Goal: Task Accomplishment & Management: Manage account settings

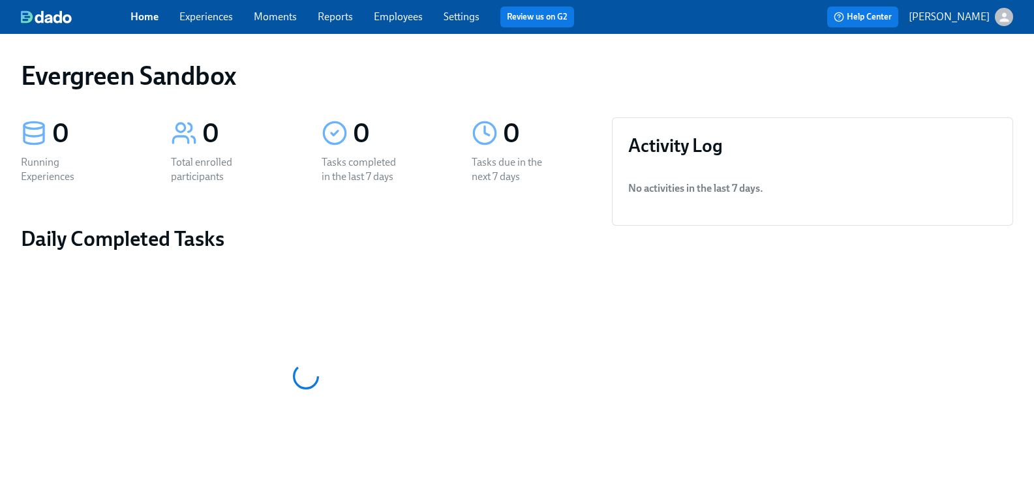
click at [999, 19] on icon "button" at bounding box center [1003, 16] width 9 height 9
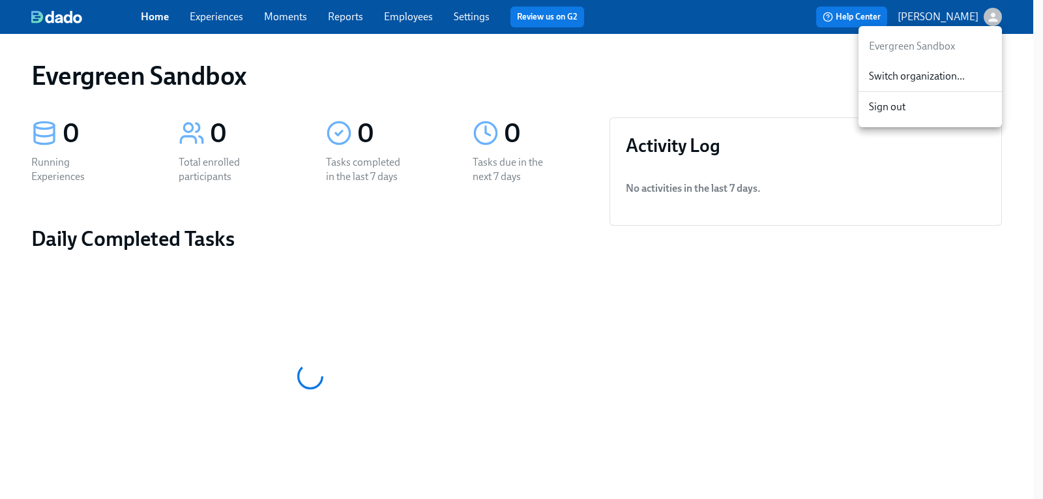
click at [922, 74] on span "Switch organization..." at bounding box center [930, 76] width 123 height 14
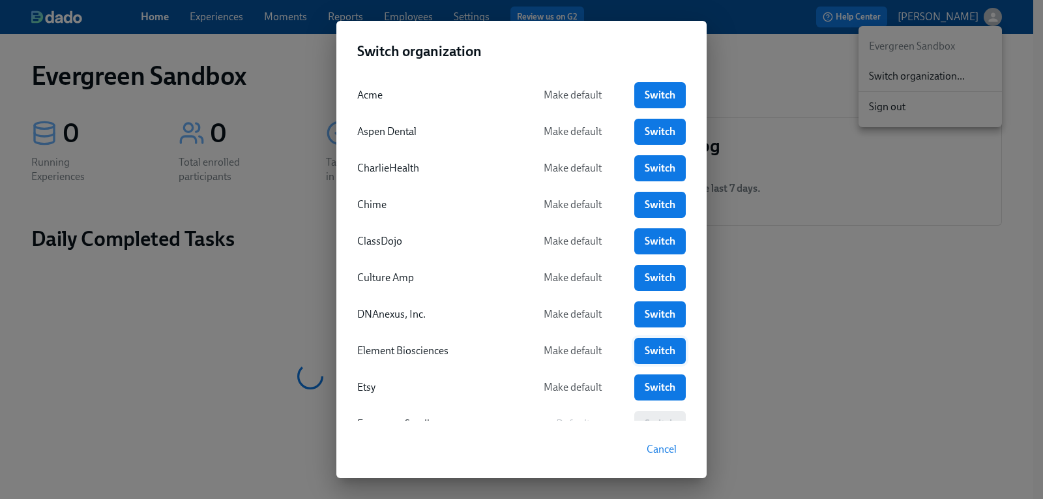
click at [648, 348] on span "Switch" at bounding box center [660, 350] width 33 height 13
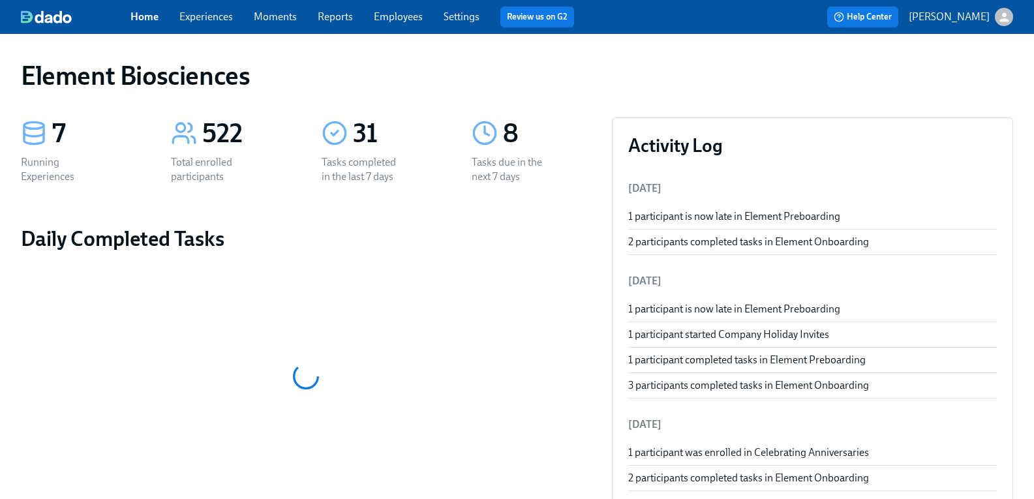
click at [455, 10] on span "Settings" at bounding box center [461, 17] width 36 height 14
click at [479, 16] on link "Settings" at bounding box center [461, 16] width 36 height 12
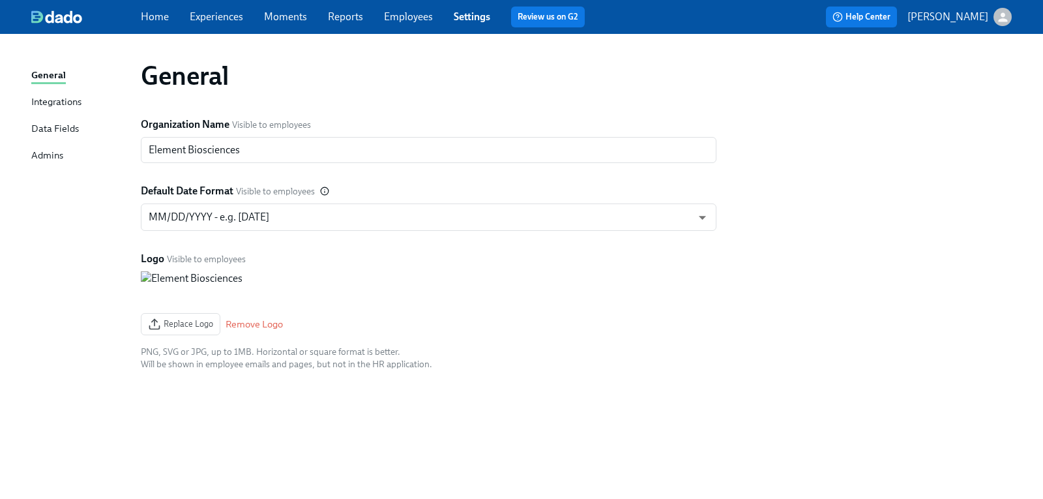
drag, startPoint x: 457, startPoint y: 7, endPoint x: 462, endPoint y: 12, distance: 6.9
click at [457, 7] on div "Home Experiences Moments Reports Employees Settings Review us on G2" at bounding box center [368, 17] width 455 height 21
click at [466, 14] on link "Settings" at bounding box center [472, 16] width 37 height 12
click at [470, 14] on link "Settings" at bounding box center [472, 16] width 37 height 12
click at [394, 24] on div "Home Experiences Moments Reports Employees Settings Review us on G2" at bounding box center [368, 17] width 455 height 21
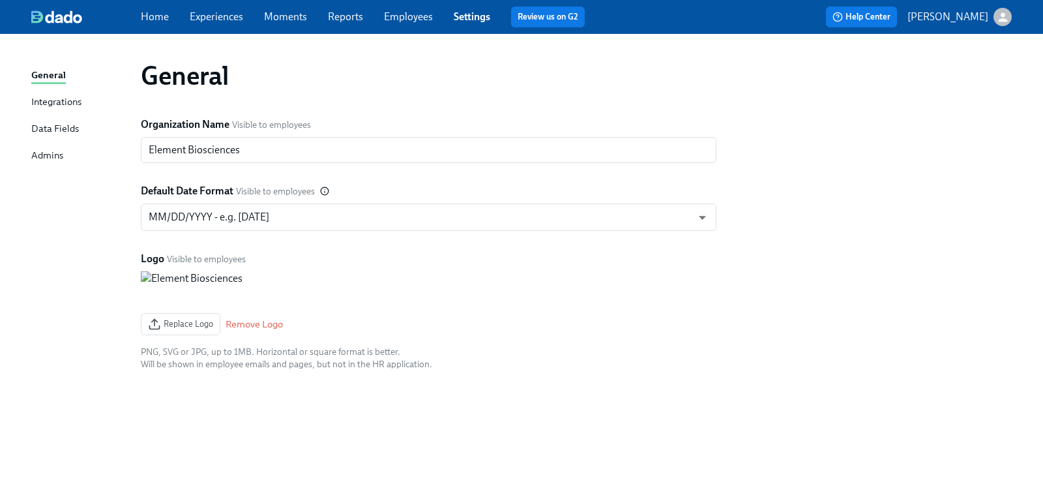
click at [412, 18] on link "Employees" at bounding box center [408, 16] width 49 height 12
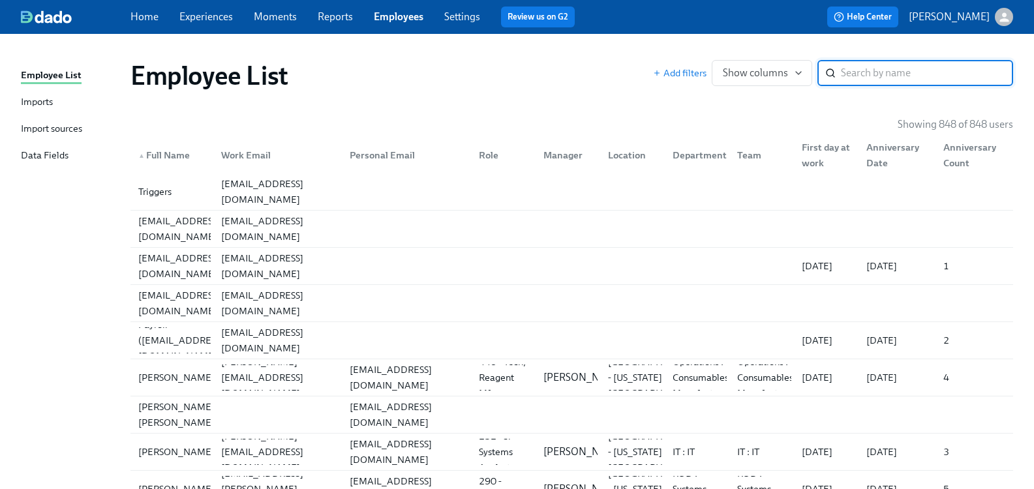
click at [82, 125] on div "Import sources" at bounding box center [51, 129] width 61 height 16
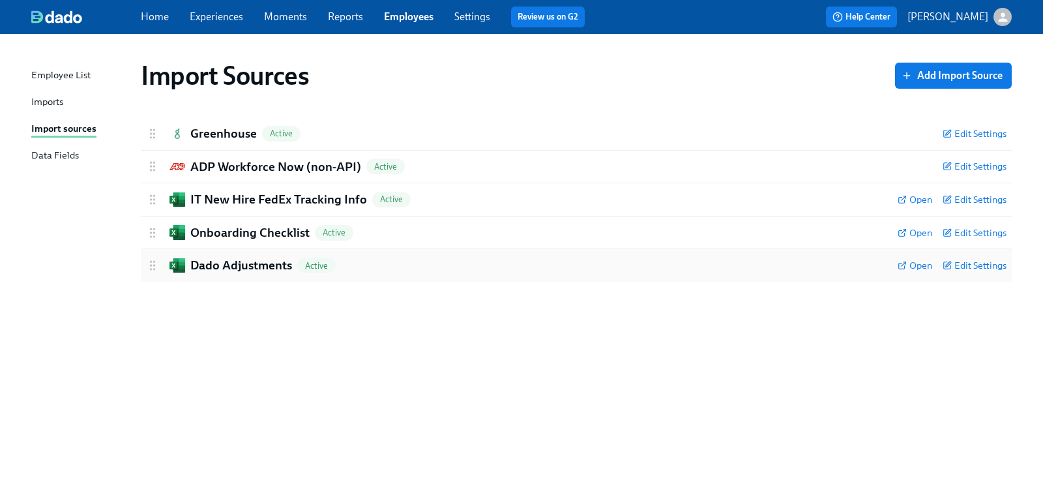
click at [222, 269] on h2 "Dado Adjustments" at bounding box center [241, 265] width 102 height 17
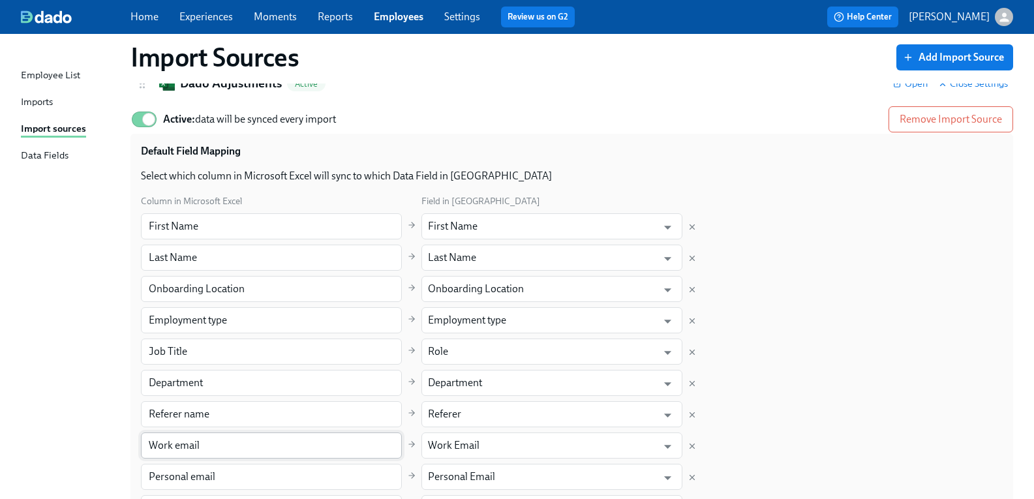
scroll to position [177, 0]
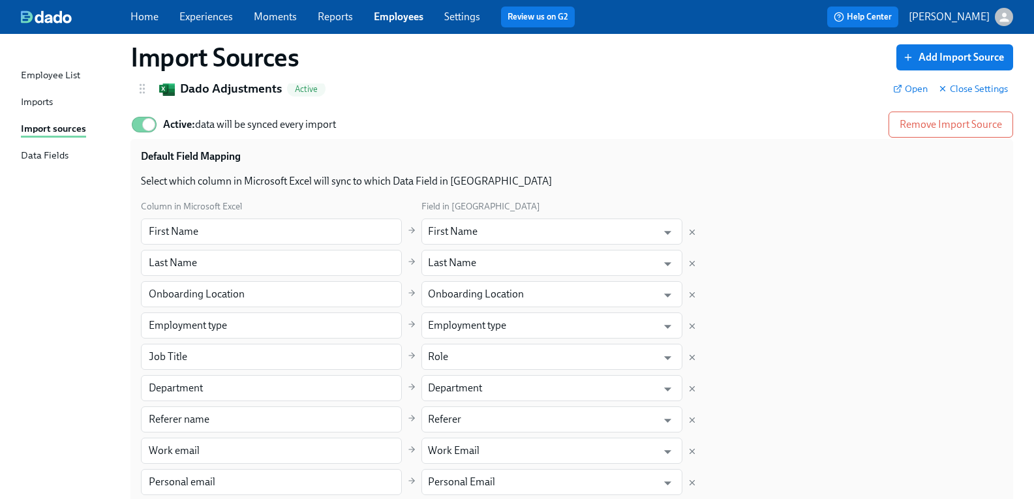
click at [53, 107] on div "Imports" at bounding box center [37, 103] width 32 height 16
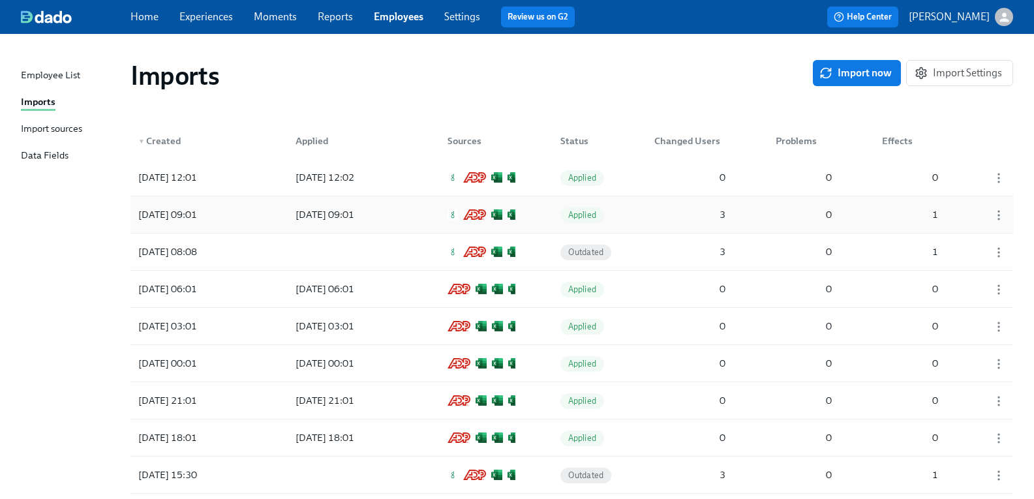
click at [178, 212] on div "2025/09/30 09:01" at bounding box center [167, 215] width 69 height 16
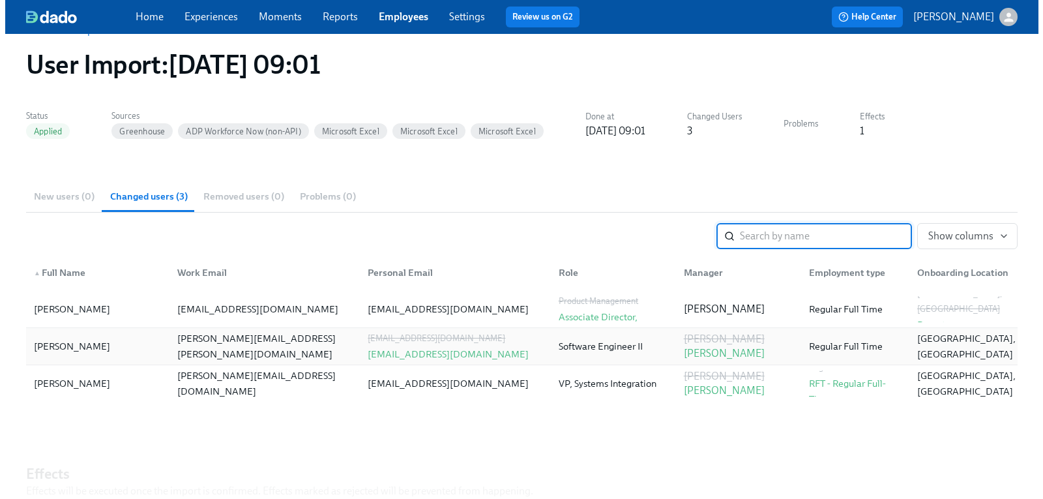
scroll to position [65, 0]
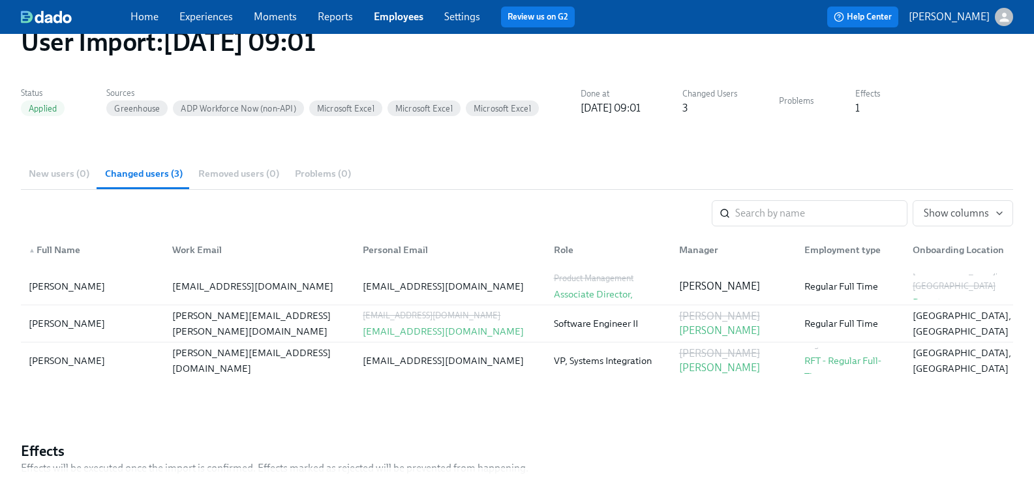
click at [997, 18] on icon "button" at bounding box center [1004, 17] width 14 height 14
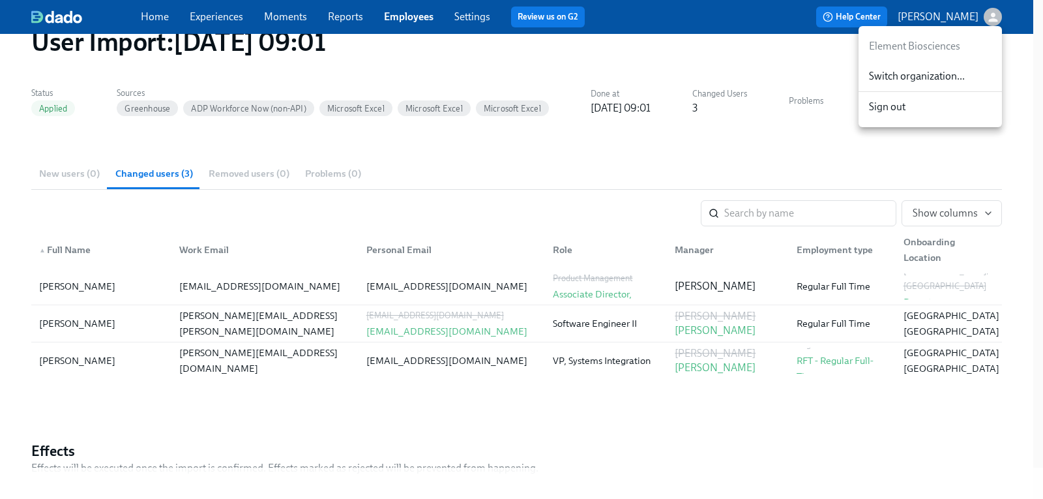
click at [927, 76] on span "Switch organization..." at bounding box center [930, 76] width 123 height 14
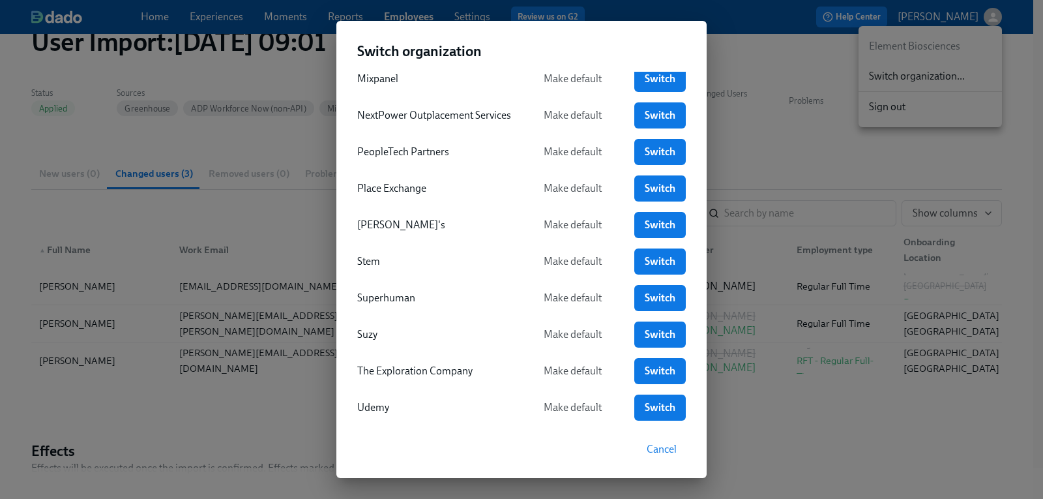
scroll to position [517, 0]
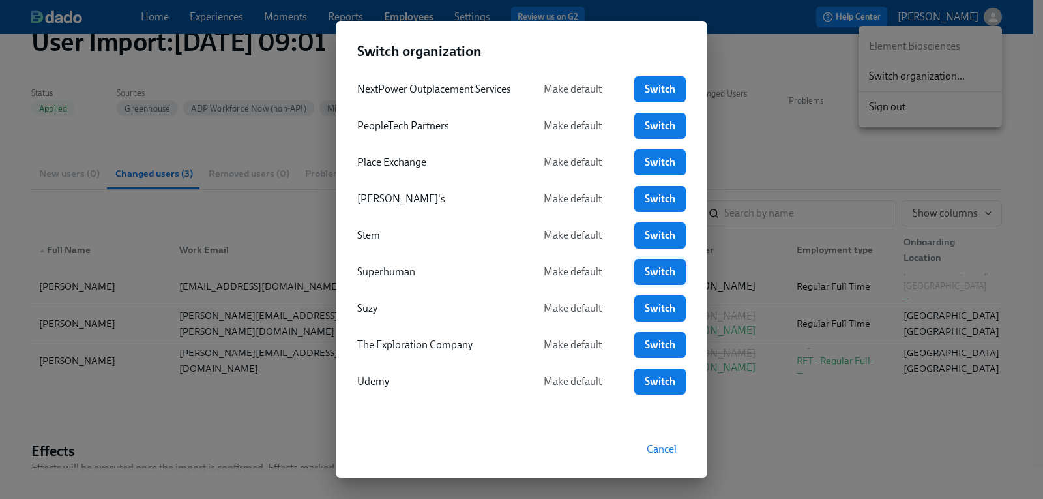
click at [661, 273] on span "Switch" at bounding box center [660, 271] width 33 height 13
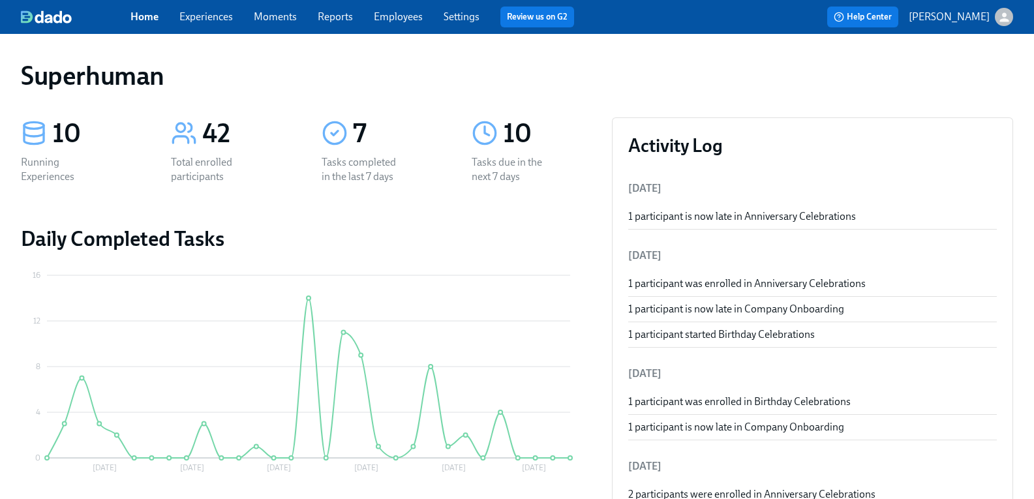
click at [221, 26] on div "Home Experiences Moments Reports Employees Settings Review us on G2" at bounding box center [357, 17] width 454 height 21
click at [226, 19] on link "Experiences" at bounding box center [205, 16] width 53 height 12
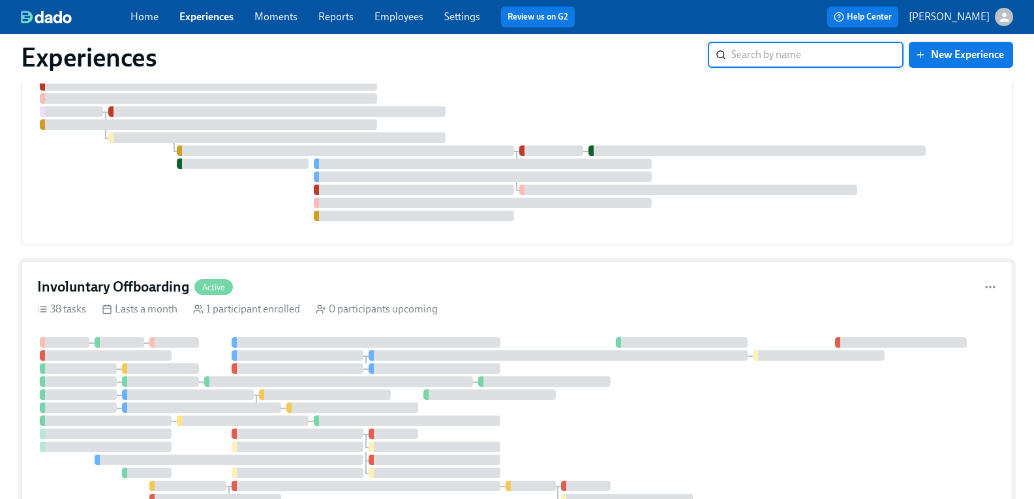
scroll to position [1109, 0]
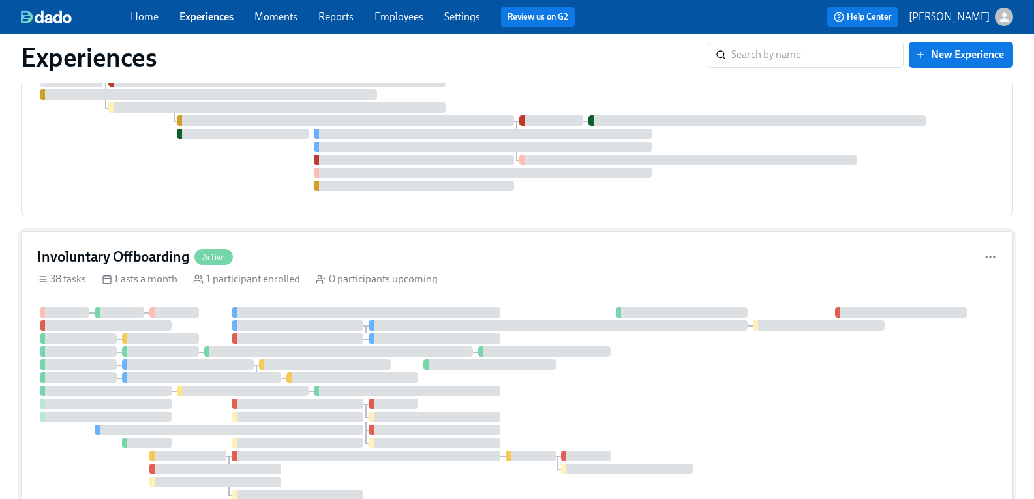
click at [155, 257] on h4 "Involuntary Offboarding" at bounding box center [113, 257] width 152 height 20
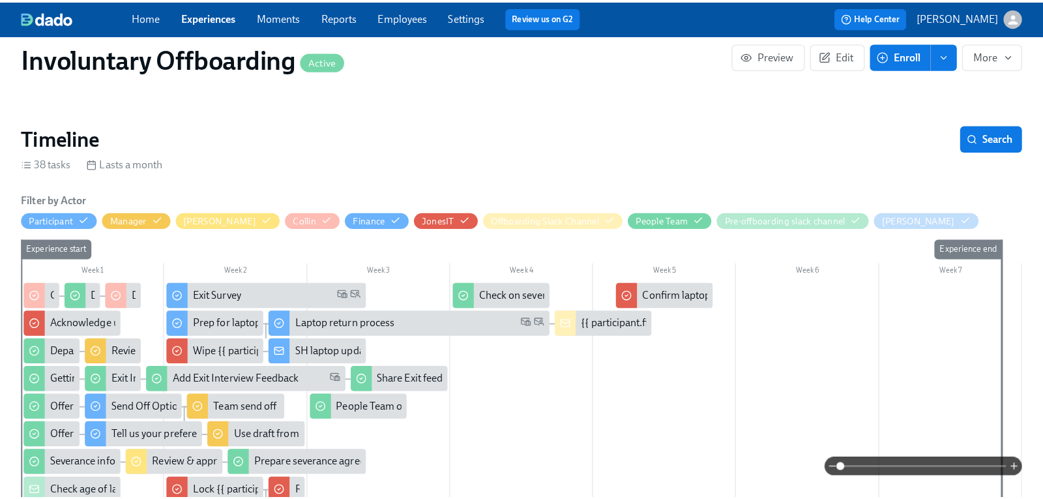
scroll to position [261, 0]
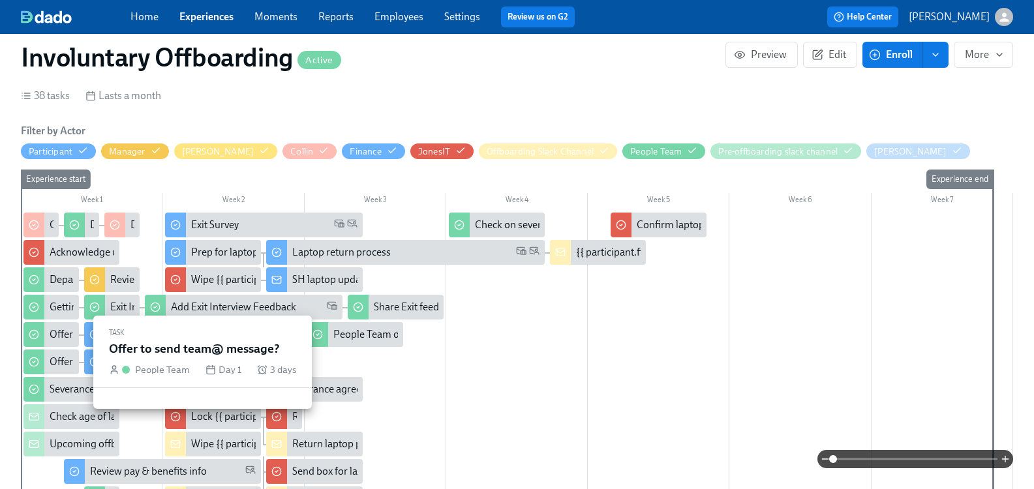
click at [71, 364] on div "Offer to send team@ message?" at bounding box center [119, 362] width 139 height 14
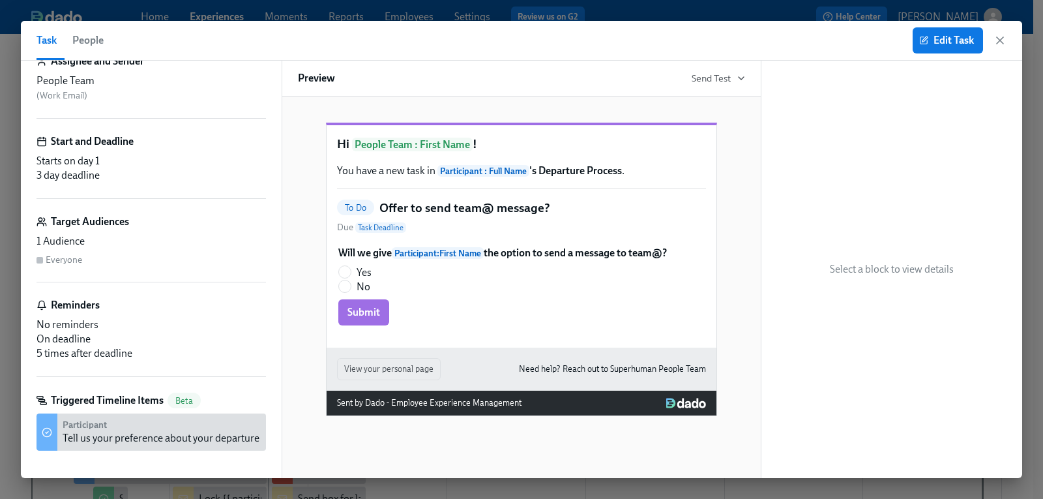
scroll to position [86, 0]
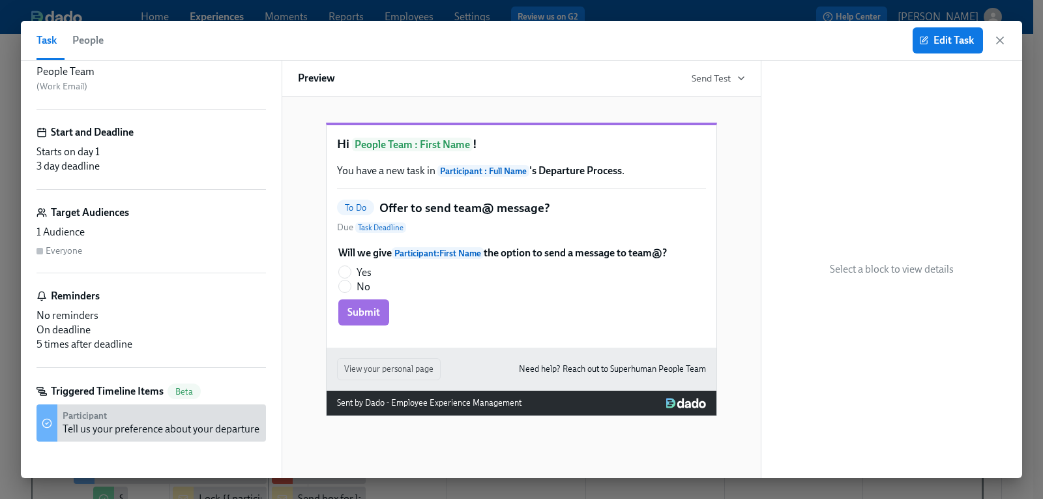
click at [95, 33] on span "People" at bounding box center [87, 40] width 31 height 18
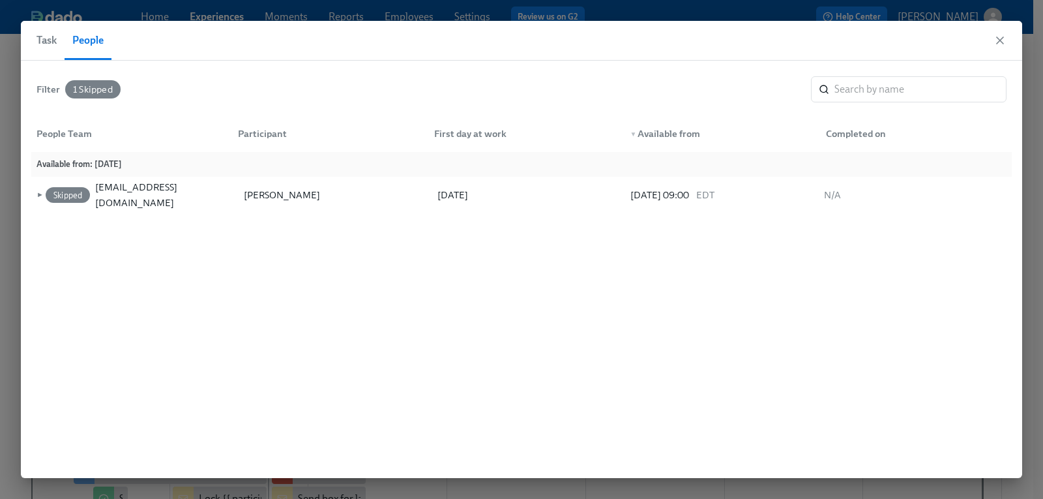
click at [49, 40] on span "Task" at bounding box center [47, 40] width 20 height 18
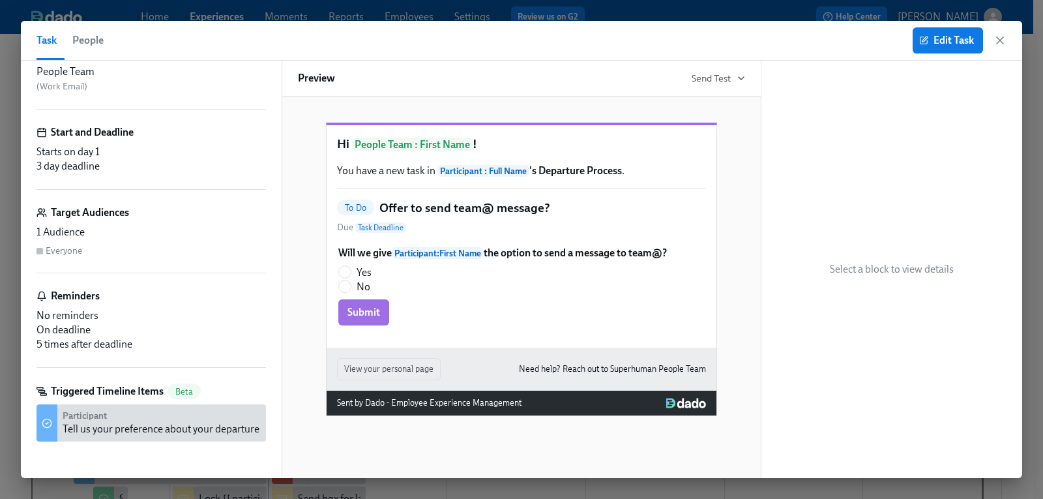
click at [108, 426] on div "Tell us your preference about your departure note to team@" at bounding box center [195, 429] width 265 height 14
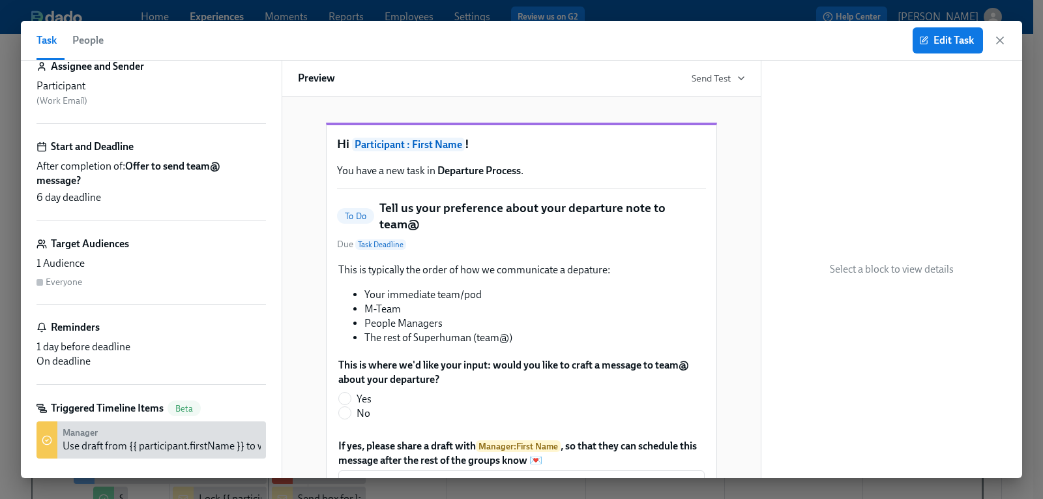
scroll to position [100, 0]
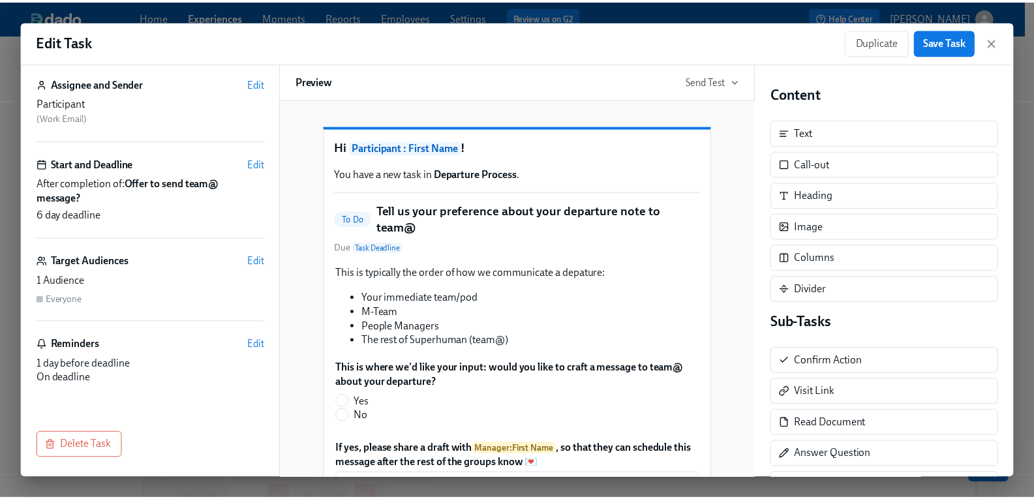
scroll to position [70, 0]
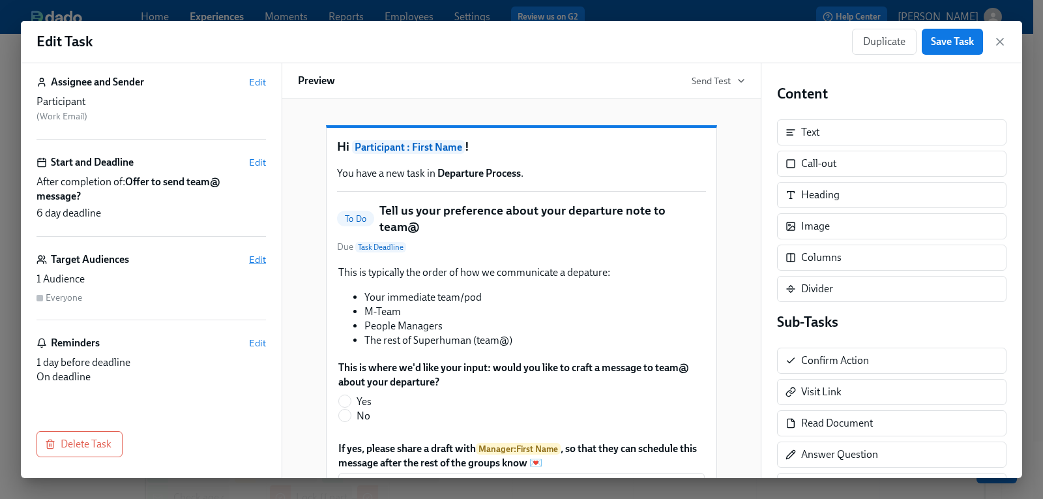
click at [249, 261] on span "Edit" at bounding box center [257, 259] width 17 height 13
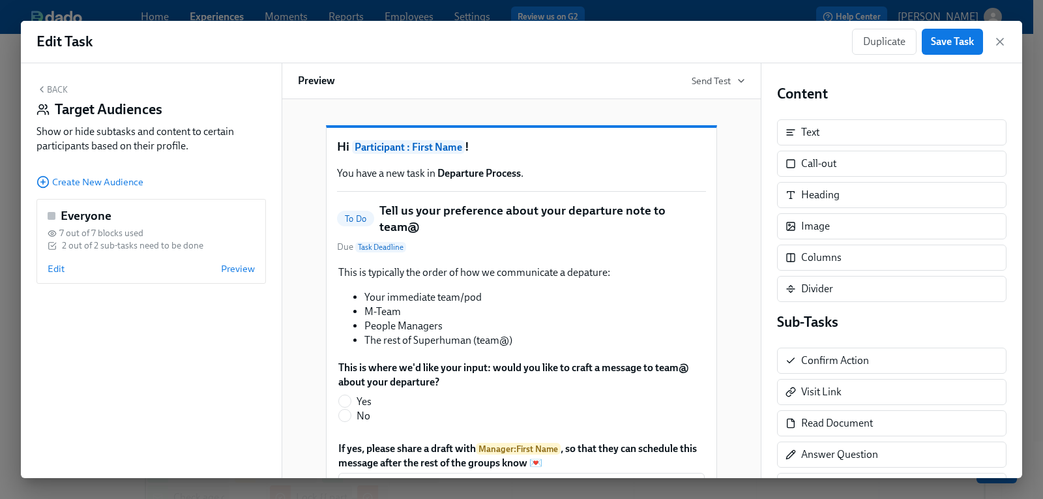
click at [1015, 40] on div "Edit Task Duplicate Save Task" at bounding box center [522, 42] width 1002 height 42
click at [1004, 43] on icon "button" at bounding box center [1000, 41] width 13 height 13
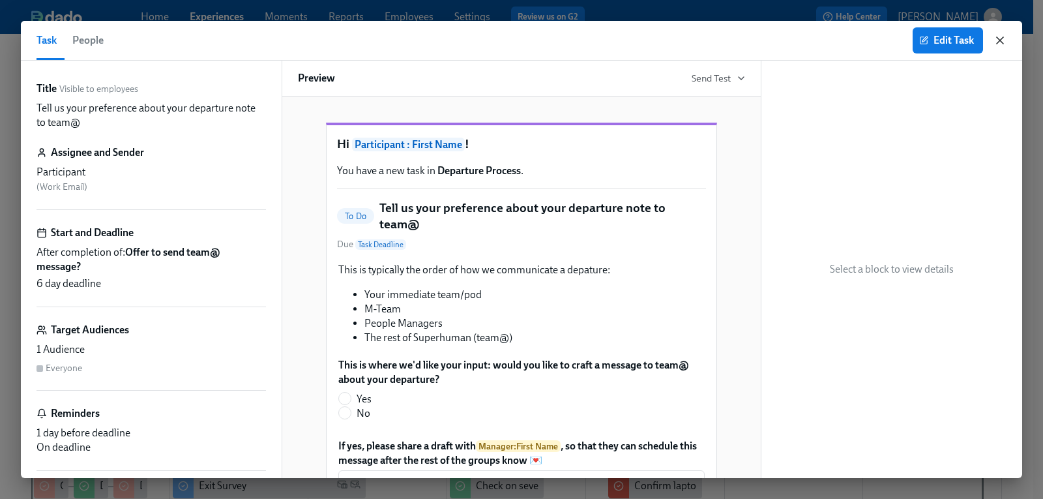
click at [1004, 38] on icon "button" at bounding box center [1000, 40] width 13 height 13
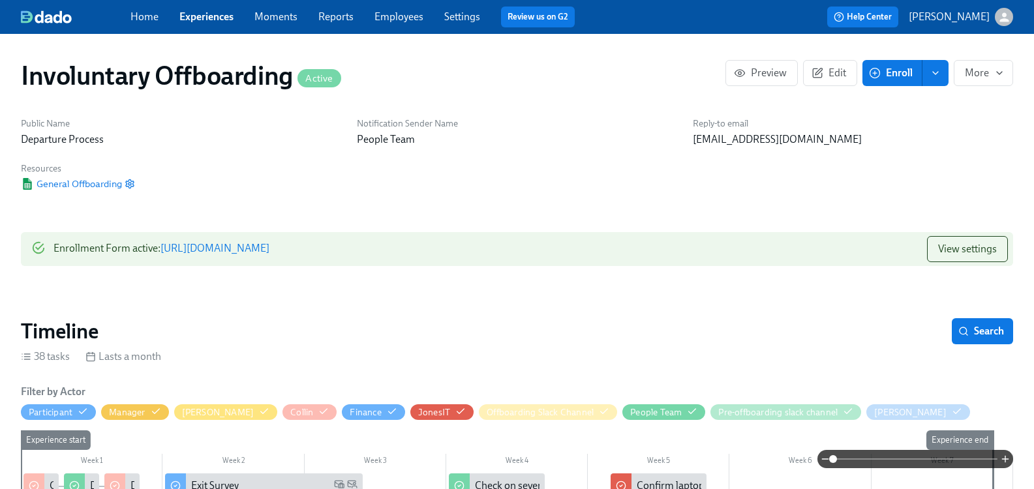
click at [999, 20] on icon "button" at bounding box center [1003, 16] width 9 height 9
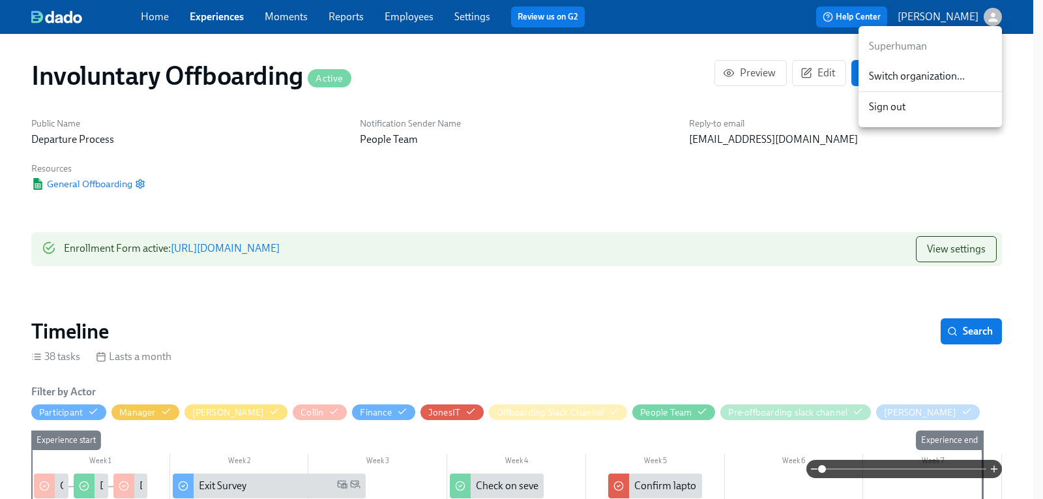
click at [203, 299] on div at bounding box center [521, 249] width 1043 height 499
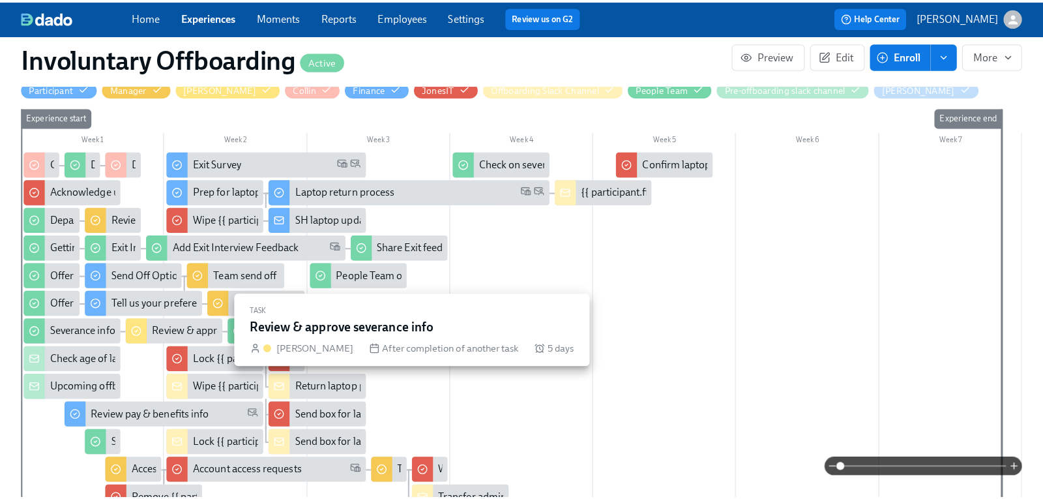
scroll to position [326, 0]
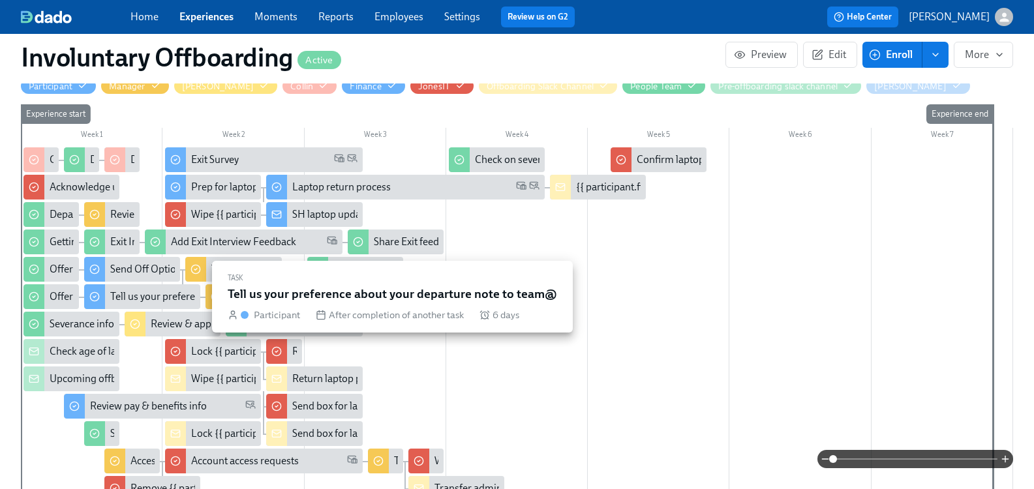
click at [164, 299] on div "Tell us your preference about your departure note to team@" at bounding box center [242, 297] width 265 height 14
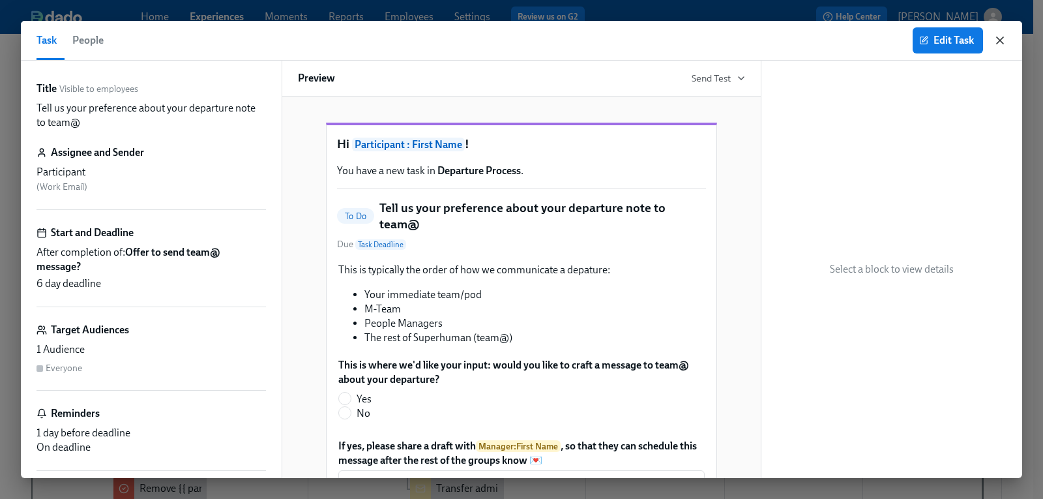
click at [998, 41] on icon "button" at bounding box center [1000, 40] width 13 height 13
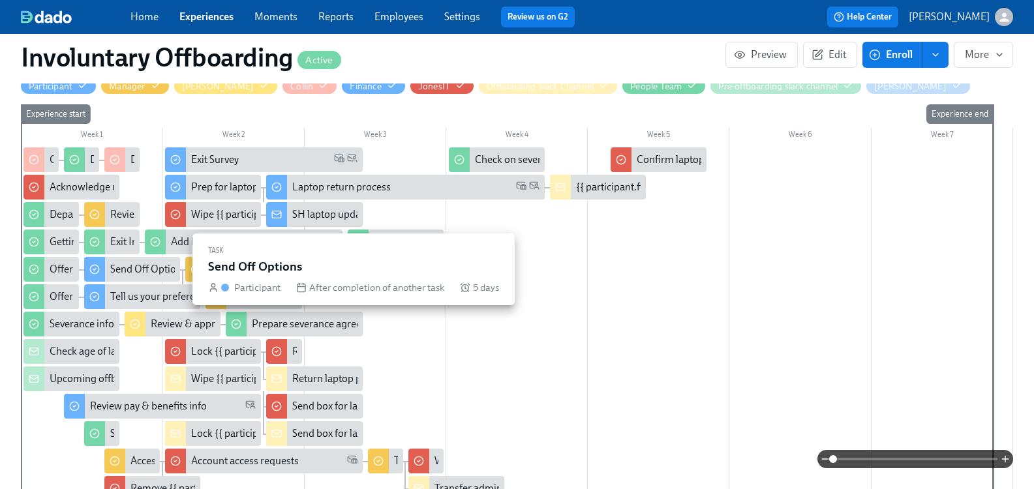
click at [146, 269] on div "Send Off Options" at bounding box center [148, 269] width 76 height 14
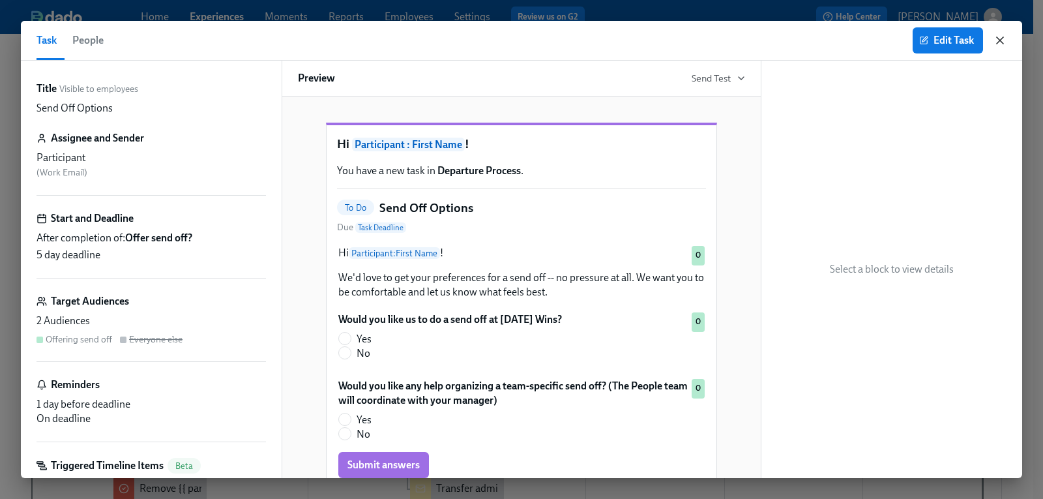
click at [996, 37] on icon "button" at bounding box center [1000, 40] width 13 height 13
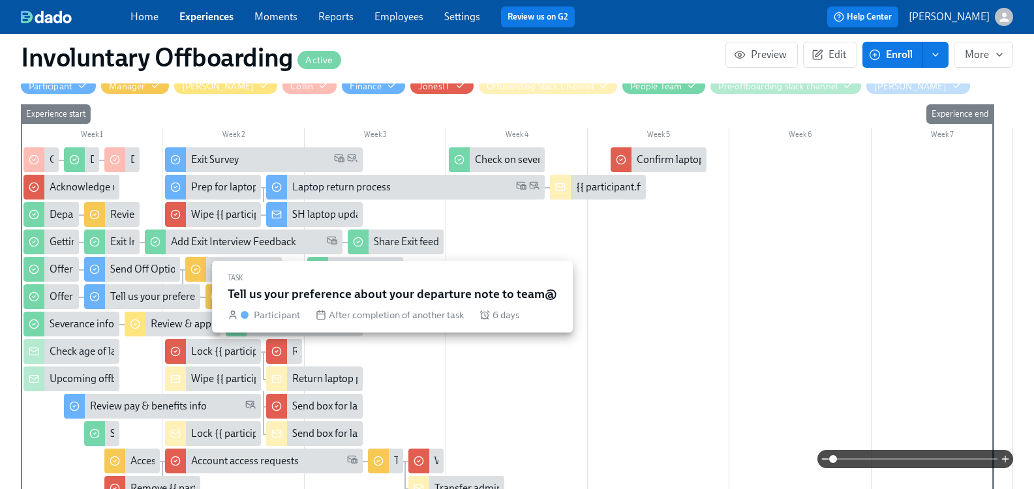
click at [140, 293] on div "Tell us your preference about your departure note to team@" at bounding box center [242, 297] width 265 height 14
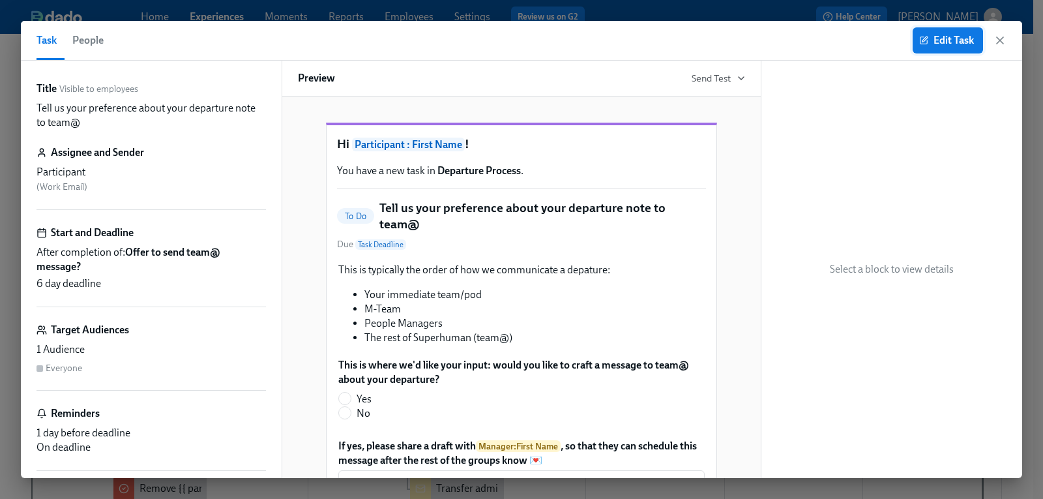
click at [940, 33] on button "Edit Task" at bounding box center [948, 40] width 70 height 26
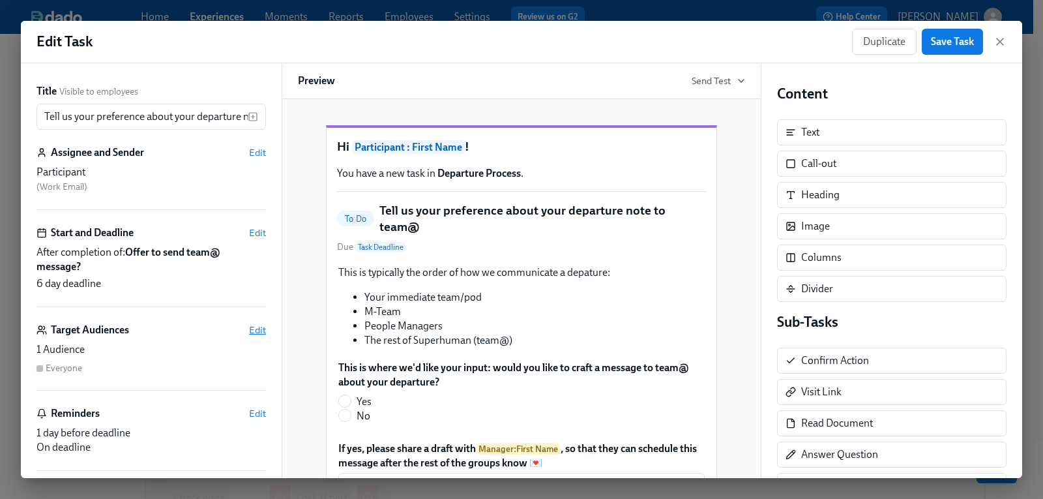
click at [249, 329] on span "Edit" at bounding box center [257, 329] width 17 height 13
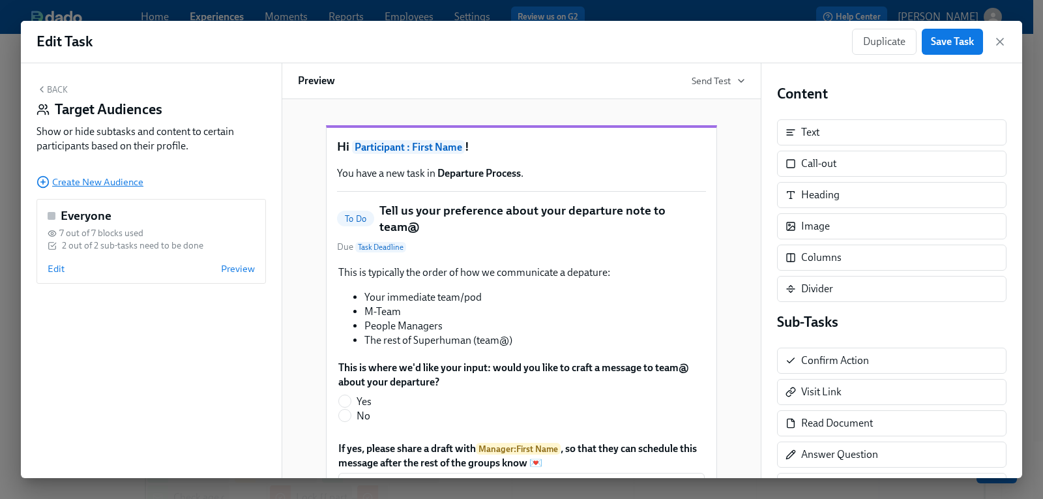
click at [119, 182] on span "Create New Audience" at bounding box center [90, 181] width 107 height 13
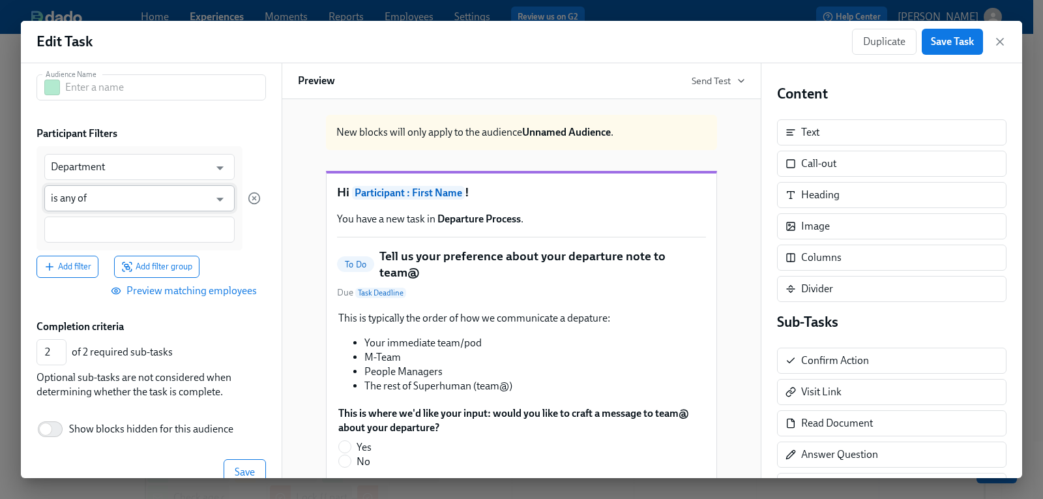
scroll to position [94, 0]
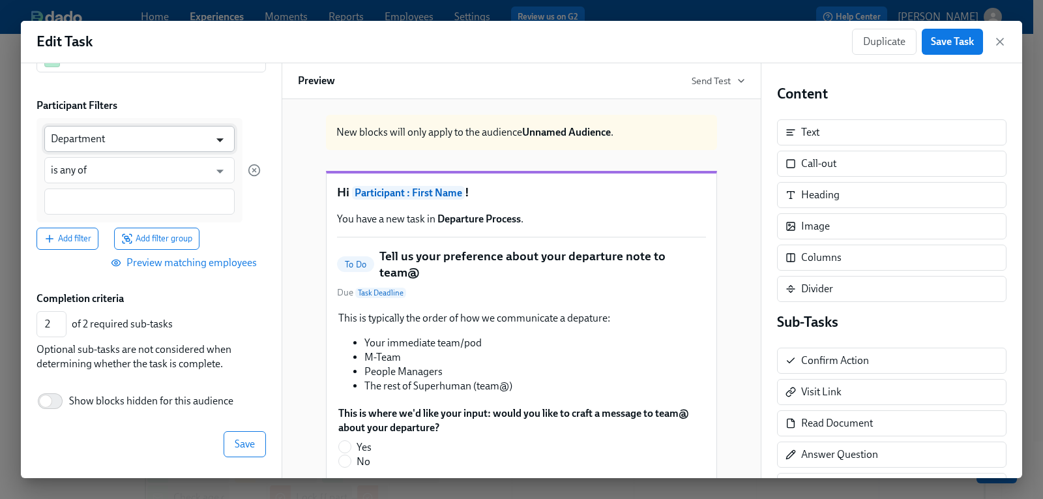
click at [211, 137] on icon "Open" at bounding box center [220, 140] width 18 height 18
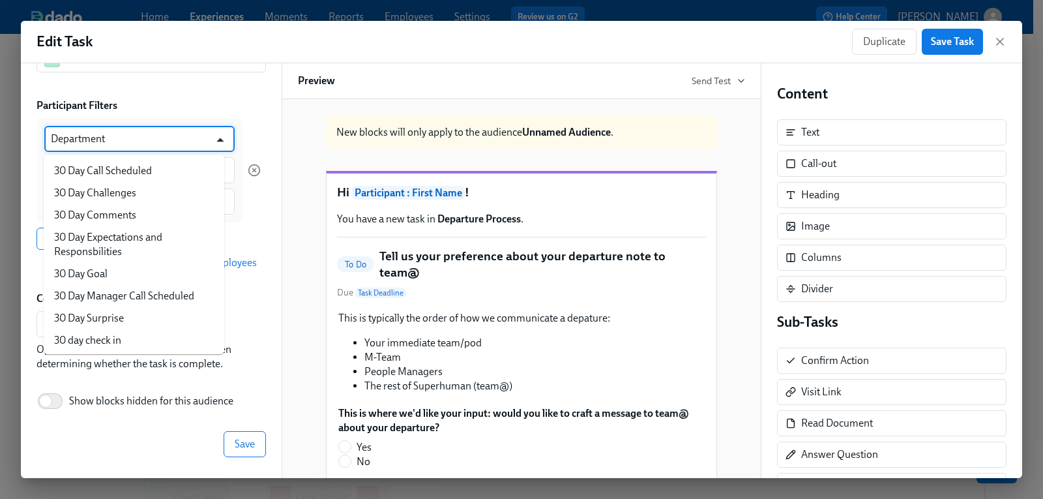
scroll to position [981, 0]
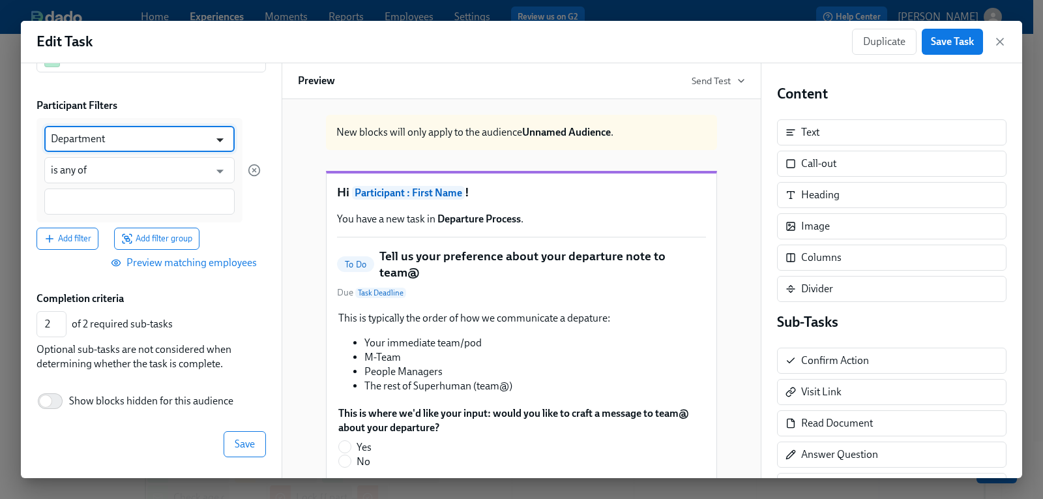
click at [214, 139] on icon "Open" at bounding box center [220, 140] width 18 height 18
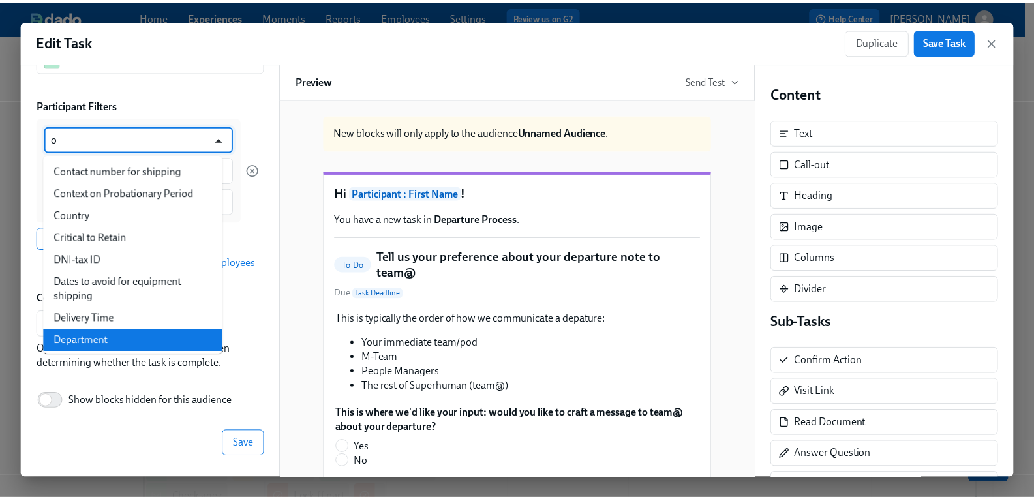
scroll to position [0, 0]
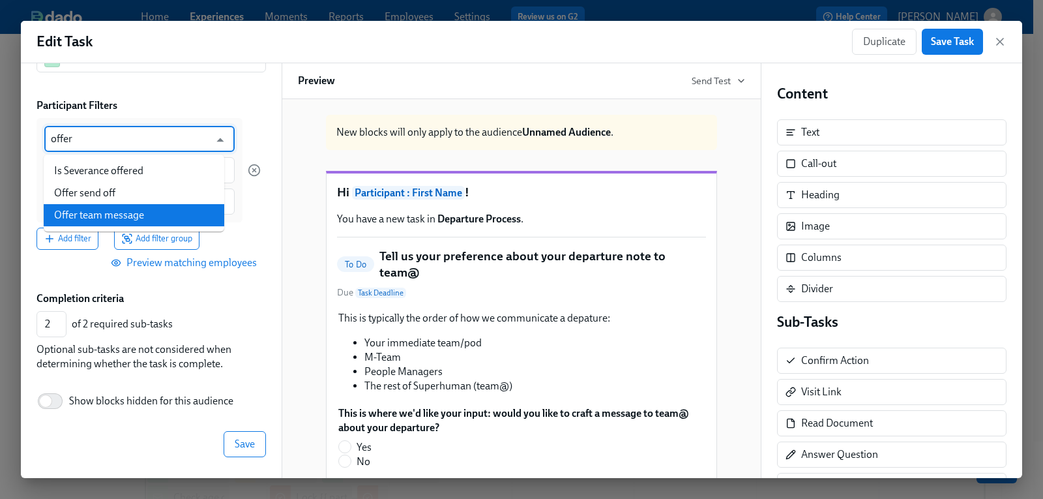
click at [125, 214] on li "Offer team message" at bounding box center [134, 215] width 181 height 22
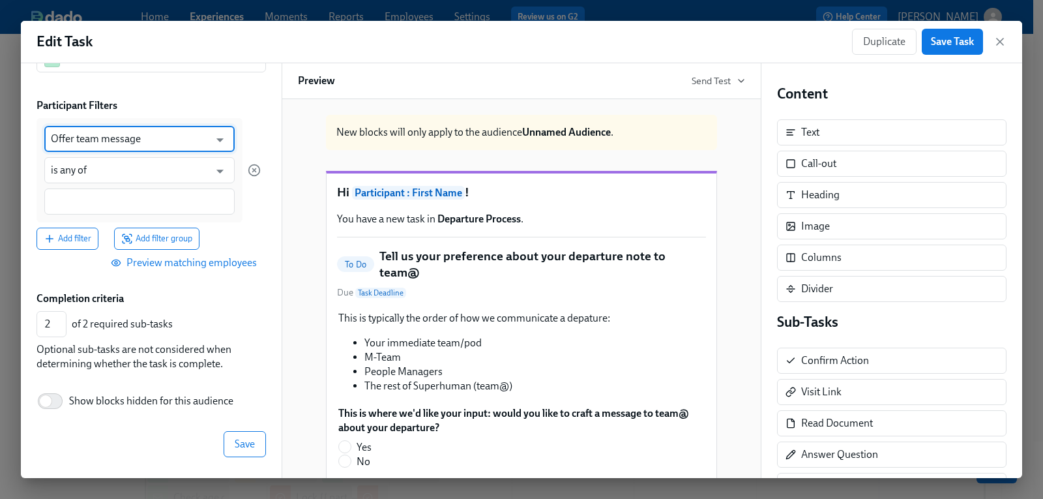
type input "Offer team message"
click at [176, 200] on input at bounding box center [139, 202] width 177 height 14
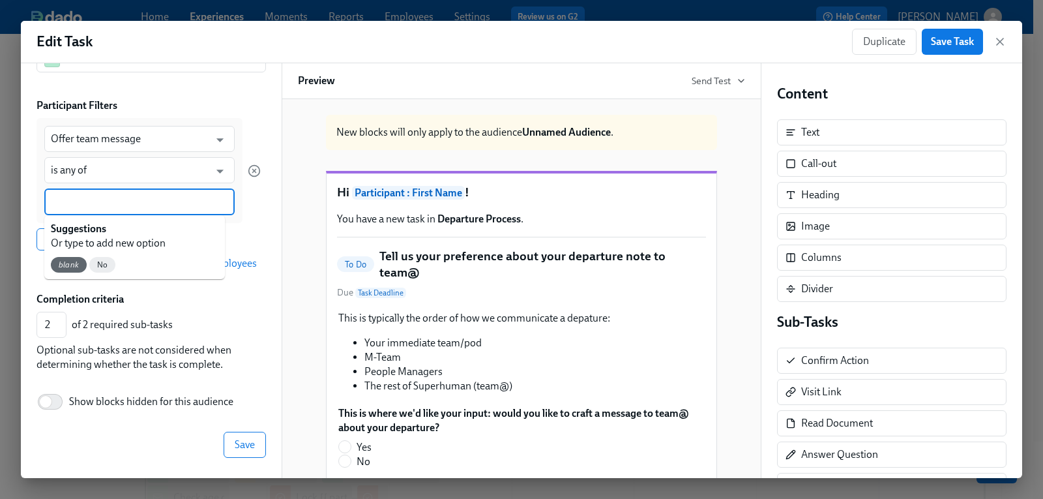
click at [111, 202] on input at bounding box center [139, 202] width 177 height 14
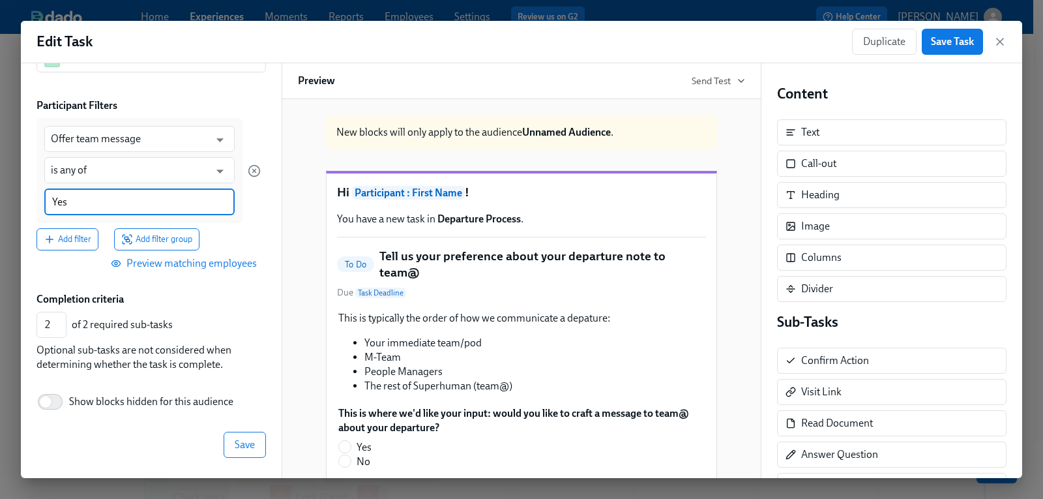
type input "Yes"
click at [164, 265] on span "Preview matching employees" at bounding box center [184, 262] width 143 height 13
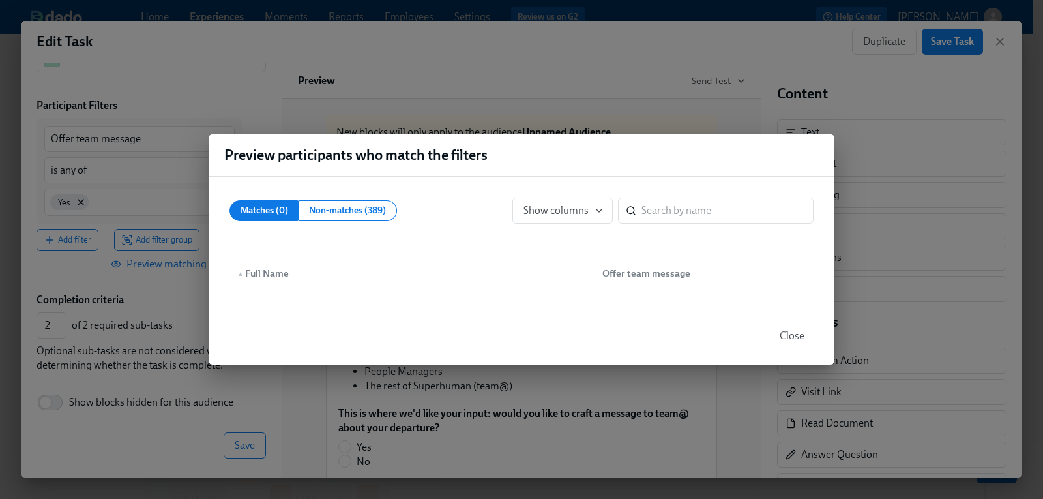
click at [89, 278] on div "Preview participants who match the filters Matches (0) Non-matches (389) Show c…" at bounding box center [521, 249] width 1043 height 499
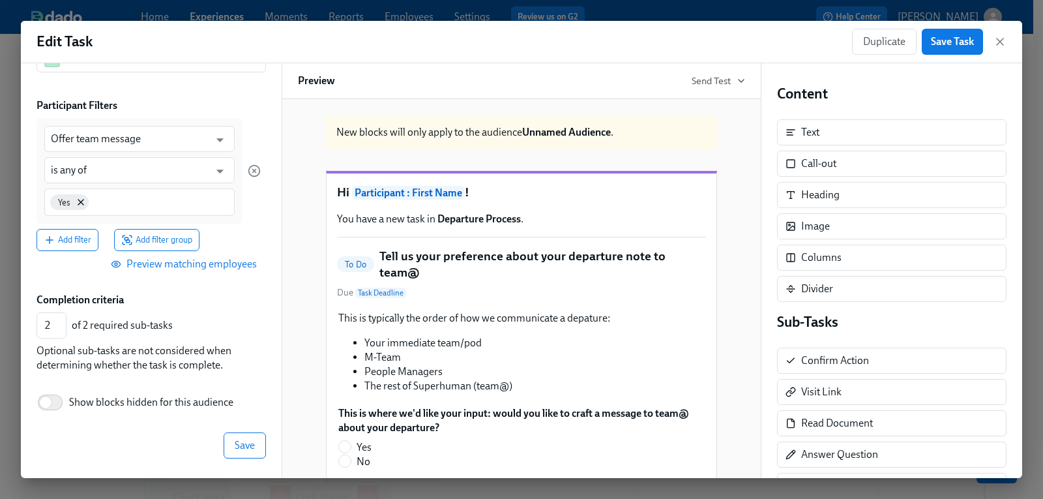
drag, startPoint x: 69, startPoint y: 10, endPoint x: 115, endPoint y: 1, distance: 47.2
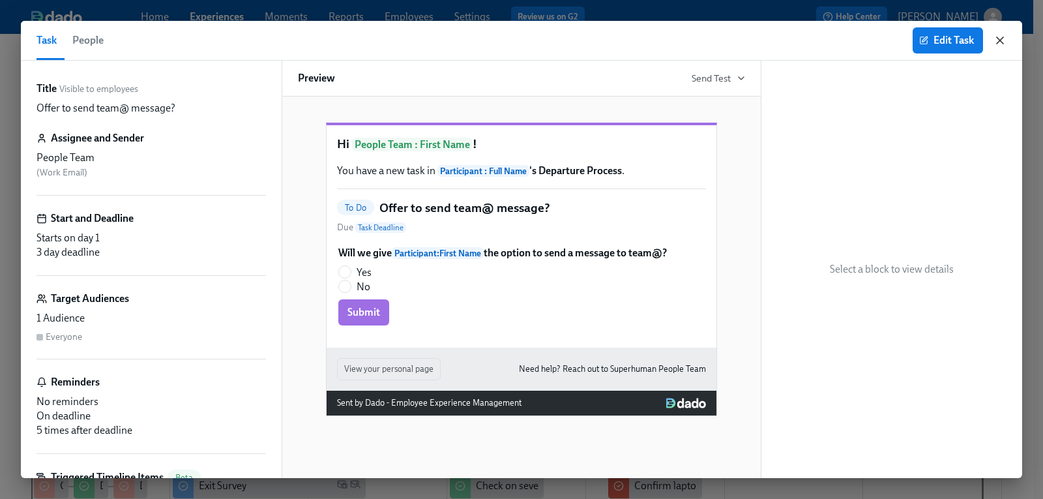
click at [996, 39] on icon "button" at bounding box center [1000, 40] width 13 height 13
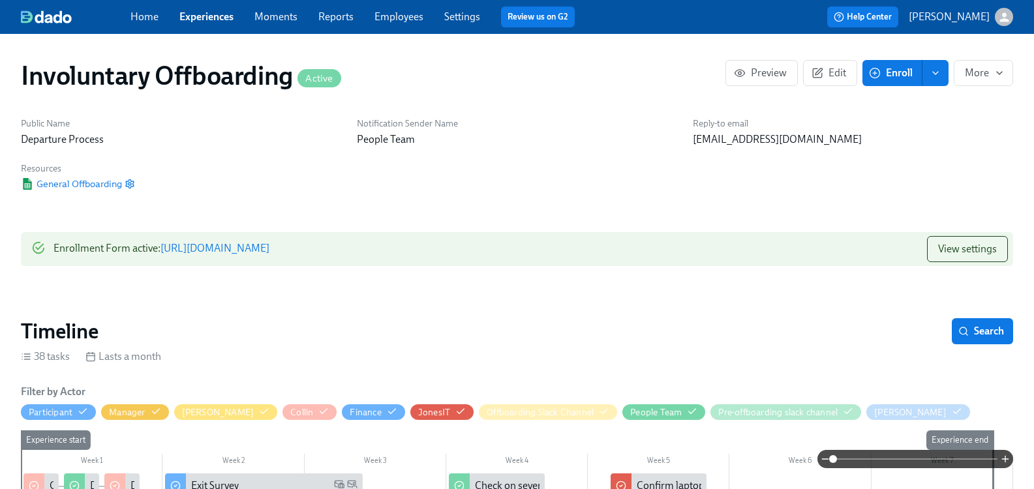
click at [225, 16] on link "Experiences" at bounding box center [206, 16] width 54 height 12
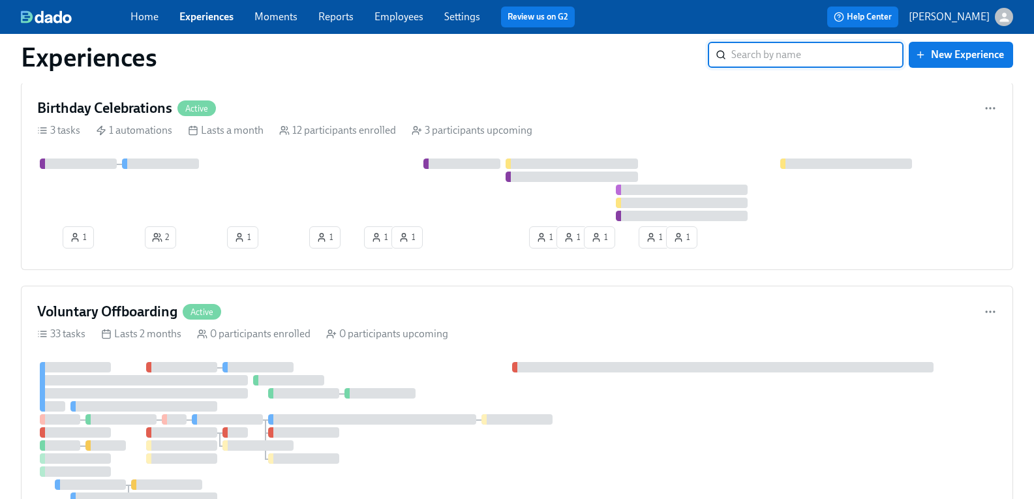
scroll to position [1695, 0]
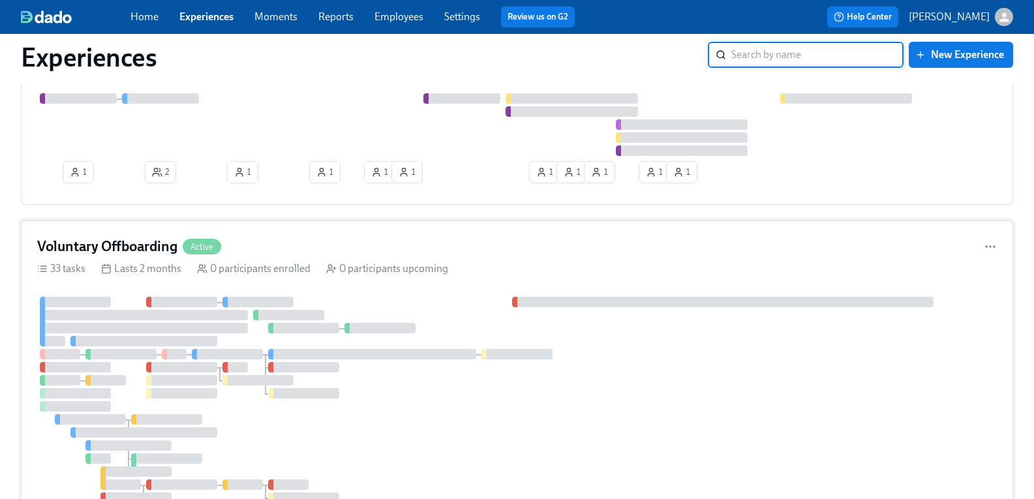
click at [147, 250] on h4 "Voluntary Offboarding" at bounding box center [107, 247] width 140 height 20
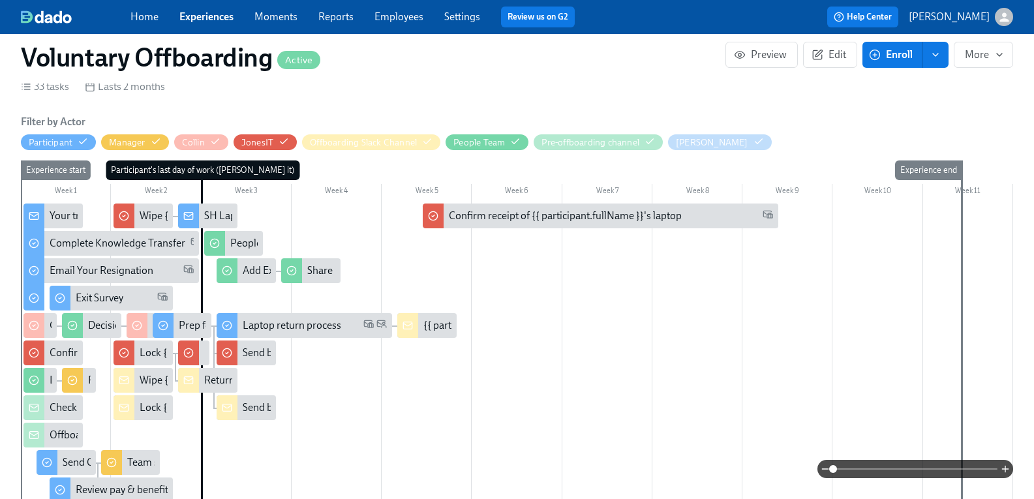
scroll to position [261, 0]
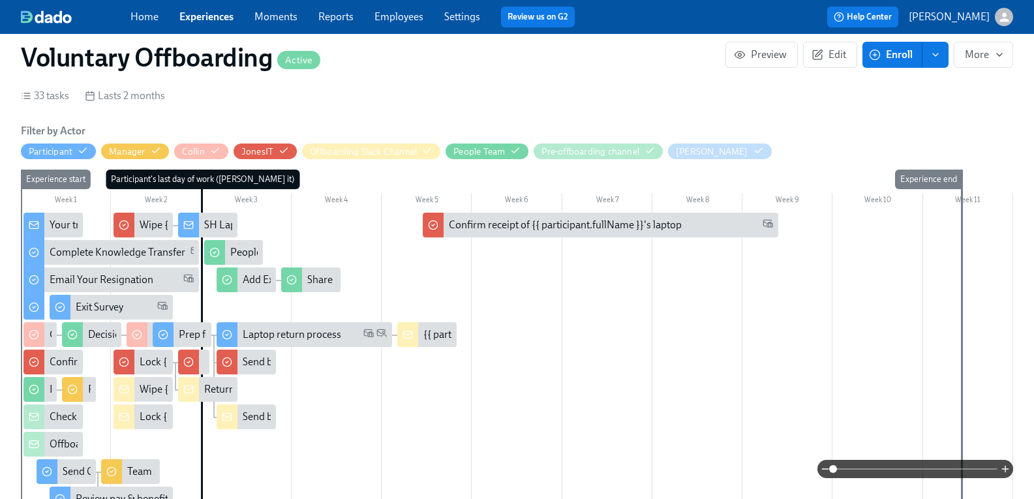
click at [71, 223] on div "Your transition away from SH starts [DATE]!" at bounding box center [146, 225] width 193 height 14
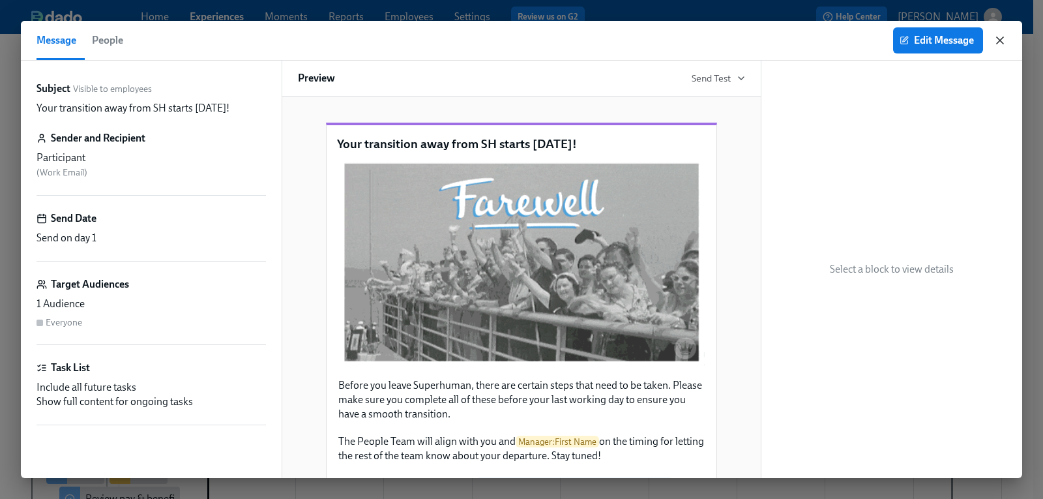
click at [1004, 37] on icon "button" at bounding box center [1000, 40] width 13 height 13
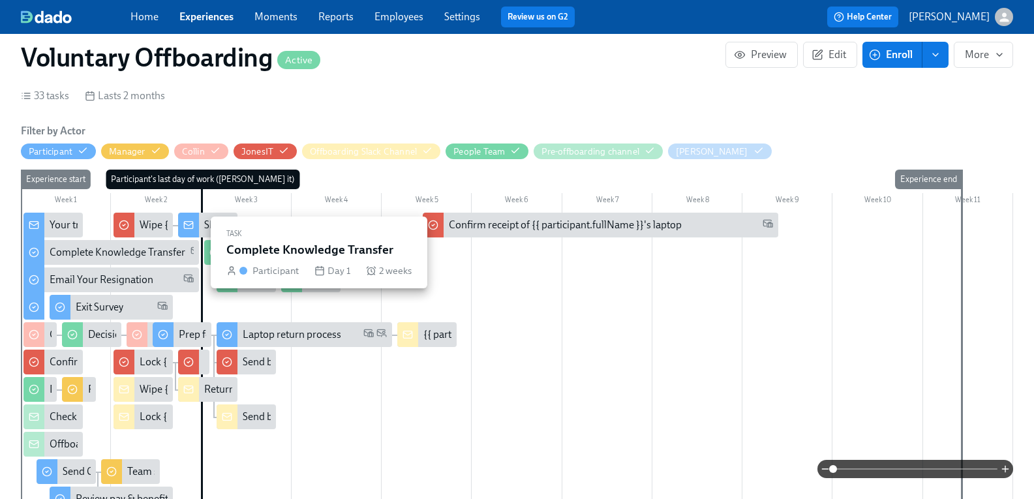
click at [135, 252] on div "Complete Knowledge Transfer" at bounding box center [118, 252] width 136 height 14
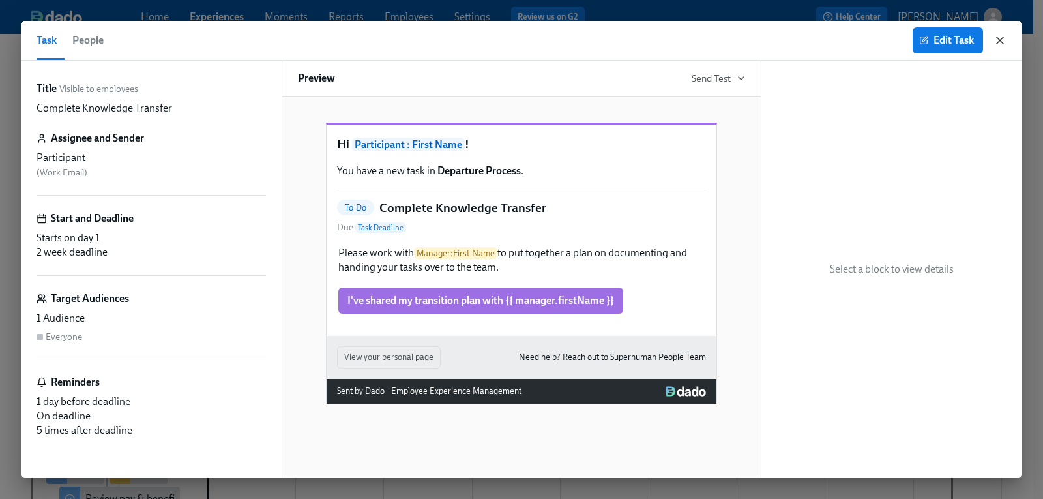
click at [1005, 41] on icon "button" at bounding box center [1000, 40] width 13 height 13
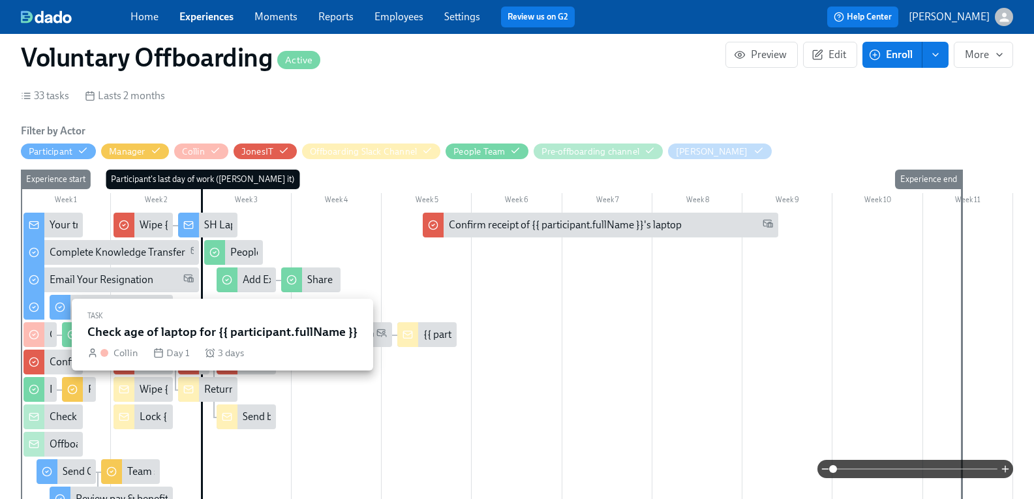
click at [44, 336] on div at bounding box center [33, 334] width 21 height 25
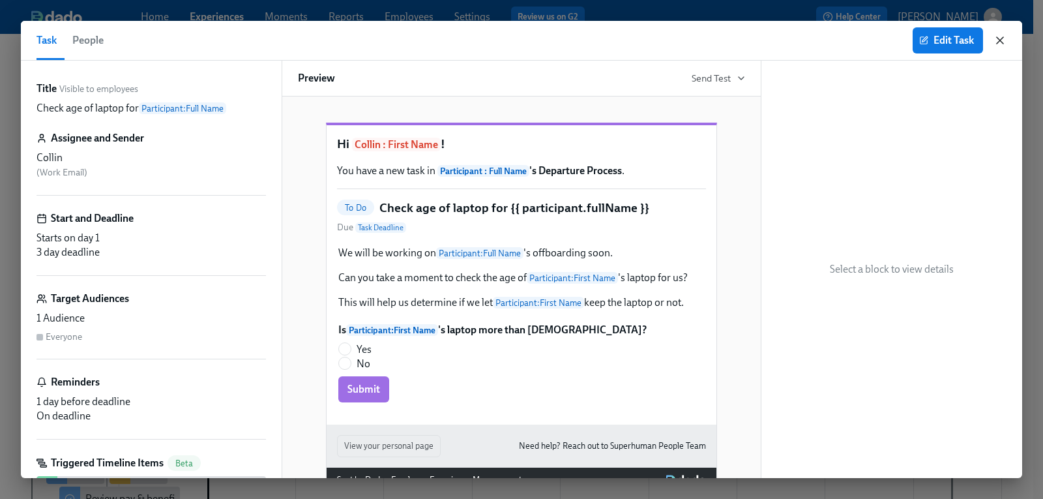
click at [1000, 39] on icon "button" at bounding box center [1000, 40] width 13 height 13
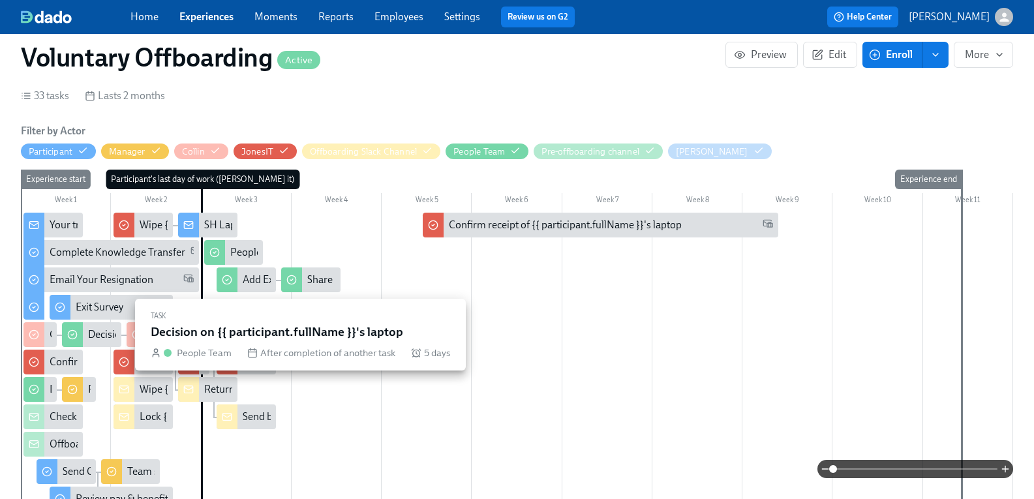
click at [117, 333] on div "Decision on {{ participant.fullName }}'s laptop" at bounding box center [190, 334] width 204 height 14
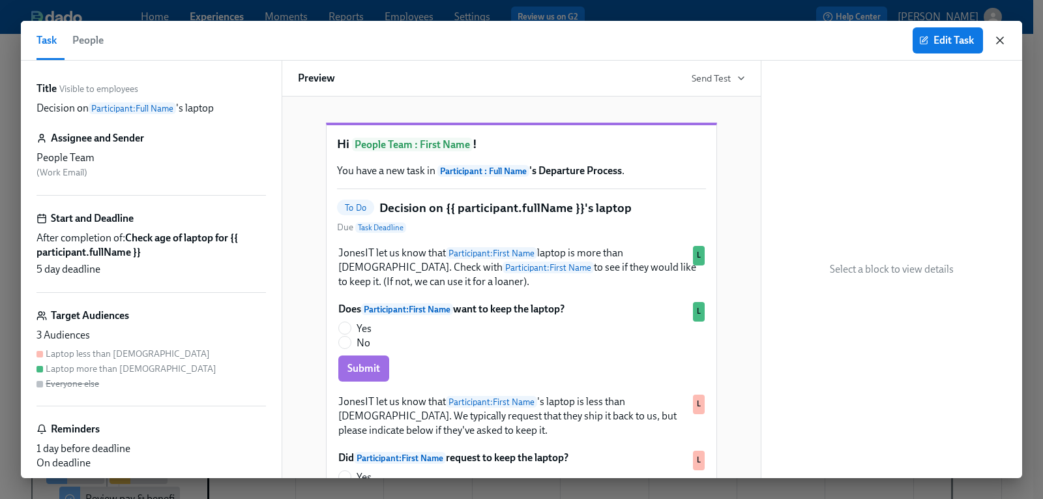
click at [1003, 38] on icon "button" at bounding box center [1000, 40] width 7 height 7
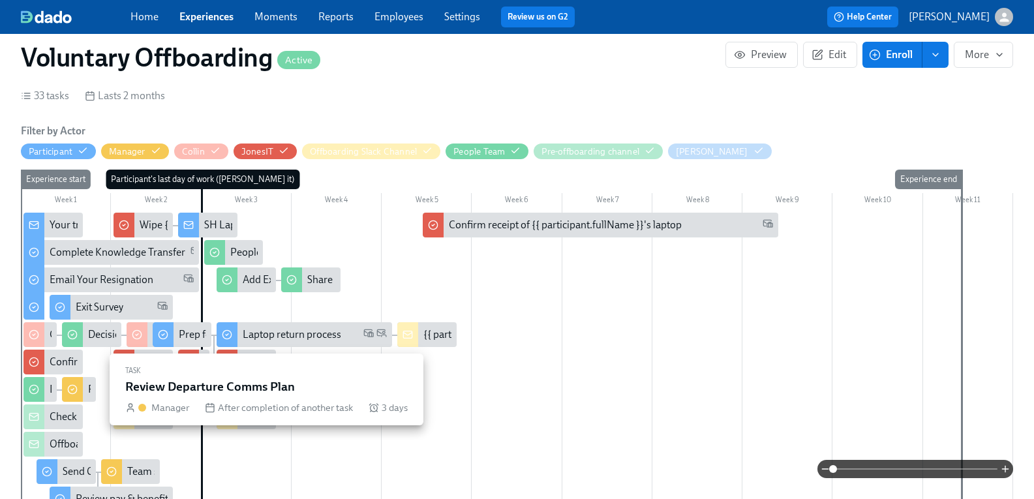
click at [77, 388] on circle at bounding box center [72, 389] width 8 height 8
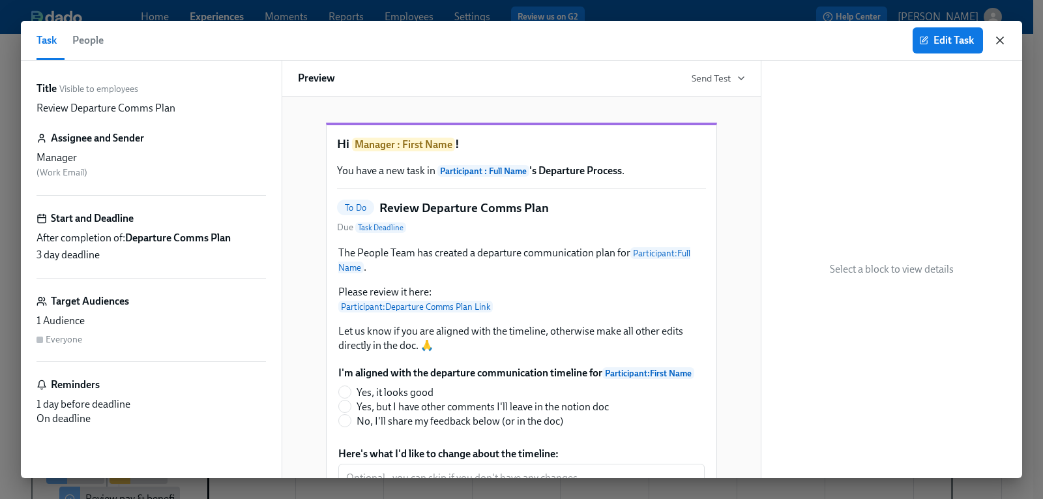
click at [1002, 40] on icon "button" at bounding box center [1000, 40] width 13 height 13
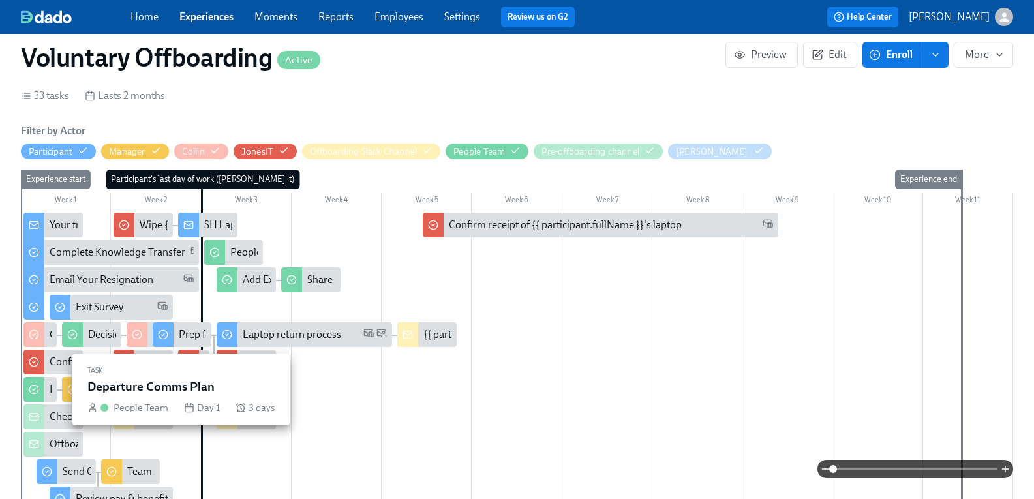
click at [55, 388] on div "Departure Comms Plan" at bounding box center [39, 389] width 33 height 25
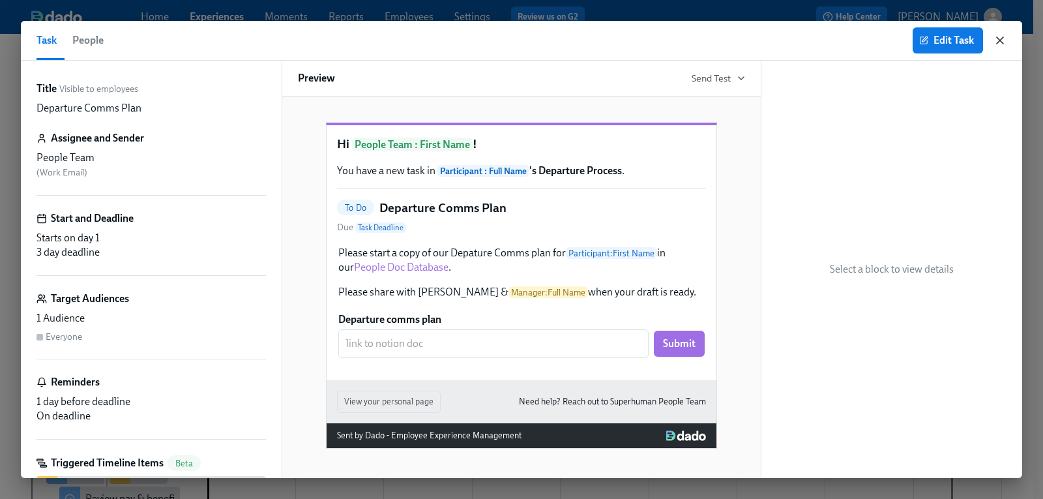
click at [1002, 43] on icon "button" at bounding box center [1000, 40] width 13 height 13
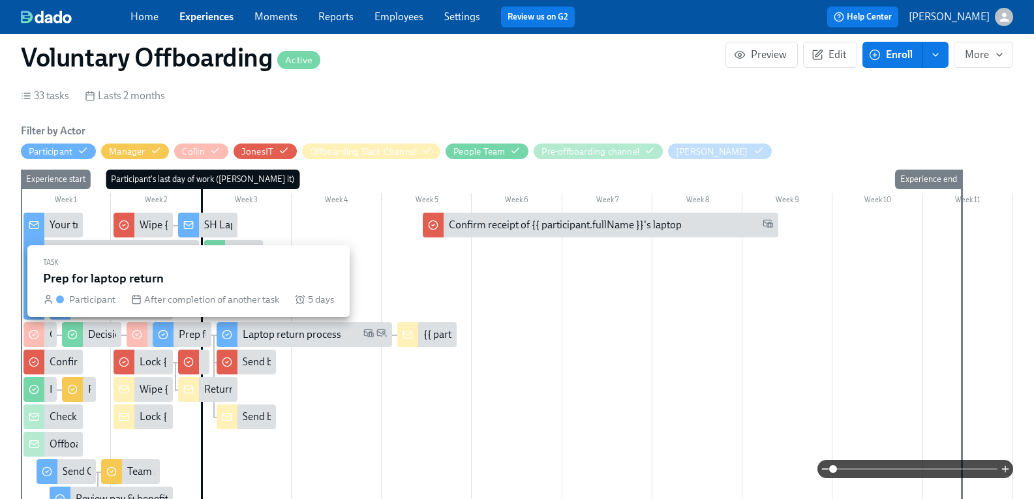
scroll to position [326, 0]
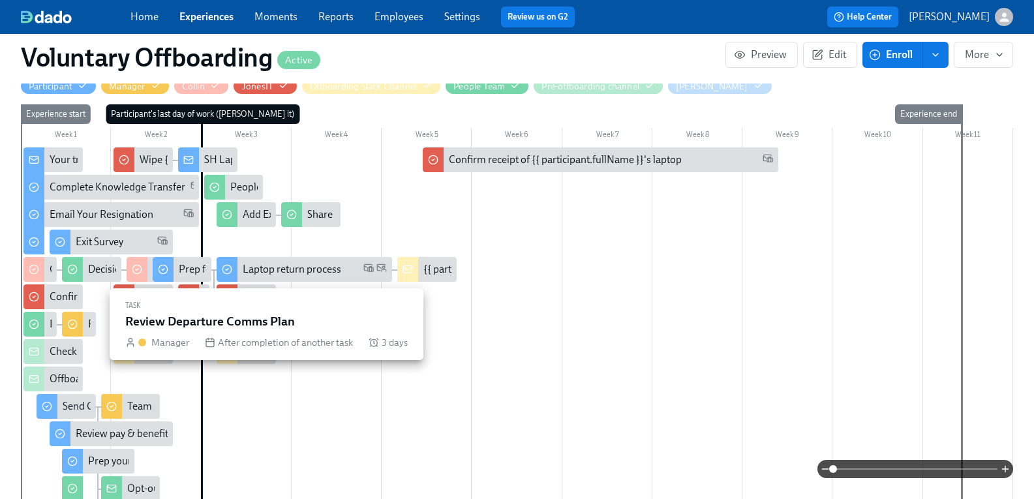
click at [95, 326] on div "Review Departure Comms Plan" at bounding box center [78, 324] width 33 height 25
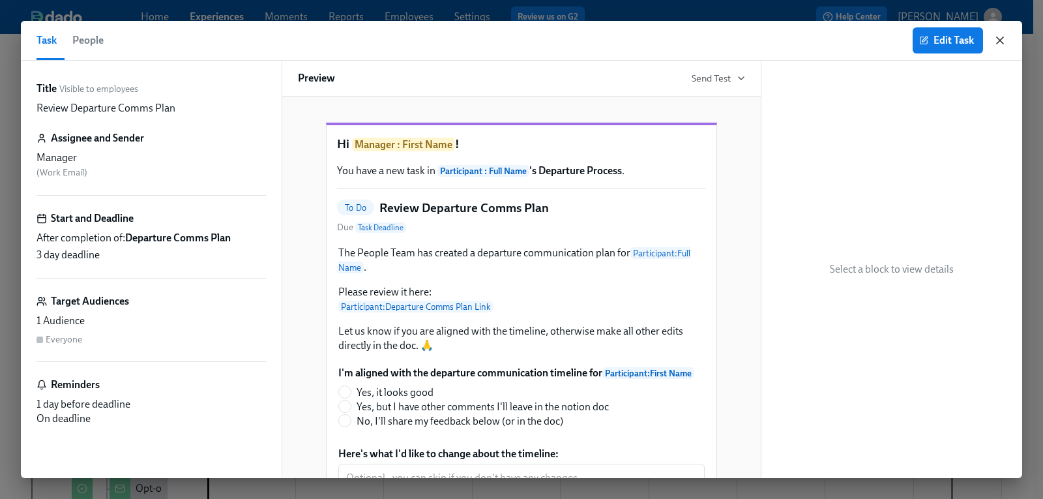
click at [1005, 41] on icon "button" at bounding box center [1000, 40] width 13 height 13
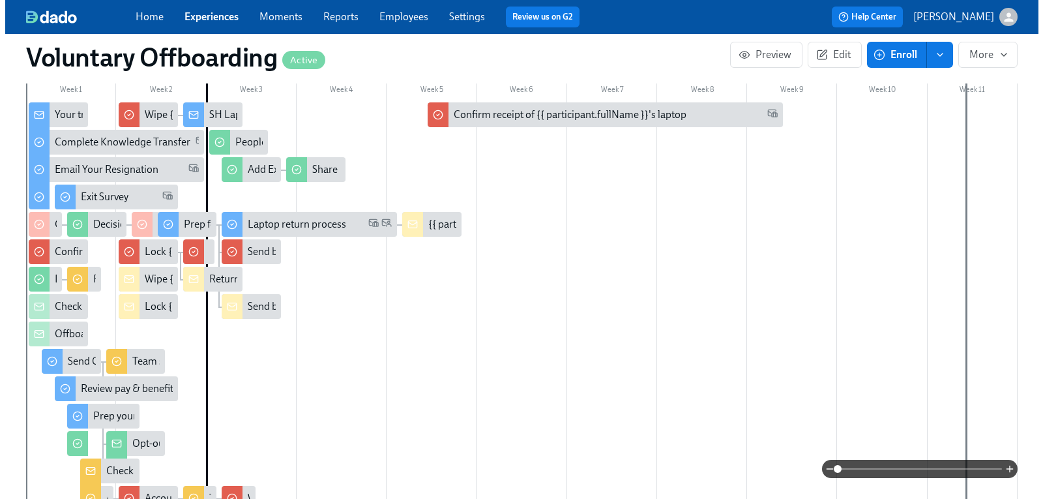
scroll to position [391, 0]
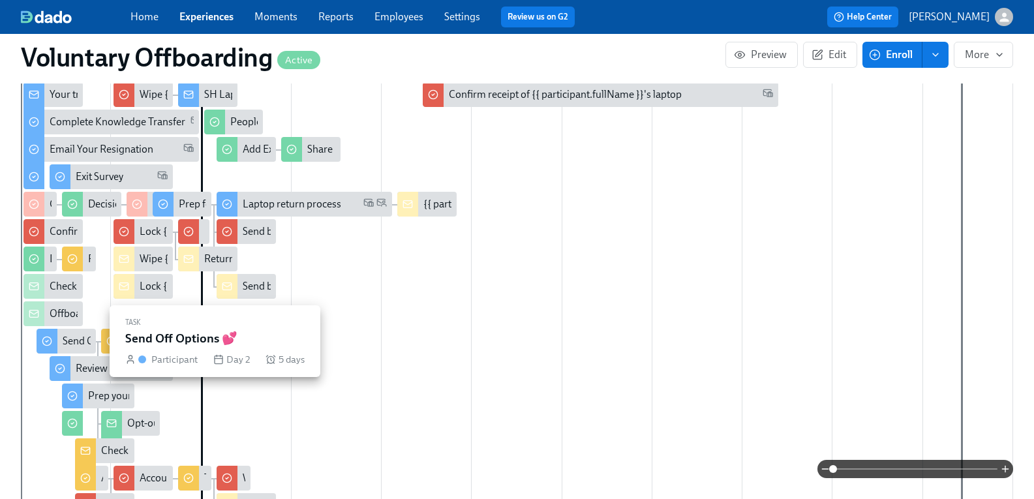
click at [76, 346] on div "Send Off Options 💕" at bounding box center [108, 341] width 91 height 14
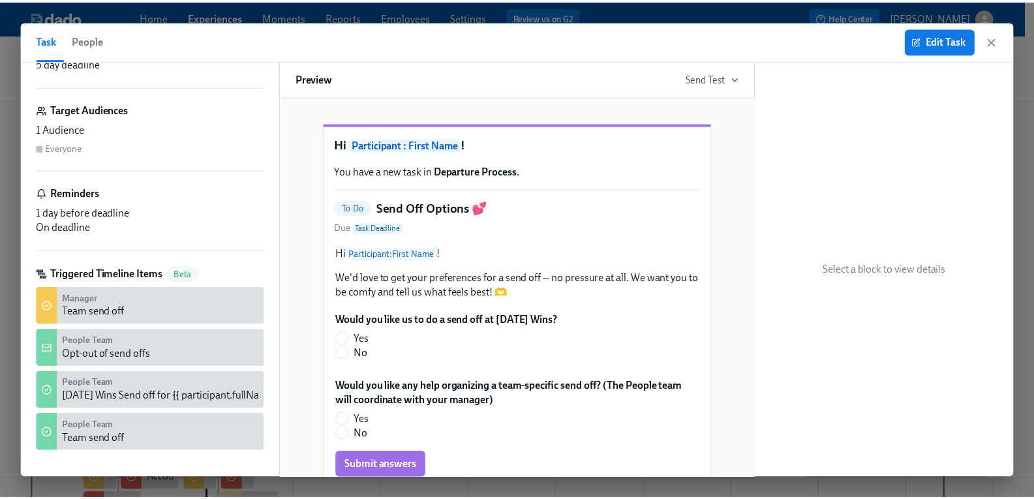
scroll to position [199, 0]
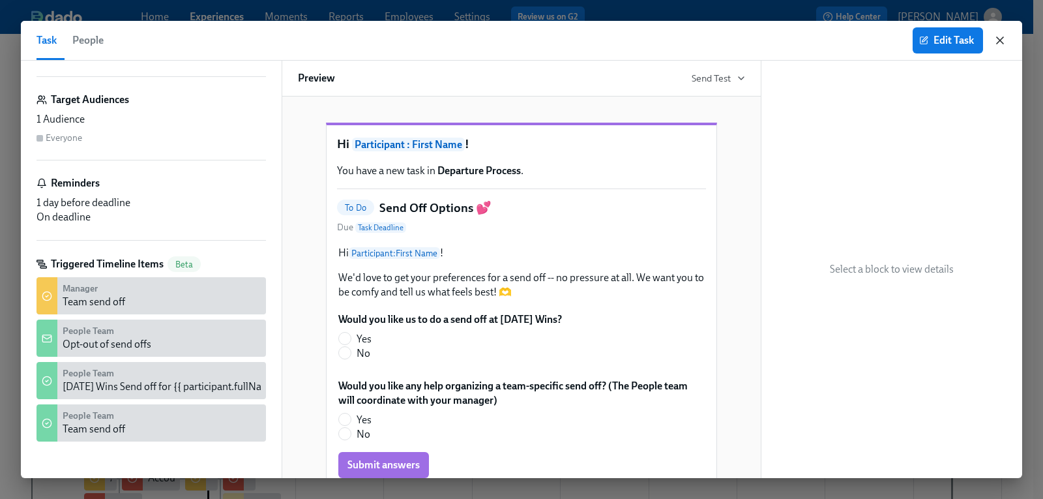
click at [1001, 37] on icon "button" at bounding box center [1000, 40] width 13 height 13
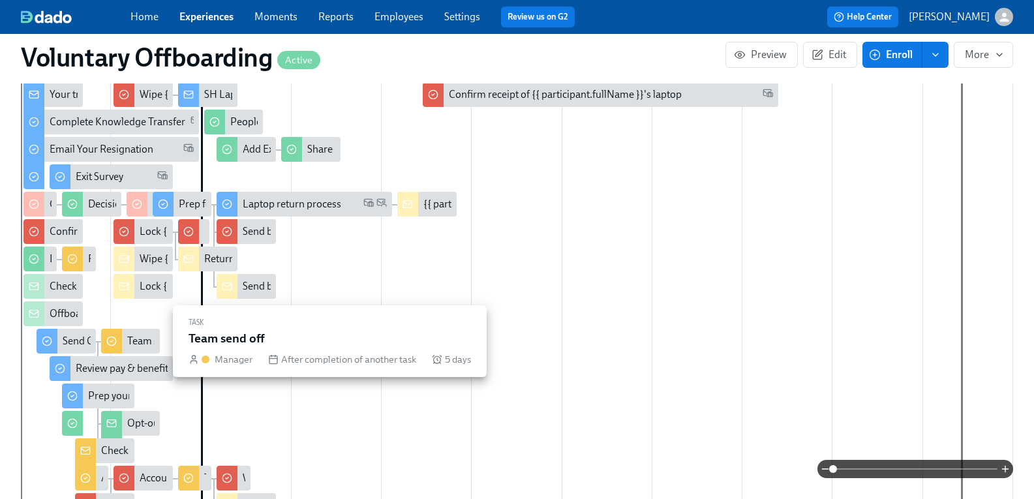
click at [140, 343] on div "Team send off" at bounding box center [158, 341] width 63 height 14
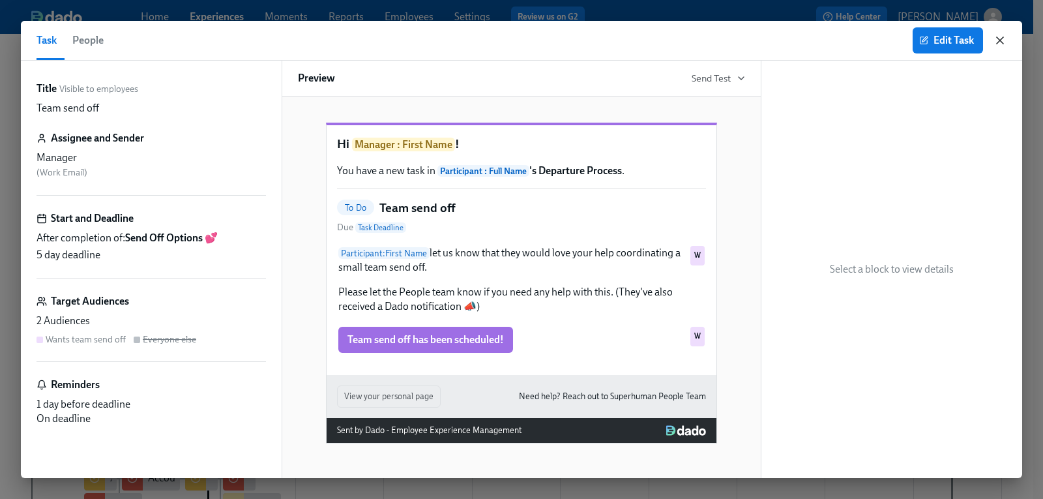
click at [1001, 40] on icon "button" at bounding box center [1000, 40] width 7 height 7
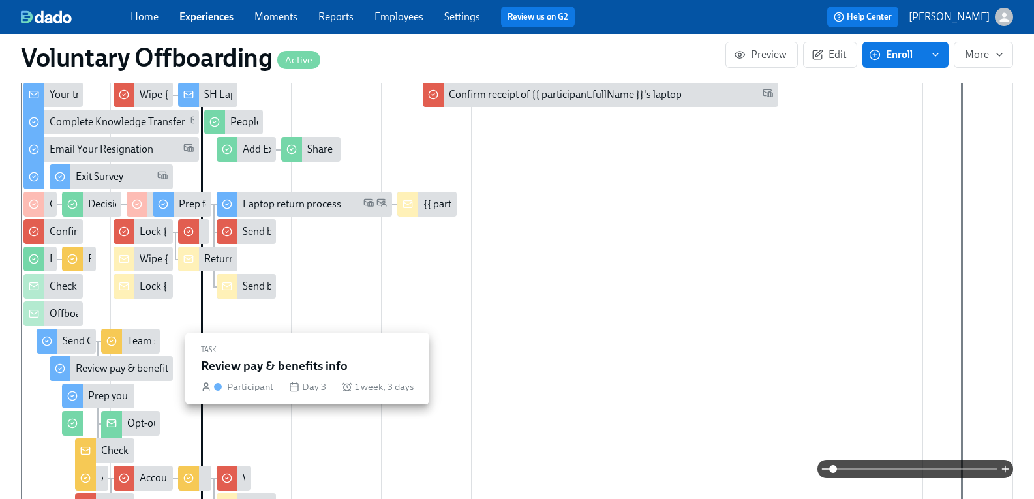
click at [106, 366] on div "Review pay & benefits info" at bounding box center [134, 368] width 117 height 14
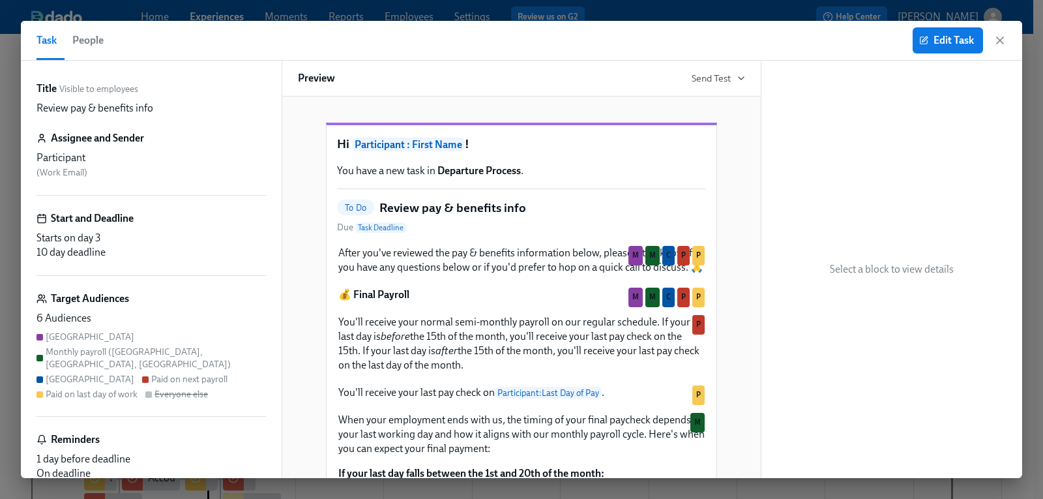
click at [1008, 38] on div "Task People Edit Task" at bounding box center [522, 41] width 1002 height 40
click at [1002, 39] on icon "button" at bounding box center [1000, 40] width 7 height 7
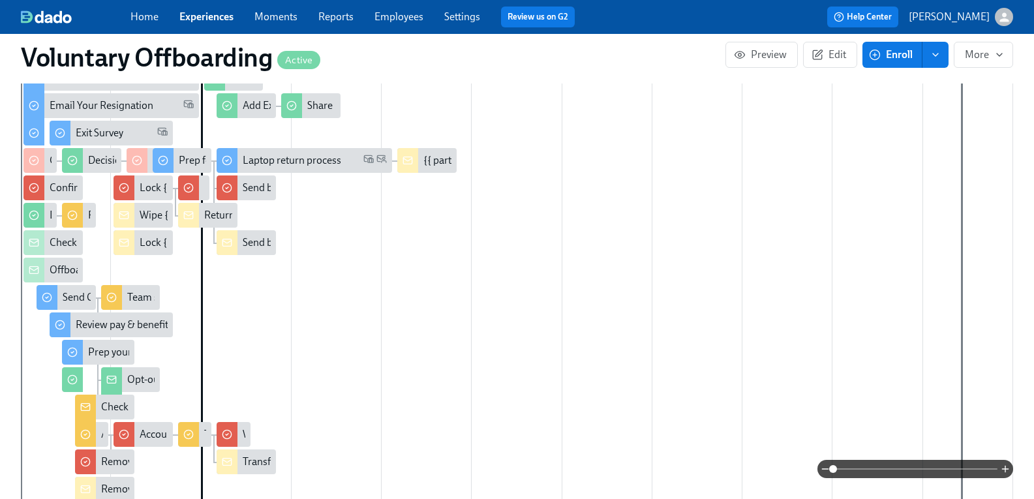
scroll to position [456, 0]
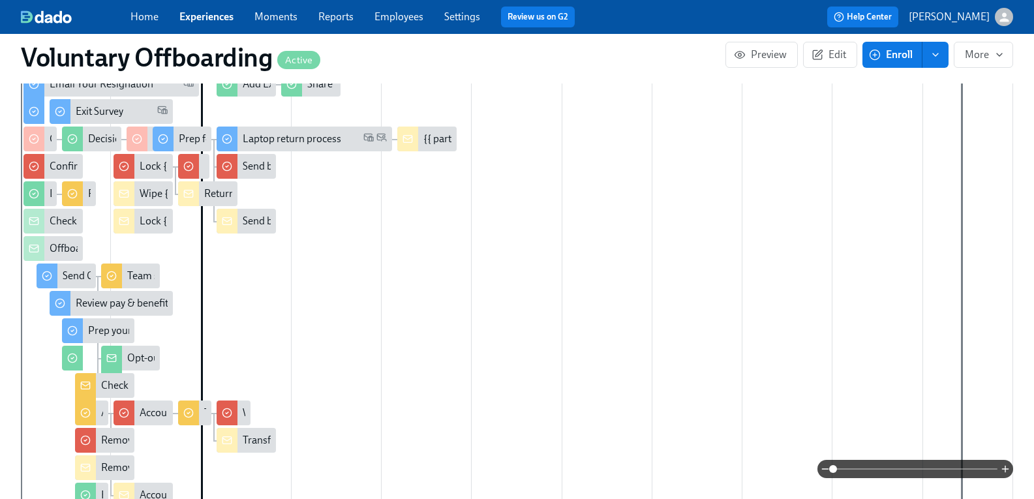
click at [160, 359] on div "Opt-out of send offs" at bounding box center [130, 358] width 59 height 25
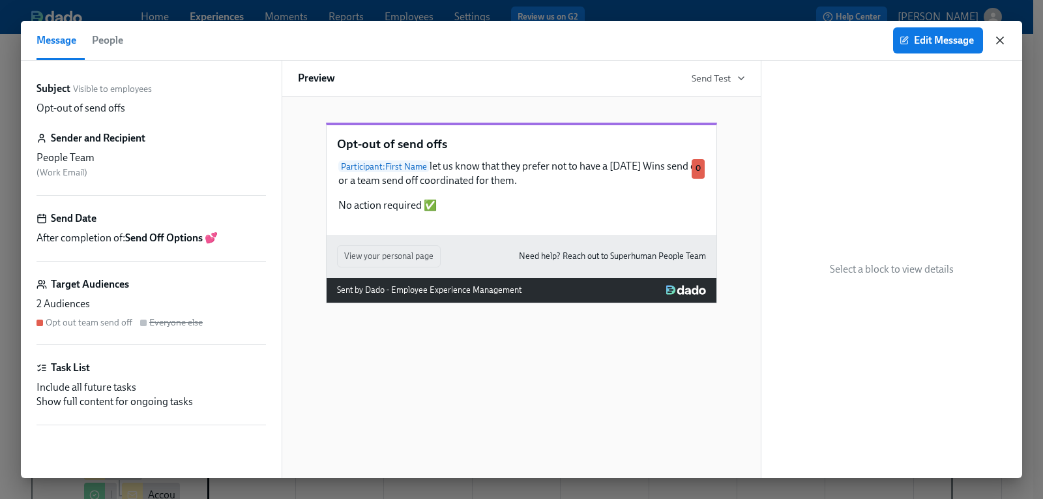
click at [1001, 34] on icon "button" at bounding box center [1000, 40] width 13 height 13
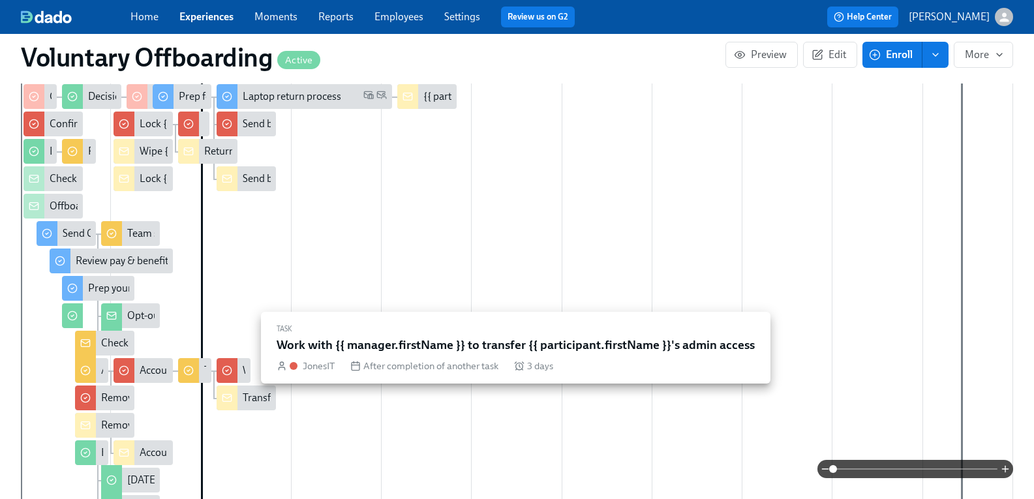
scroll to position [522, 0]
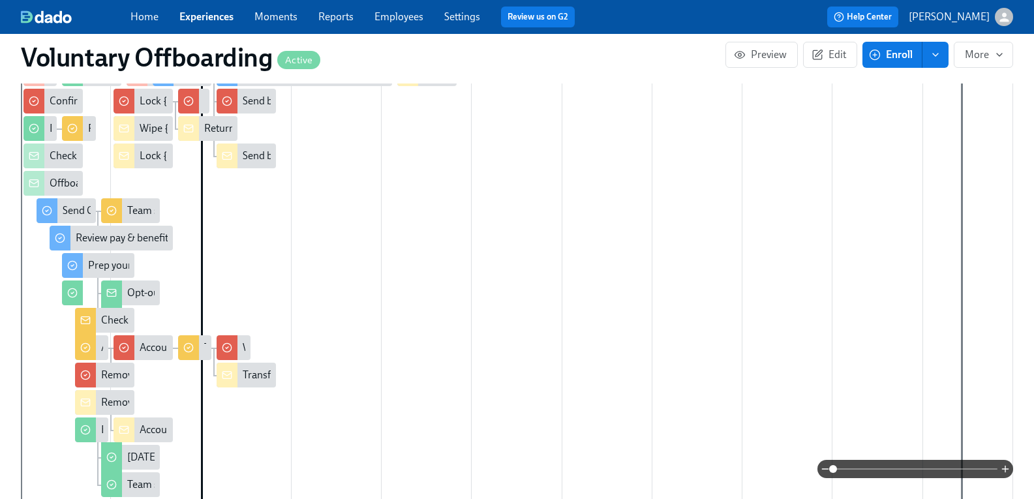
click at [119, 320] on div "Check in with {{ participant.firstName }} about transition plan" at bounding box center [236, 320] width 271 height 14
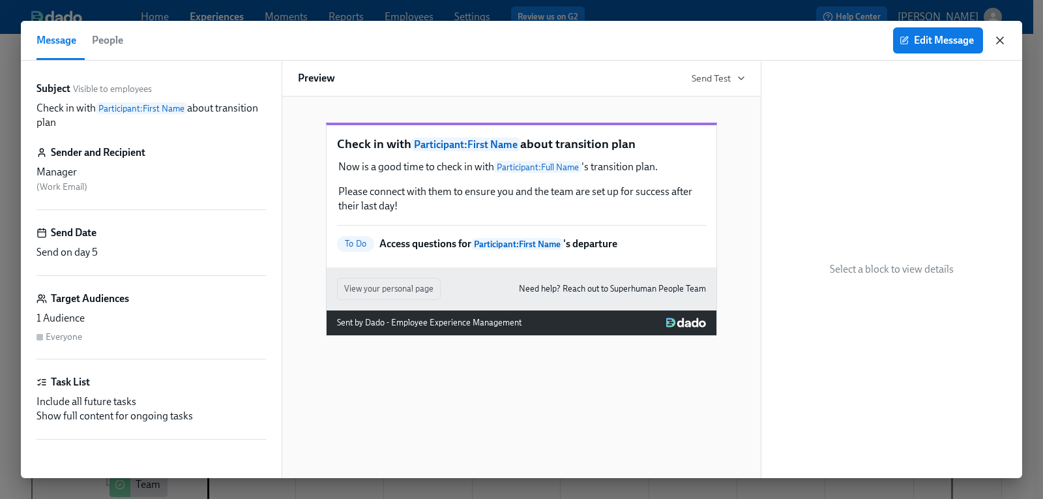
click at [1002, 38] on icon "button" at bounding box center [1000, 40] width 7 height 7
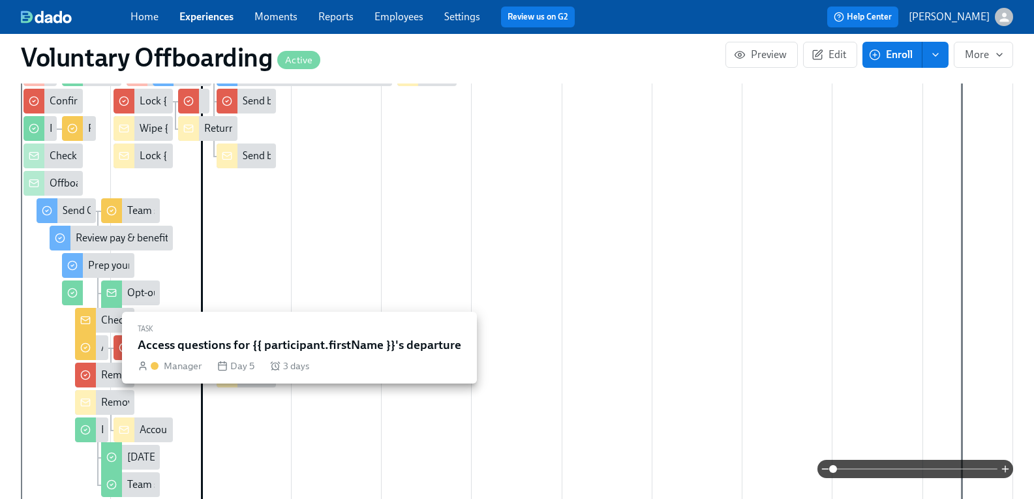
click at [108, 351] on div "Access questions for {{ participant.firstName }}'s departure" at bounding box center [91, 347] width 33 height 25
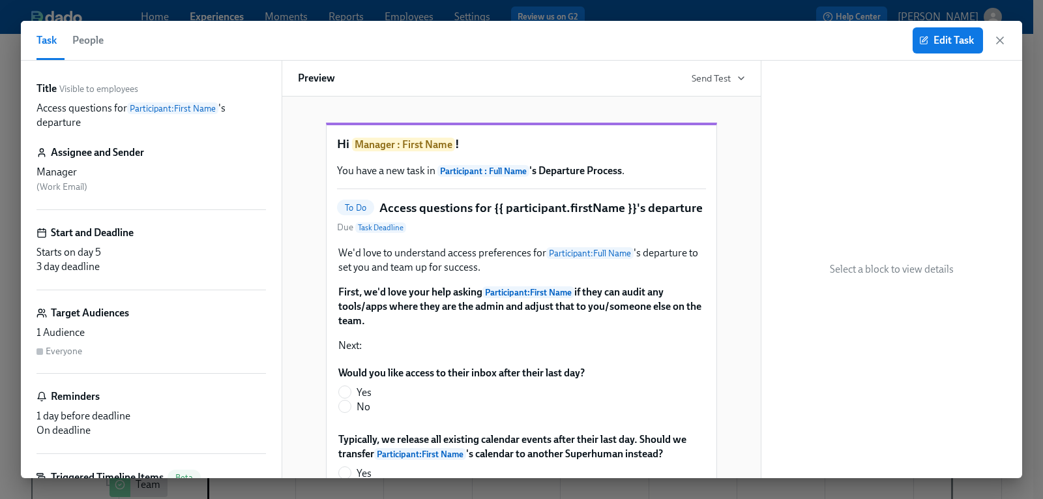
click at [1008, 38] on div "Task People Edit Task" at bounding box center [522, 41] width 1002 height 40
click at [1001, 38] on icon "button" at bounding box center [1000, 40] width 13 height 13
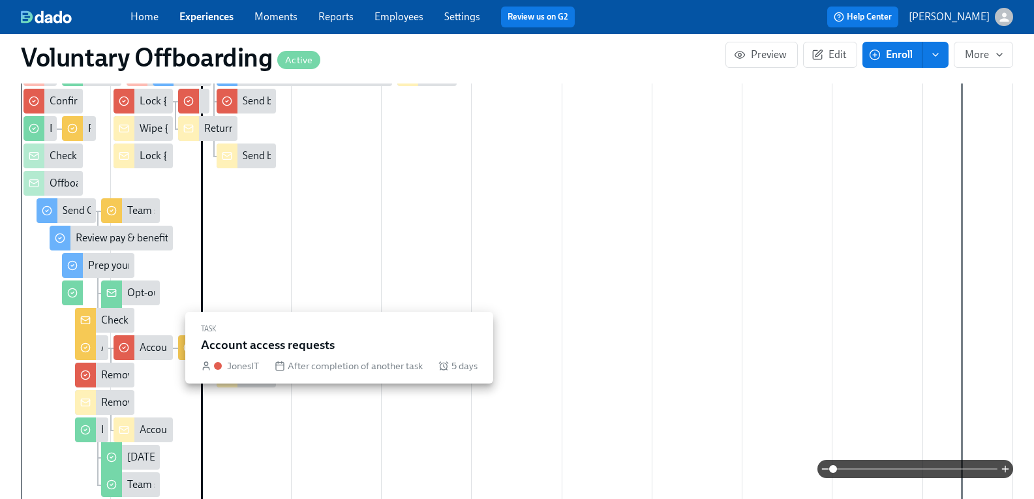
click at [164, 344] on div "Account access requests" at bounding box center [194, 347] width 108 height 14
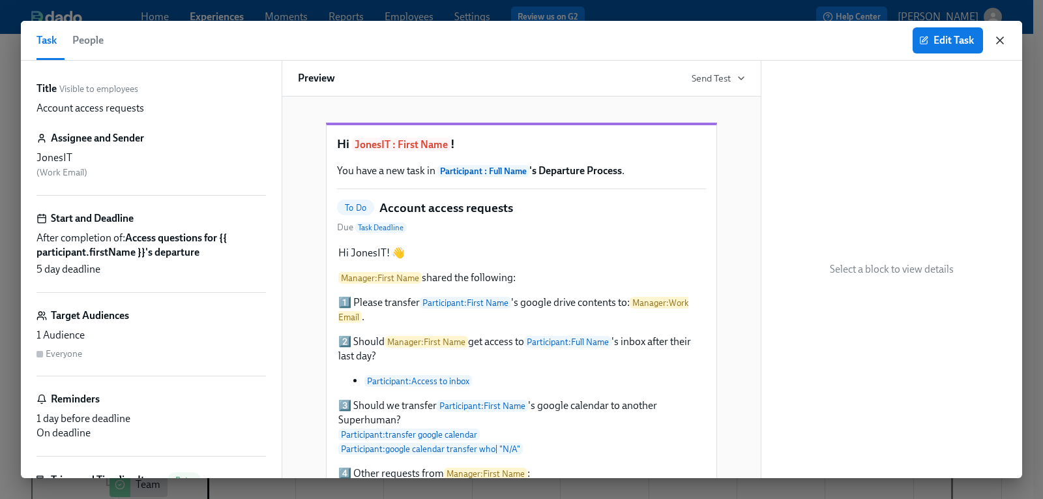
click at [1003, 43] on icon "button" at bounding box center [1000, 40] width 7 height 7
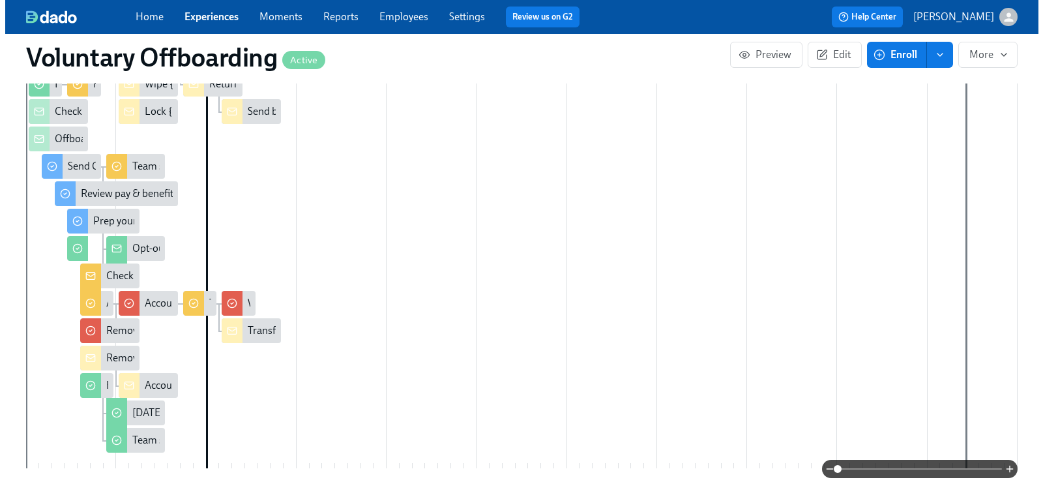
scroll to position [587, 0]
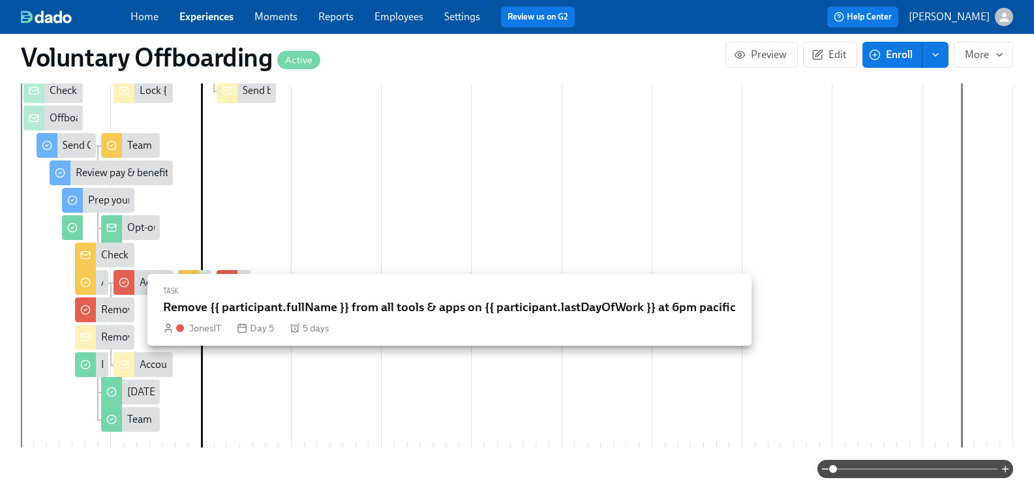
click at [133, 310] on div "Remove {{ participant.fullName }} from all tools & apps on {{ participant.lastD…" at bounding box center [332, 310] width 463 height 14
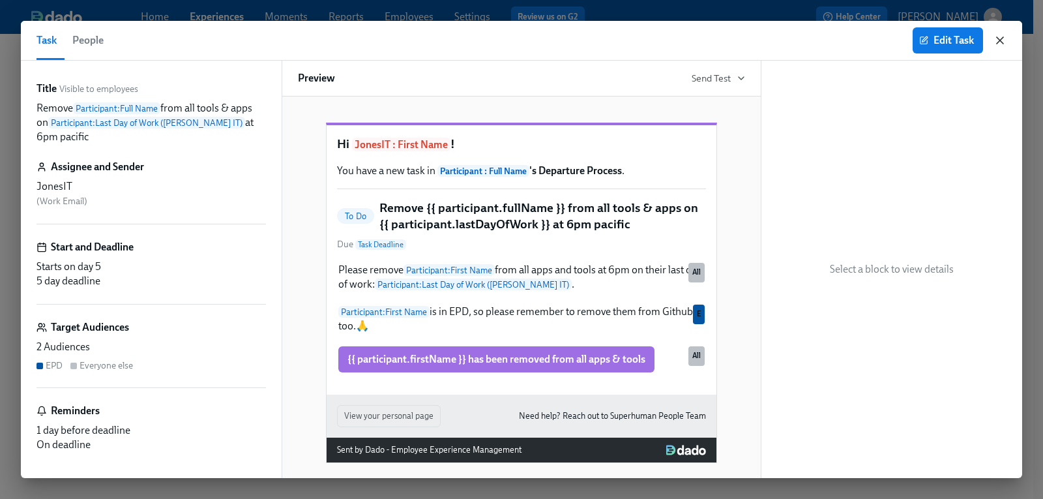
click at [1001, 34] on icon "button" at bounding box center [1000, 40] width 13 height 13
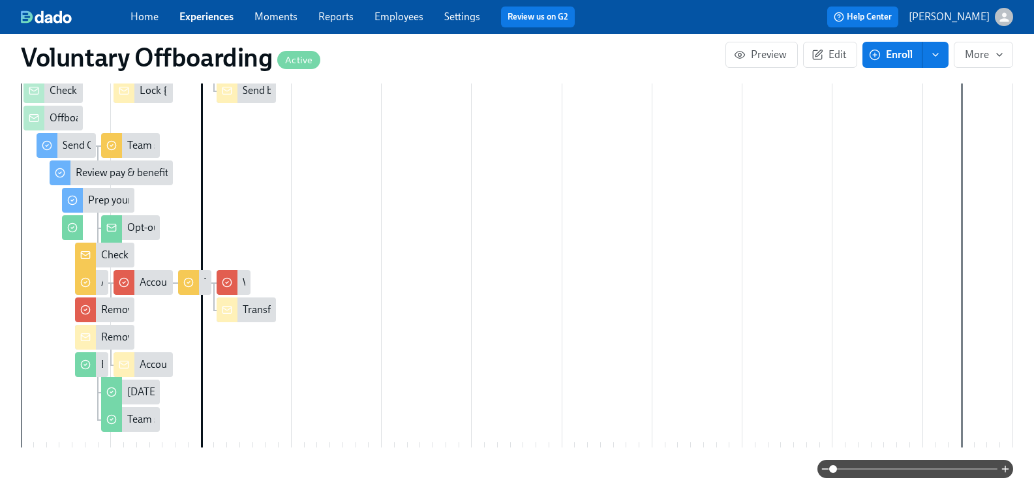
click at [133, 257] on div "Check in with {{ participant.firstName }} about transition plan" at bounding box center [236, 255] width 271 height 14
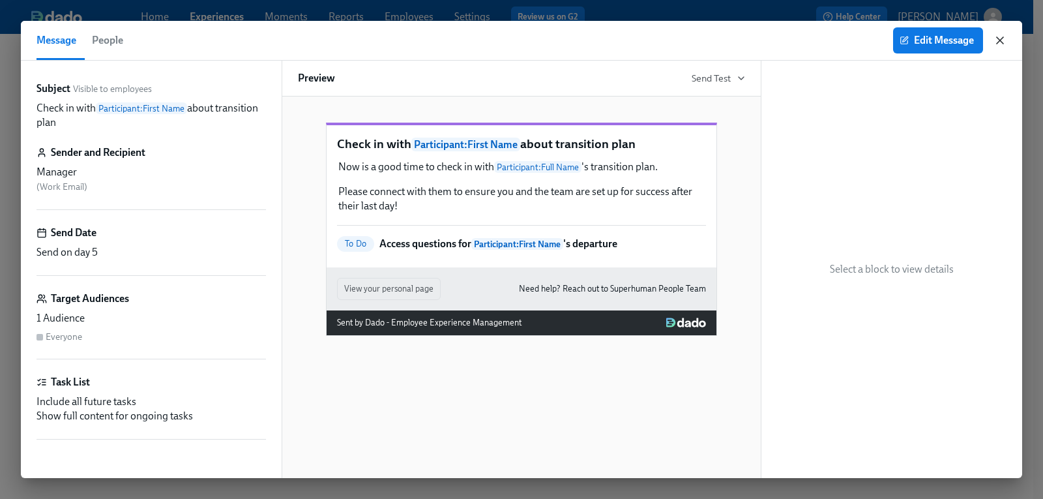
click at [1000, 38] on icon "button" at bounding box center [1000, 40] width 13 height 13
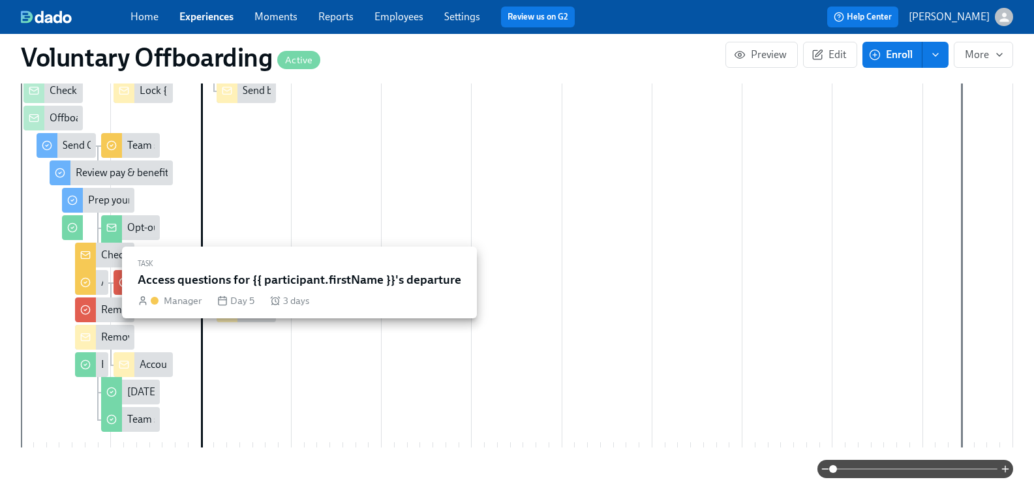
click at [108, 281] on div "Access questions for {{ participant.firstName }}'s departure" at bounding box center [91, 282] width 33 height 25
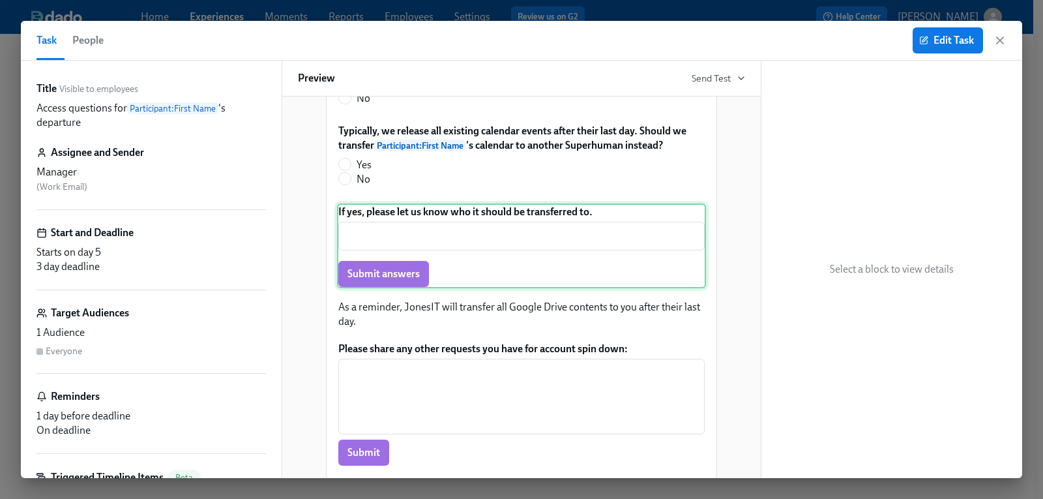
scroll to position [326, 0]
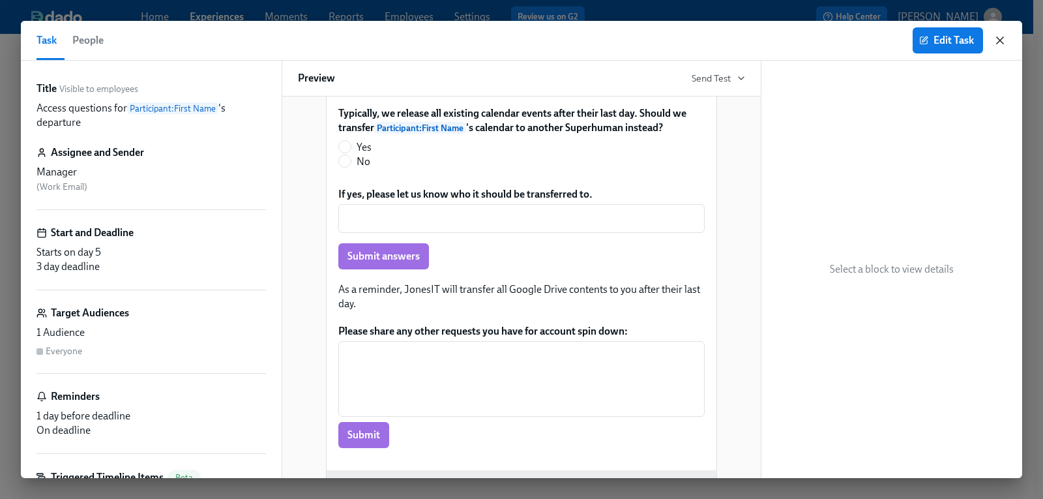
click at [1001, 39] on icon "button" at bounding box center [1000, 40] width 7 height 7
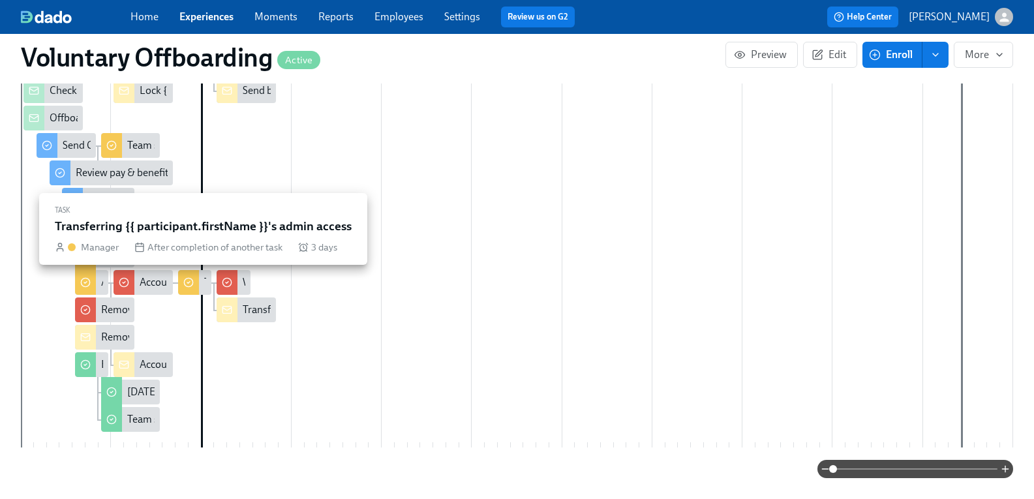
click at [199, 286] on div at bounding box center [188, 282] width 21 height 25
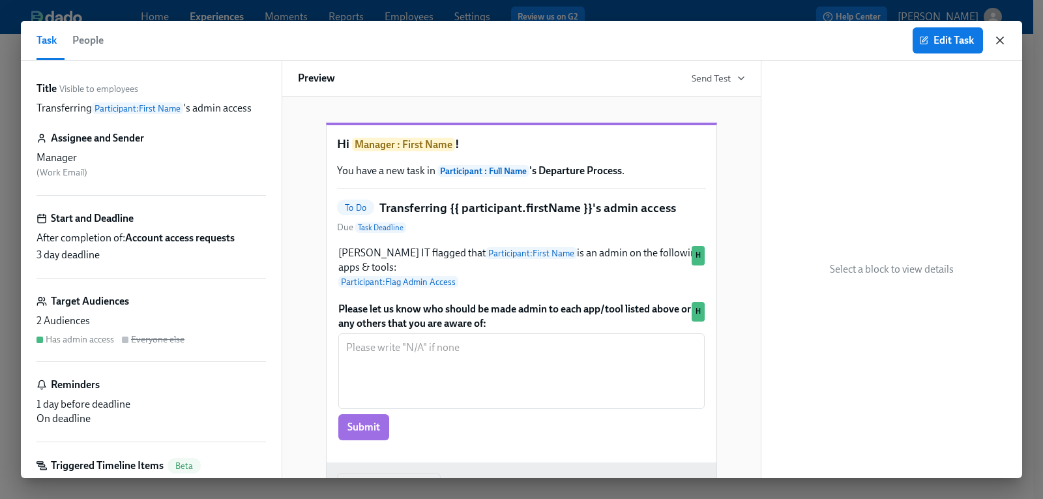
click at [1000, 46] on icon "button" at bounding box center [1000, 40] width 13 height 13
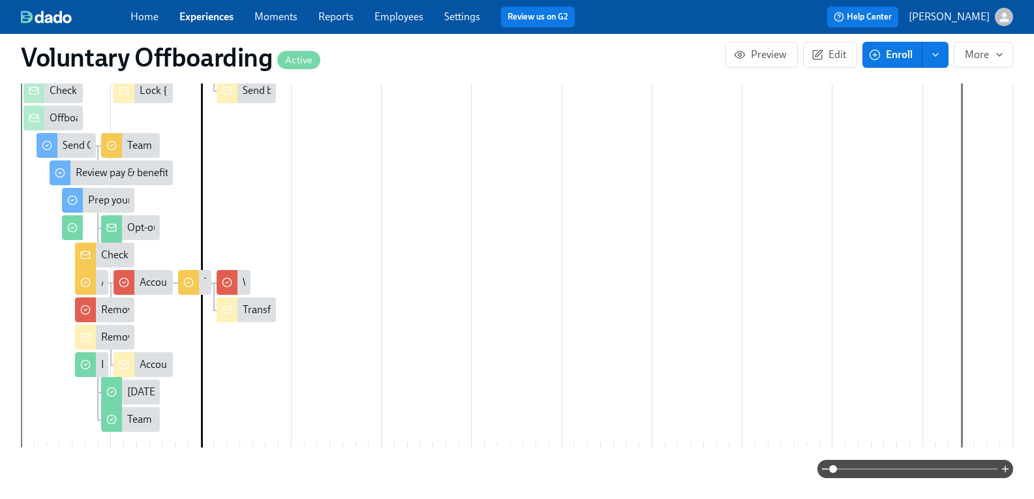
click at [260, 312] on div "Transfer admin access from {{ participant.fullName }}" at bounding box center [361, 310] width 237 height 14
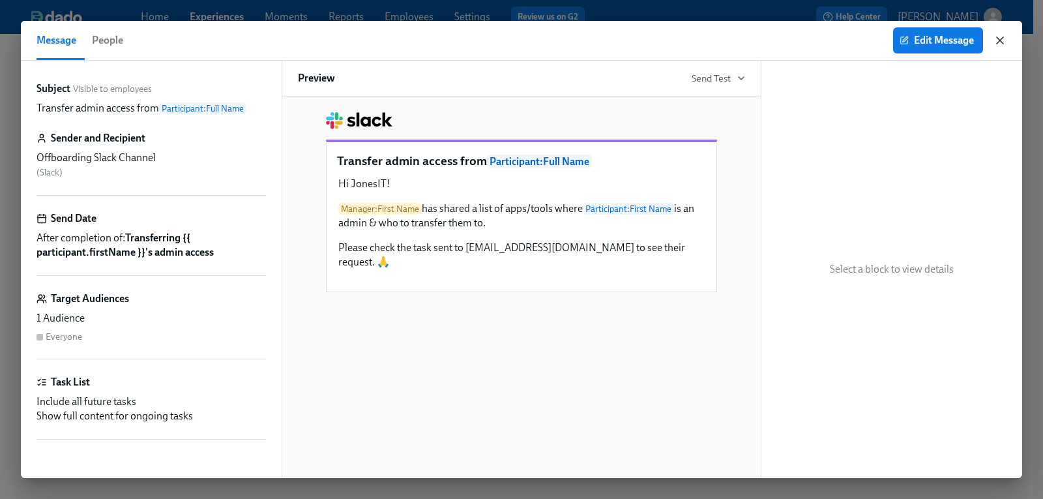
click at [998, 42] on icon "button" at bounding box center [1000, 40] width 7 height 7
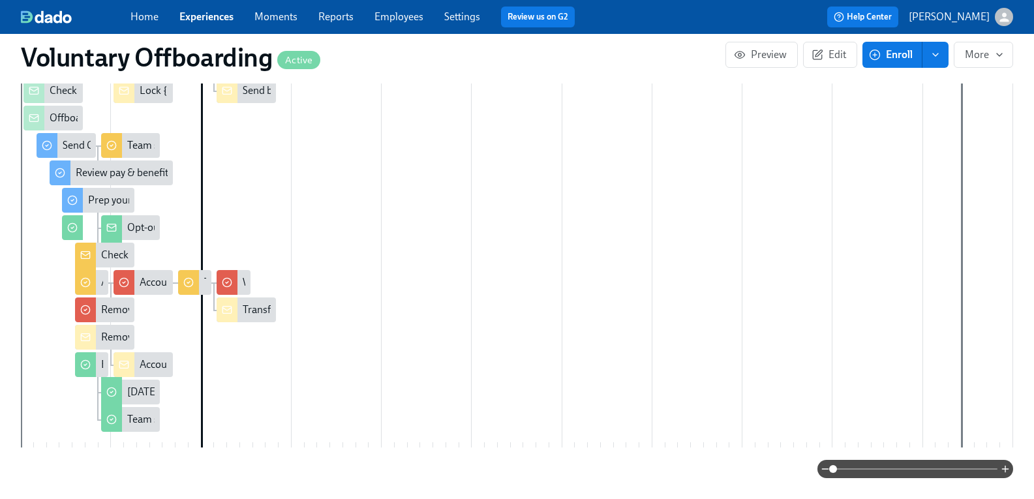
click at [128, 337] on div "Remove {{ participant.fullName }} from all apps & tools on {{ participant.lastD…" at bounding box center [332, 337] width 463 height 14
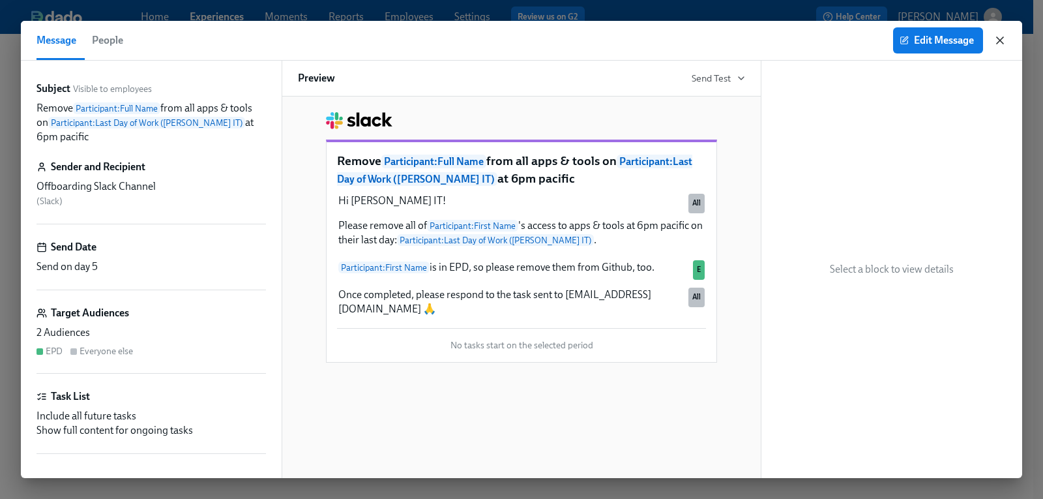
click at [1001, 44] on icon "button" at bounding box center [1000, 40] width 13 height 13
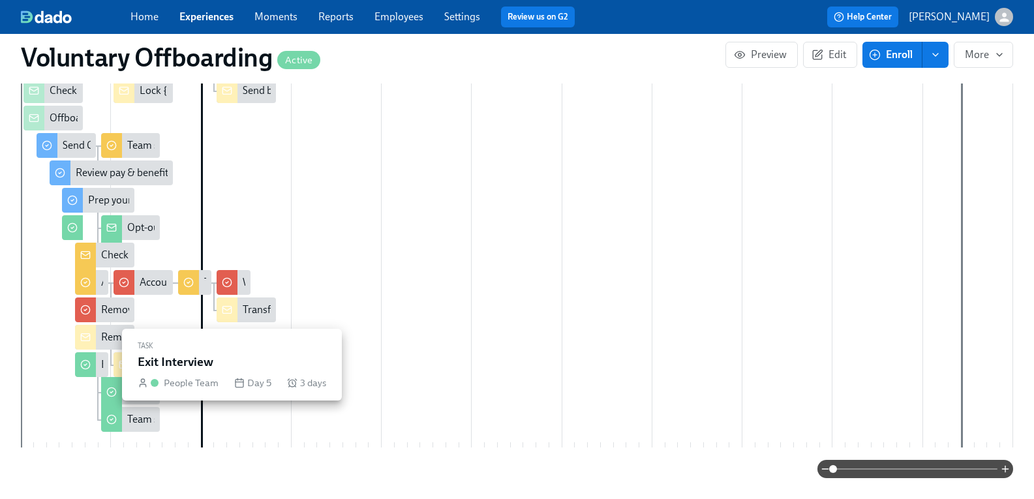
click at [108, 363] on div "Exit Interview" at bounding box center [91, 364] width 33 height 25
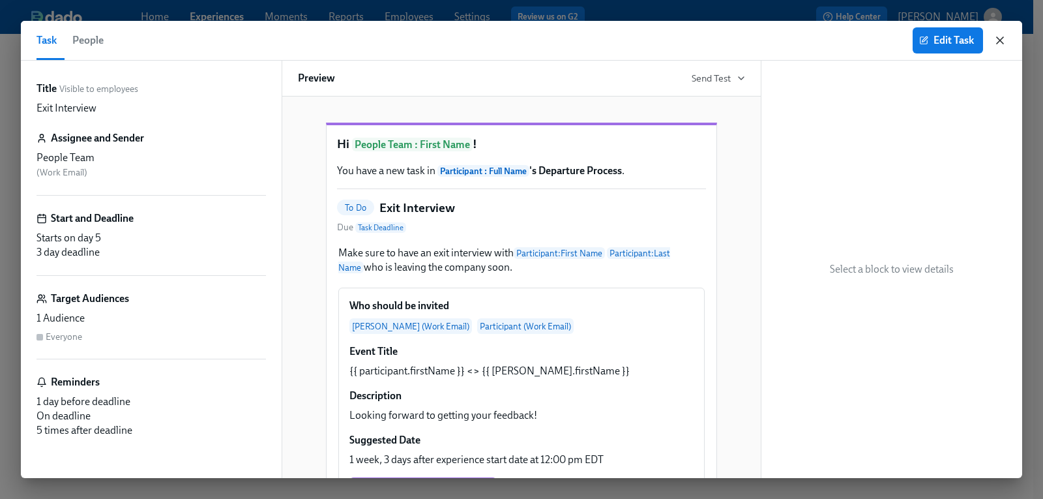
click at [997, 41] on icon "button" at bounding box center [1000, 40] width 13 height 13
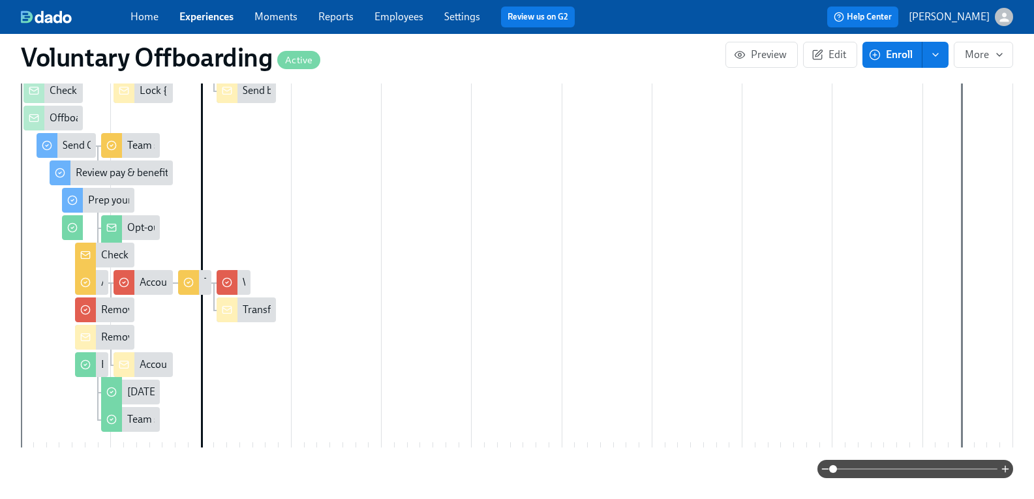
click at [169, 362] on div "Account access requests" at bounding box center [194, 364] width 108 height 14
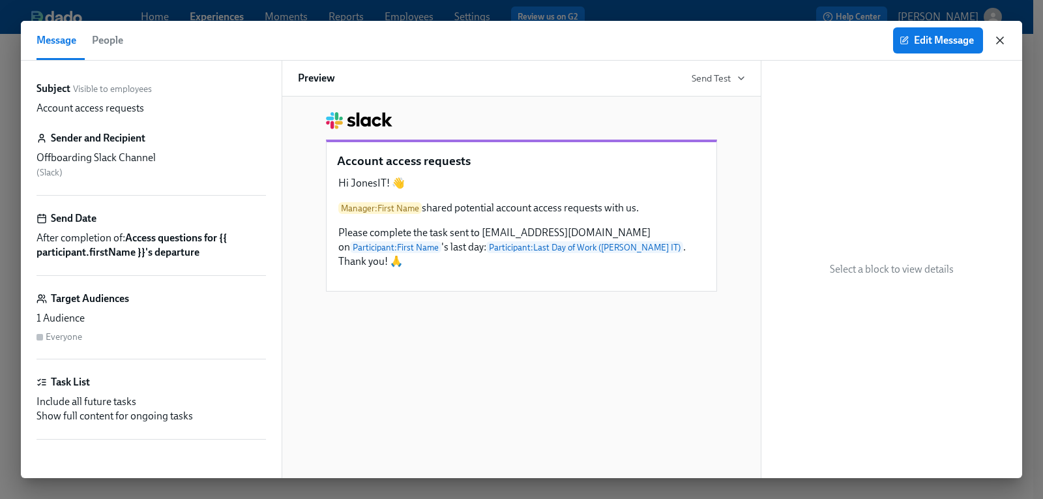
click at [998, 40] on icon "button" at bounding box center [1000, 40] width 13 height 13
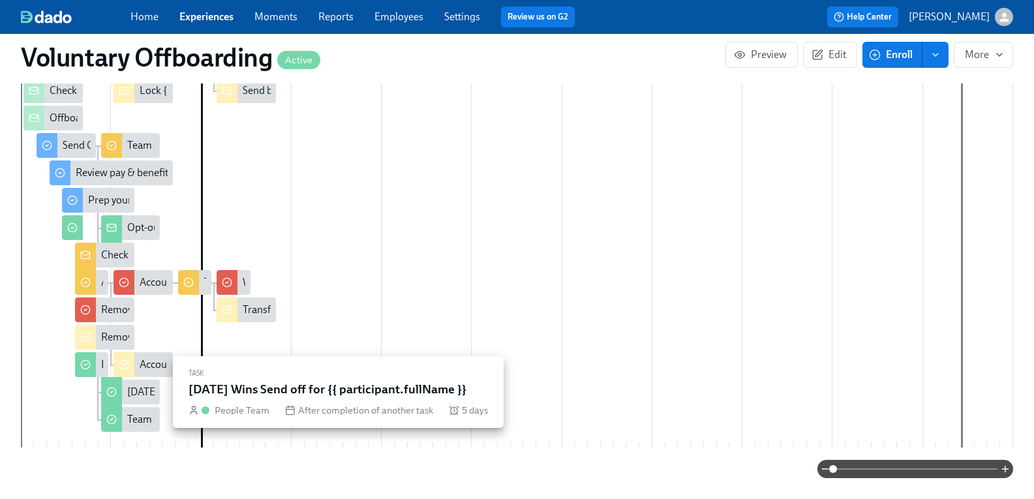
click at [154, 394] on div "Friday Wins Send off for {{ participant.fullName }}" at bounding box center [238, 392] width 223 height 14
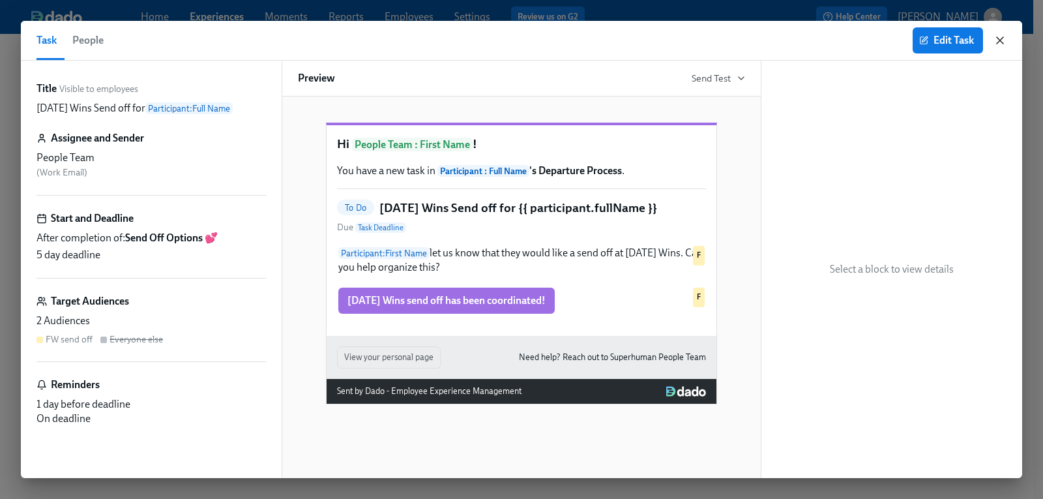
click at [1006, 44] on icon "button" at bounding box center [1000, 40] width 13 height 13
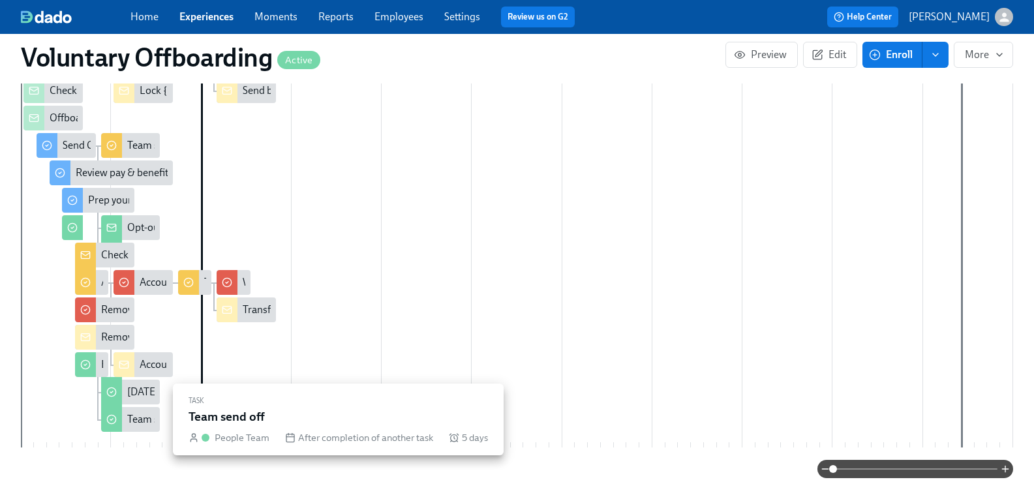
click at [155, 421] on div "Team send off" at bounding box center [158, 419] width 63 height 14
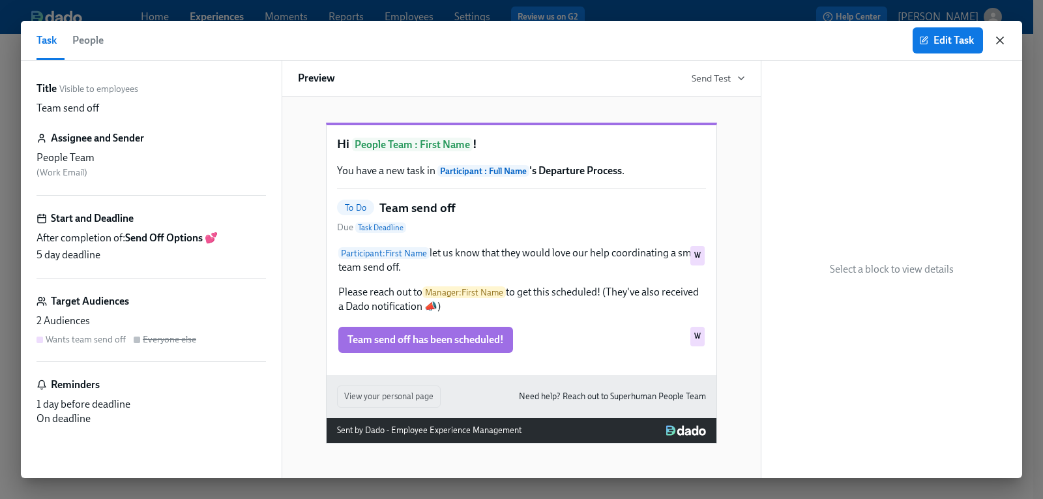
click at [1000, 42] on icon "button" at bounding box center [1000, 40] width 13 height 13
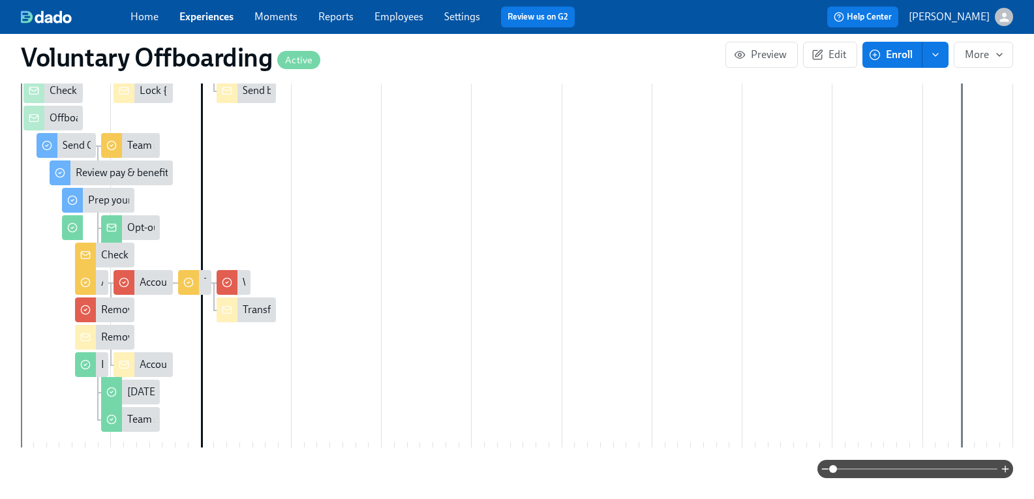
click at [1000, 12] on div "button" at bounding box center [1003, 17] width 18 height 18
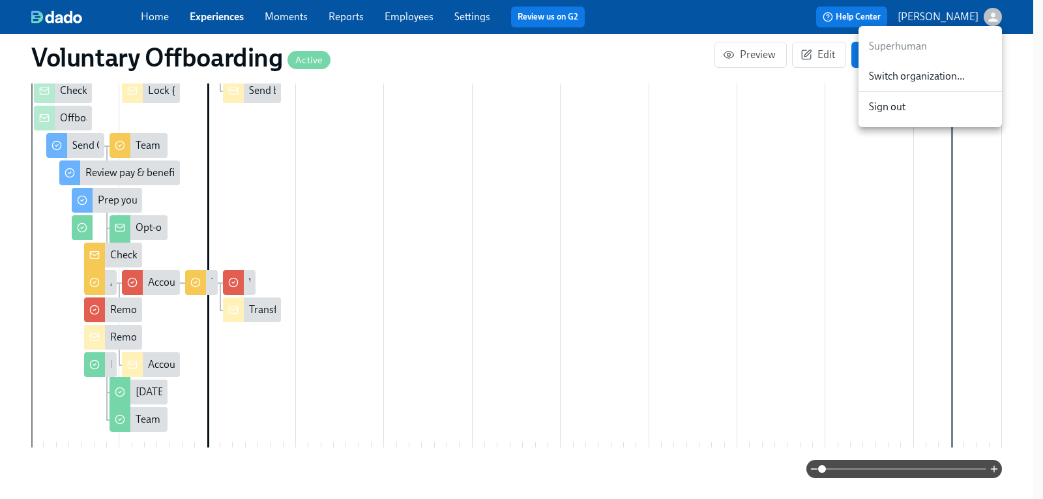
click at [922, 76] on span "Switch organization..." at bounding box center [930, 76] width 123 height 14
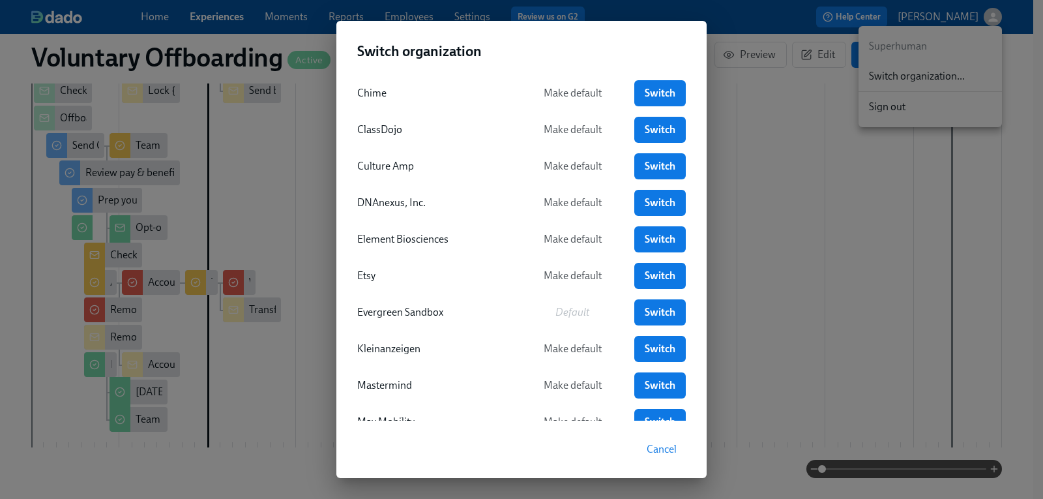
scroll to position [130, 0]
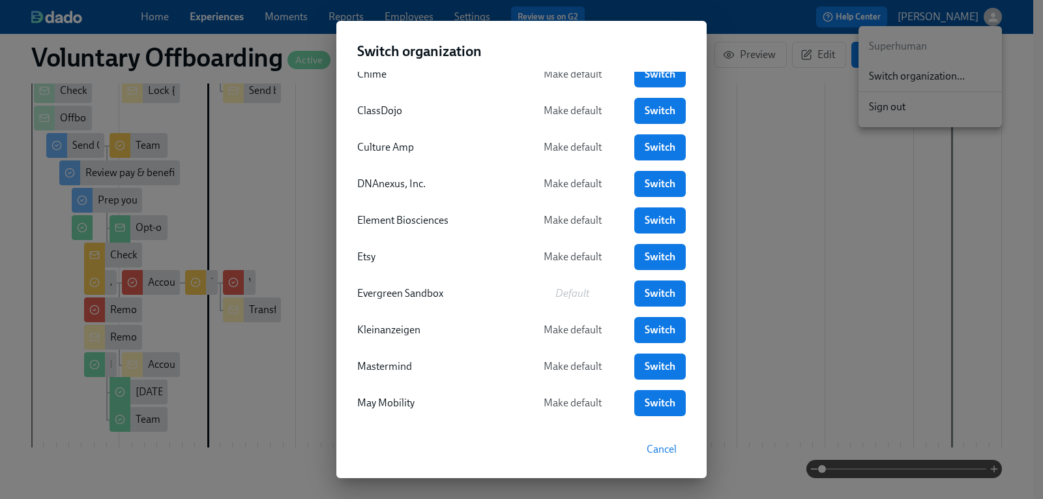
click at [683, 215] on div "Acme Make default Switch Aspen Dental Make default Switch CharlieHealth Make de…" at bounding box center [521, 246] width 370 height 349
click at [673, 218] on link "Switch" at bounding box center [661, 220] width 52 height 26
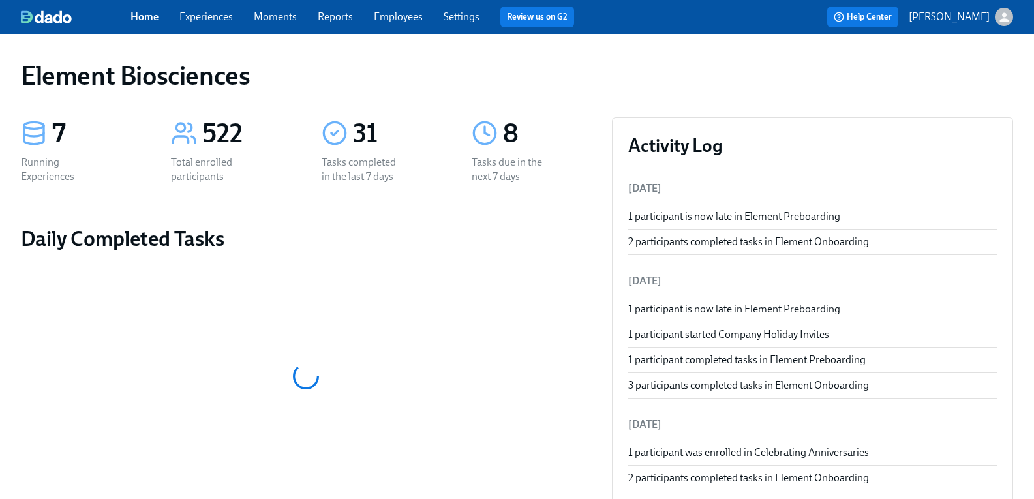
click at [232, 20] on link "Experiences" at bounding box center [205, 16] width 53 height 12
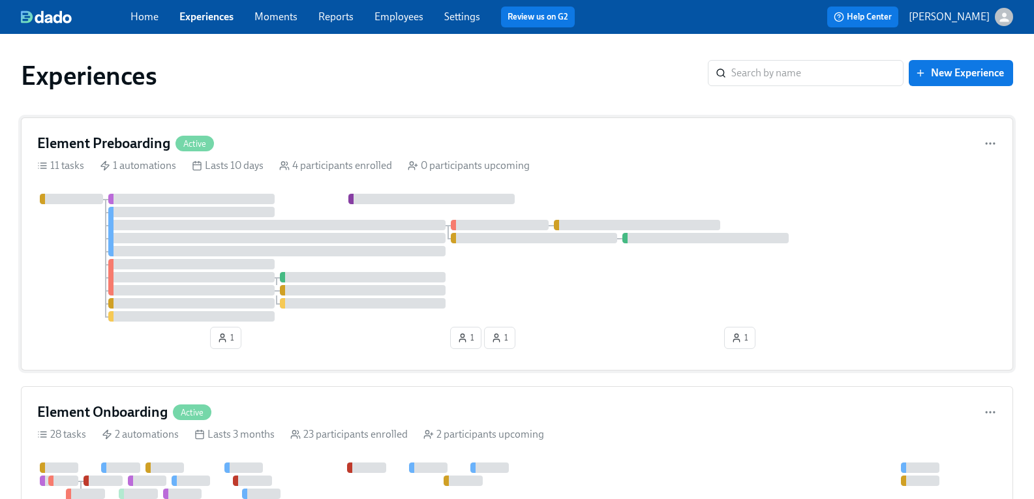
click at [117, 145] on h4 "Element Preboarding" at bounding box center [103, 144] width 133 height 20
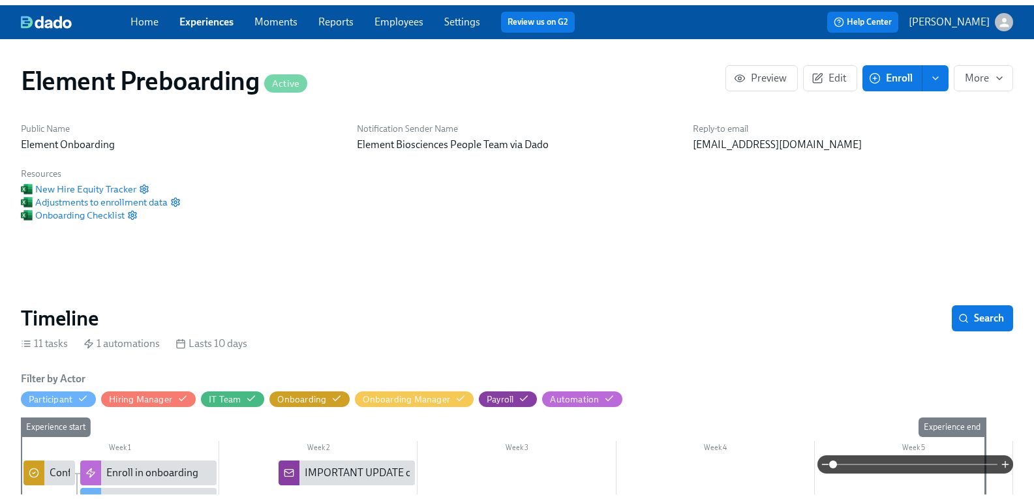
scroll to position [0, 255]
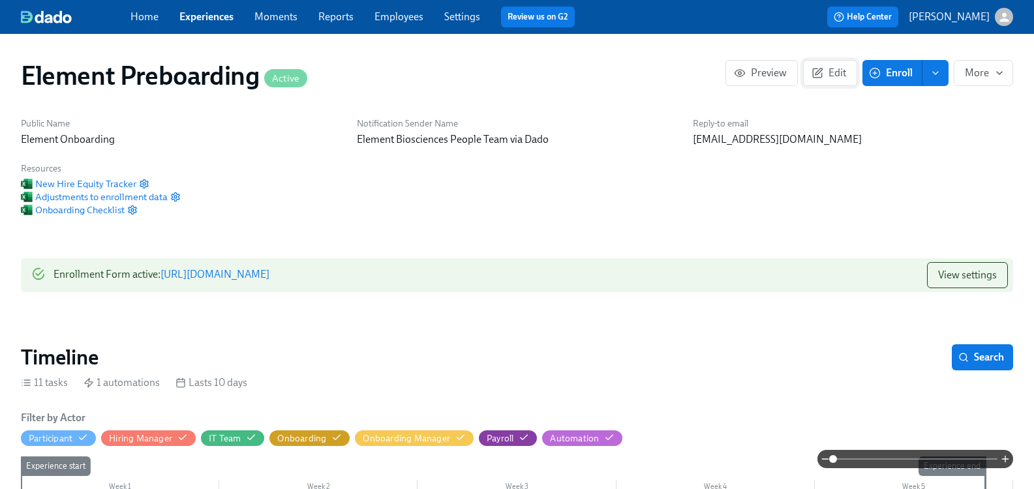
click at [828, 74] on span "Edit" at bounding box center [830, 73] width 32 height 13
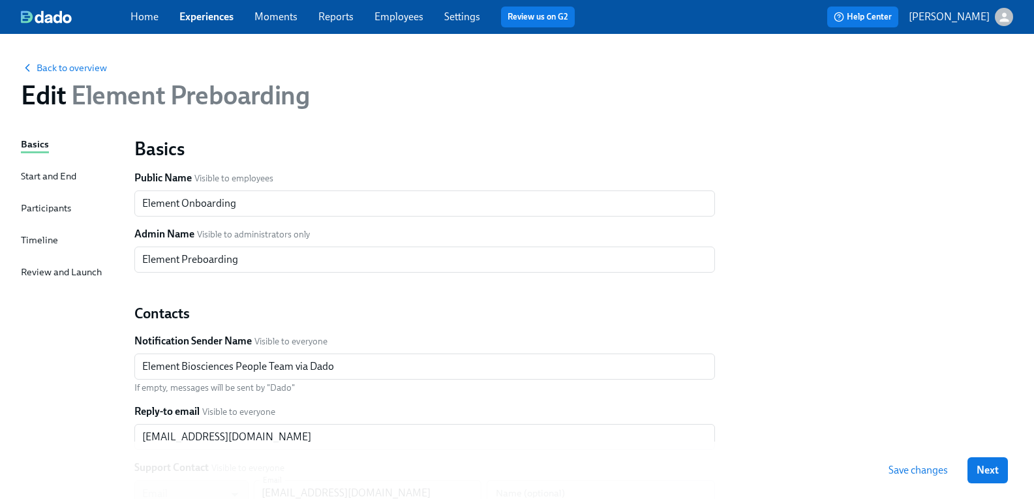
click at [60, 211] on div "Participants" at bounding box center [46, 208] width 50 height 14
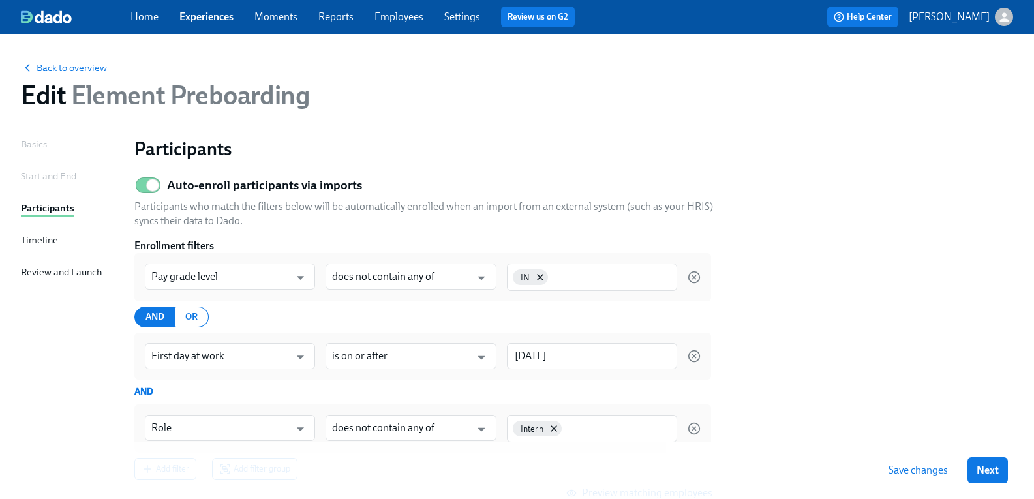
click at [52, 241] on div "Timeline" at bounding box center [39, 240] width 37 height 14
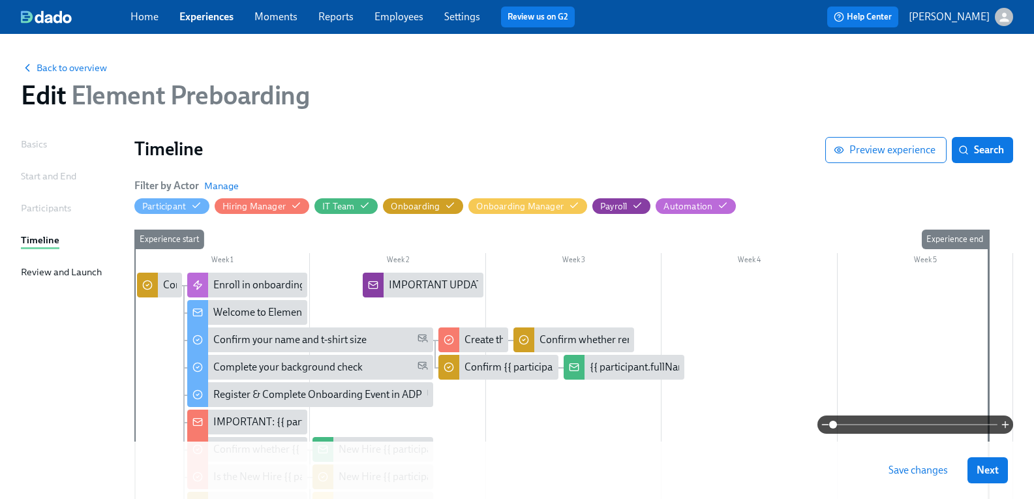
click at [239, 179] on div "Filter by Actor [PERSON_NAME]" at bounding box center [186, 186] width 104 height 14
click at [239, 181] on span "Manage" at bounding box center [221, 185] width 35 height 13
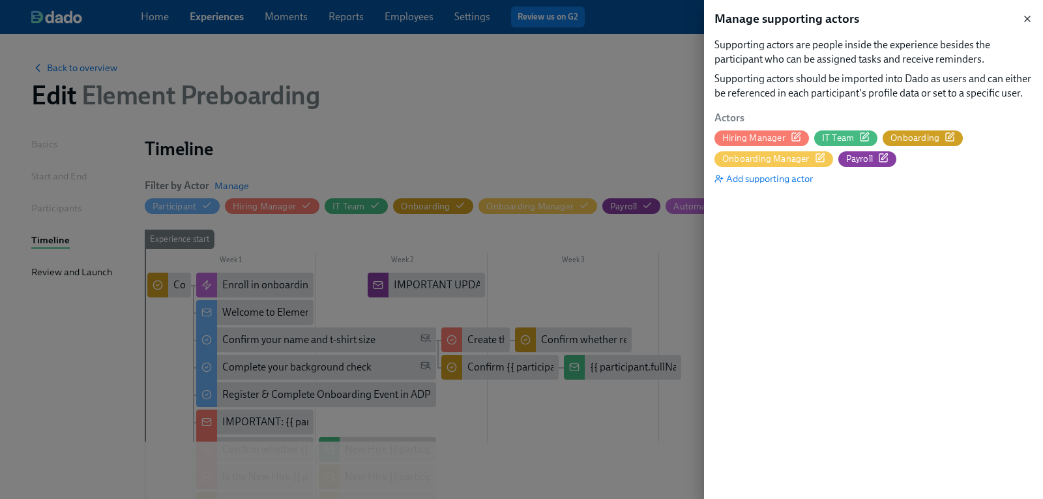
click at [1026, 16] on icon "button" at bounding box center [1028, 19] width 10 height 10
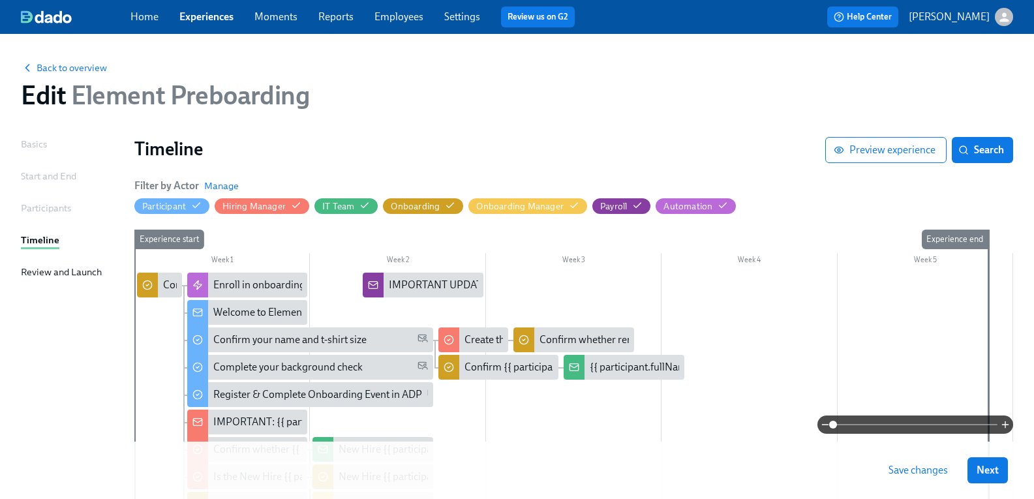
click at [207, 15] on link "Experiences" at bounding box center [206, 16] width 54 height 12
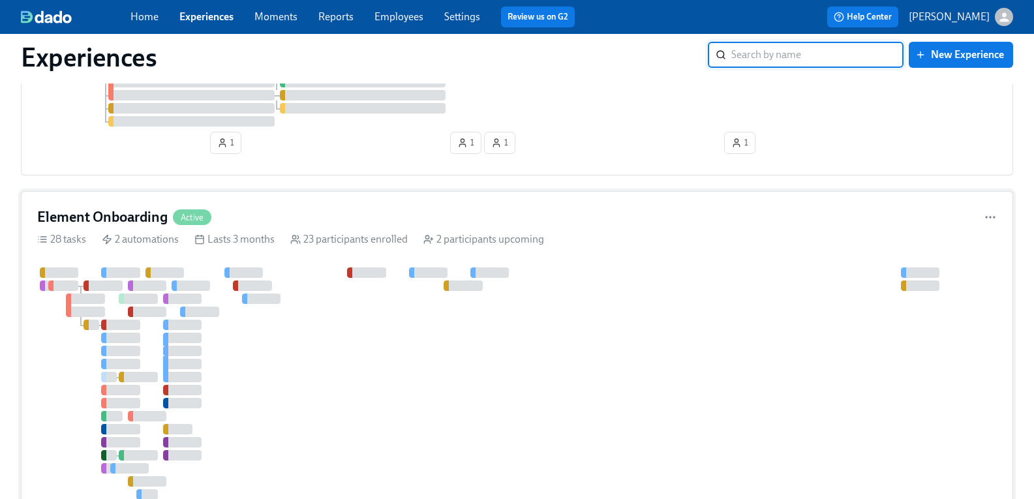
scroll to position [196, 0]
click at [147, 215] on h4 "Element Onboarding" at bounding box center [102, 217] width 130 height 20
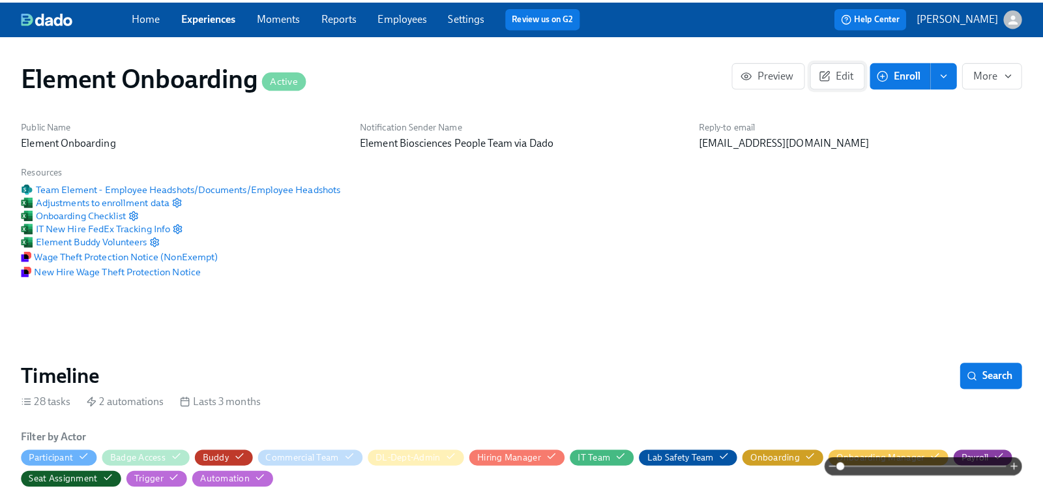
scroll to position [0, 16101]
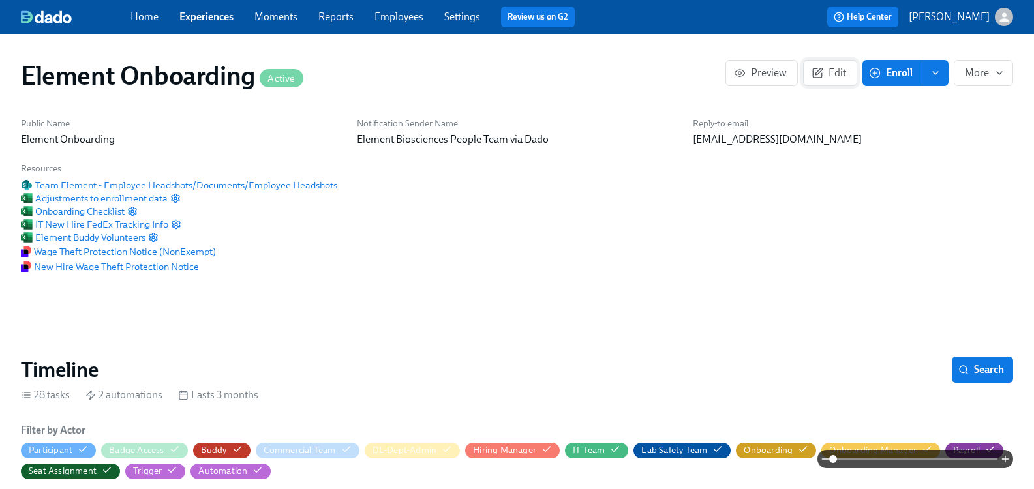
click at [820, 65] on button "Edit" at bounding box center [830, 73] width 54 height 26
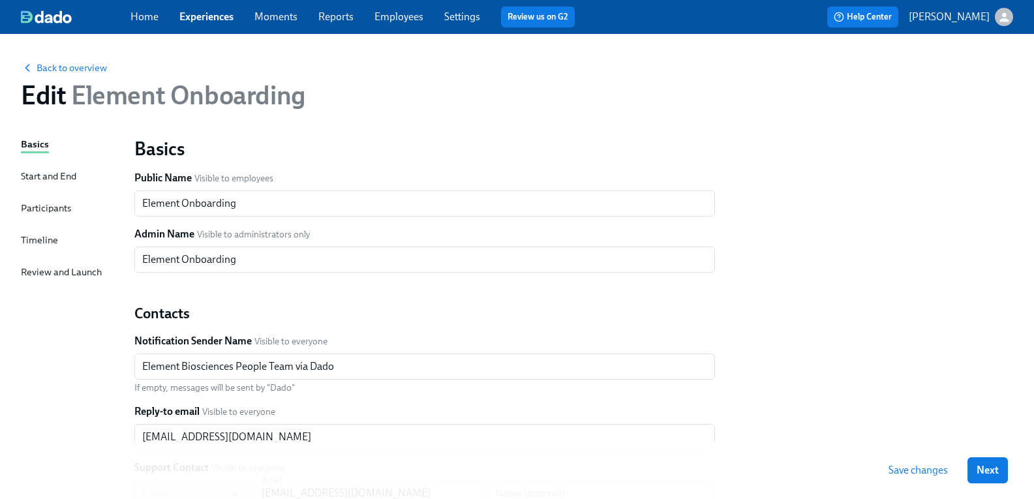
click at [57, 233] on div "Timeline" at bounding box center [39, 240] width 37 height 14
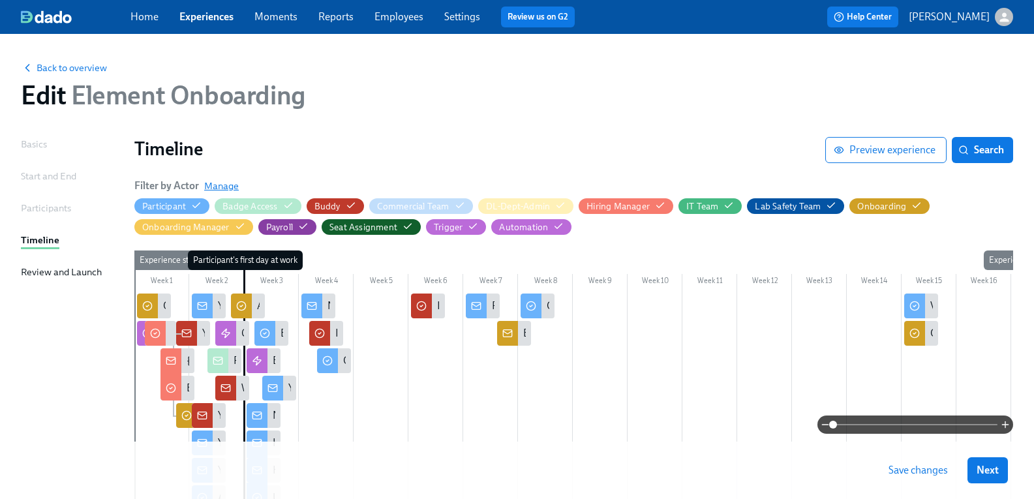
click at [233, 190] on span "Manage" at bounding box center [221, 185] width 35 height 13
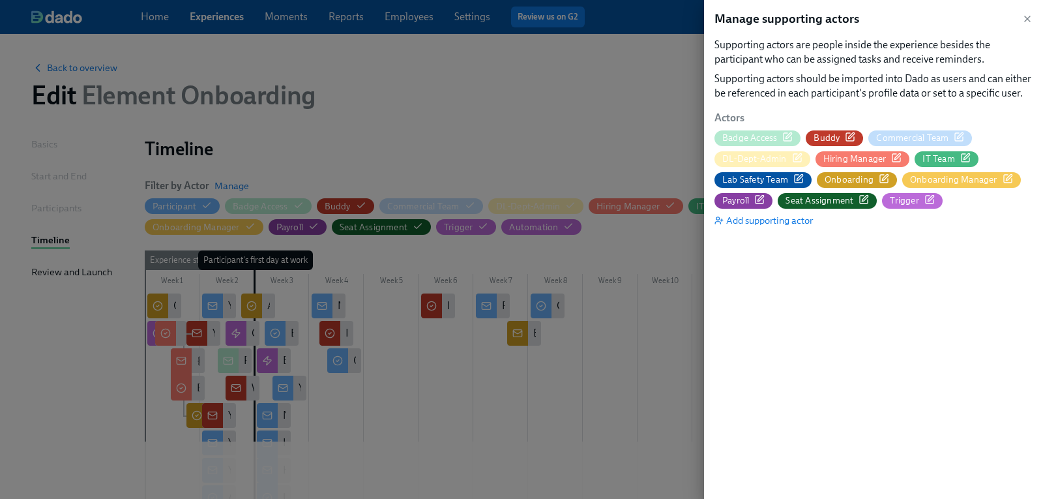
click at [795, 179] on icon "button" at bounding box center [799, 179] width 8 height 8
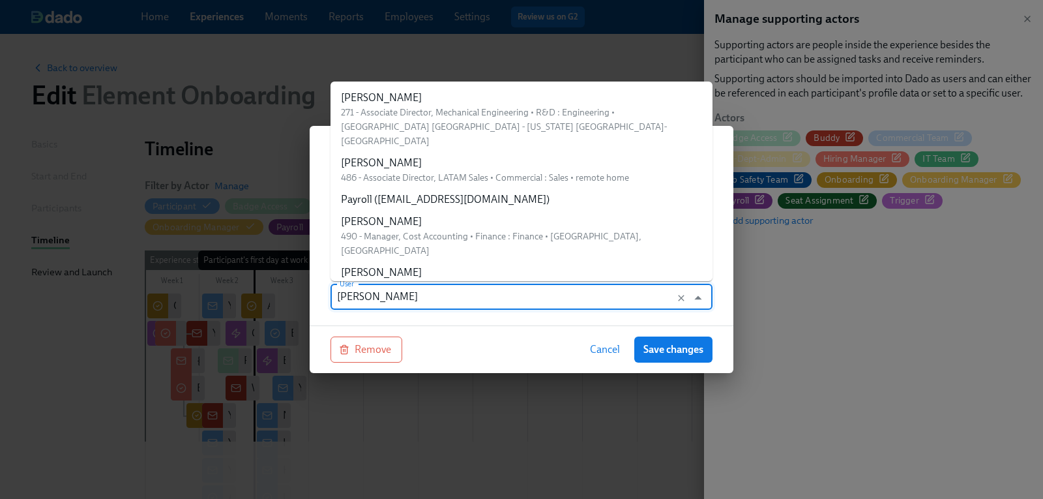
click at [436, 296] on input "[PERSON_NAME]" at bounding box center [509, 297] width 344 height 26
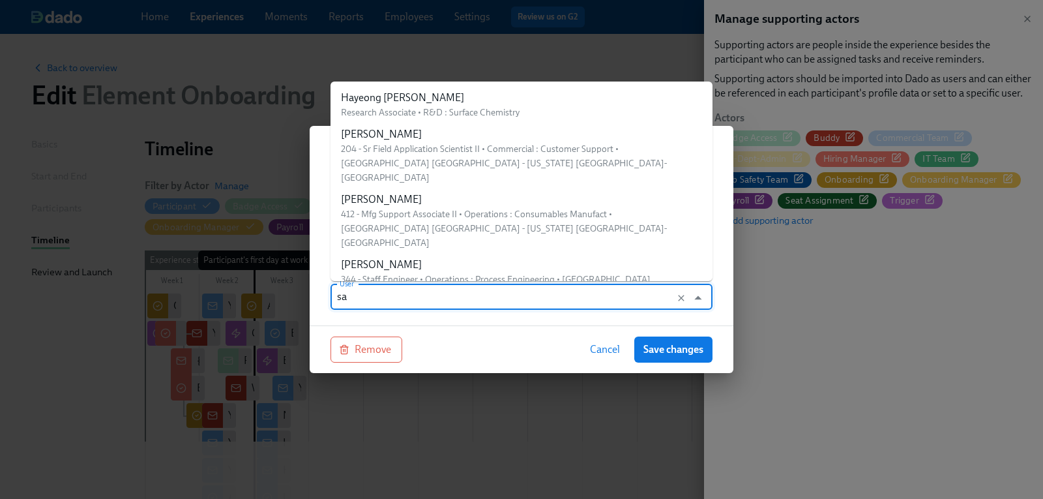
type input "s"
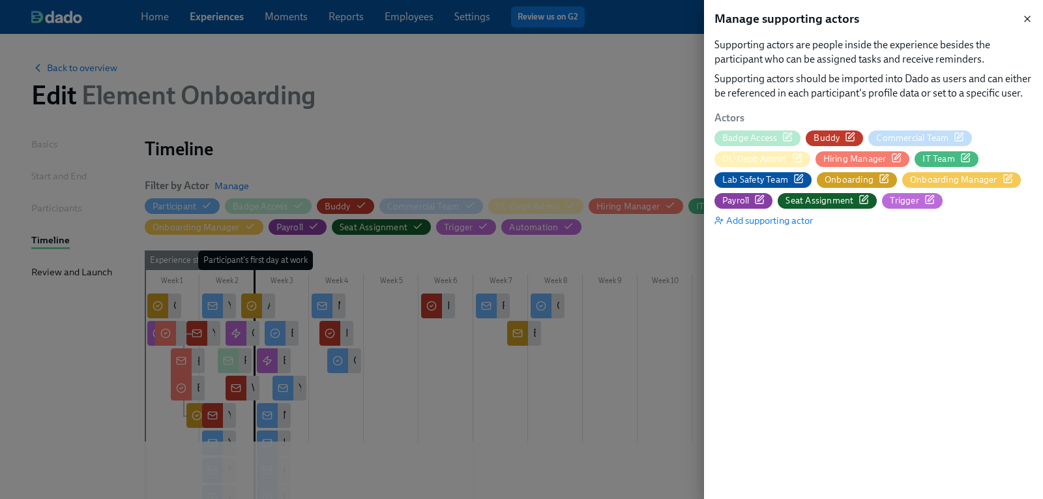
click at [1026, 14] on icon "button" at bounding box center [1028, 19] width 10 height 10
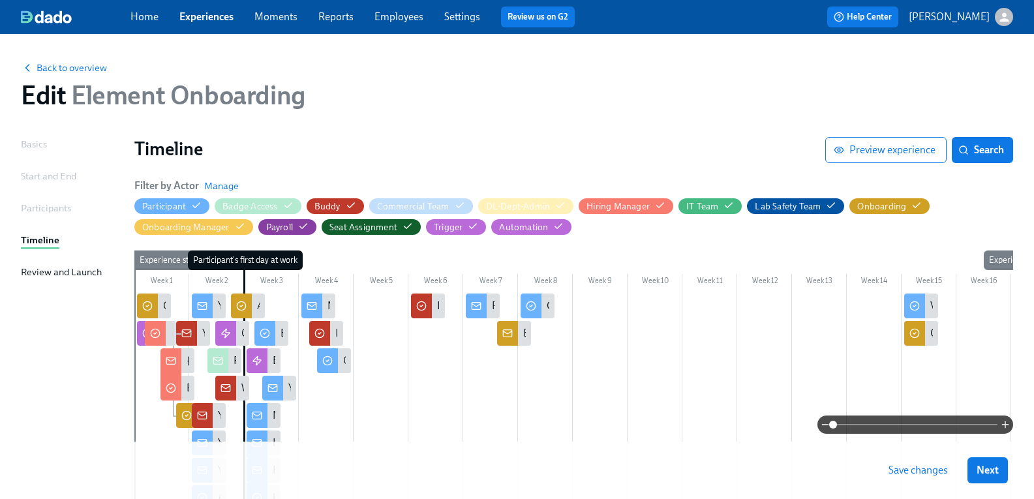
click at [467, 16] on link "Settings" at bounding box center [462, 16] width 36 height 12
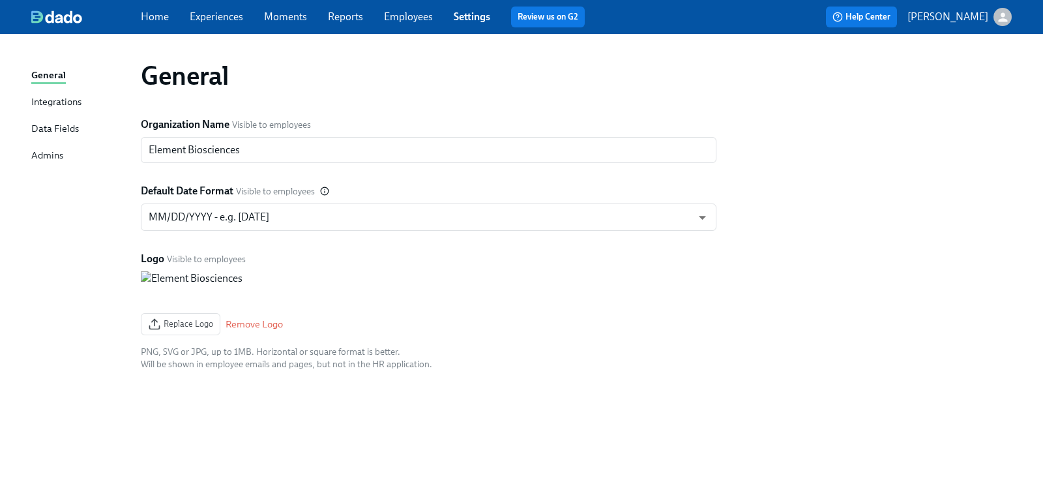
click at [425, 14] on link "Employees" at bounding box center [408, 16] width 49 height 12
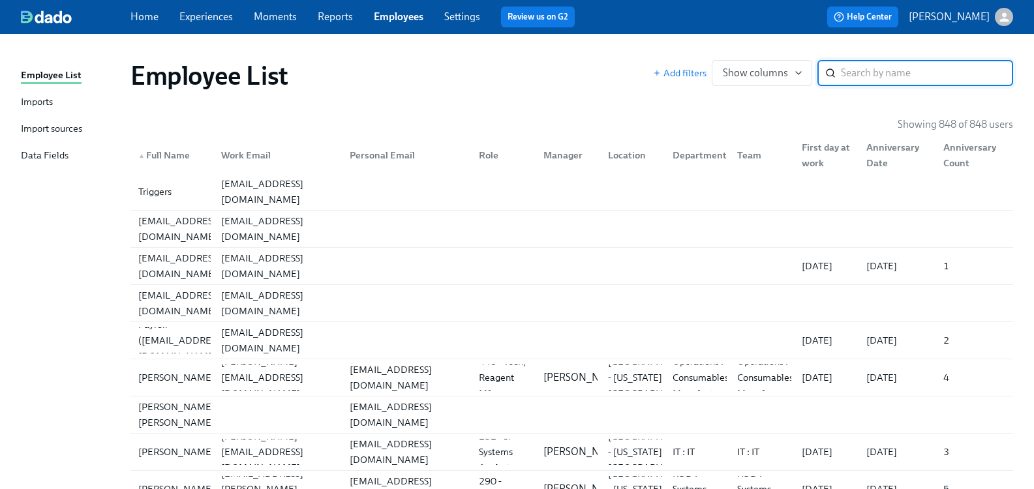
click at [889, 69] on input "search" at bounding box center [927, 73] width 172 height 26
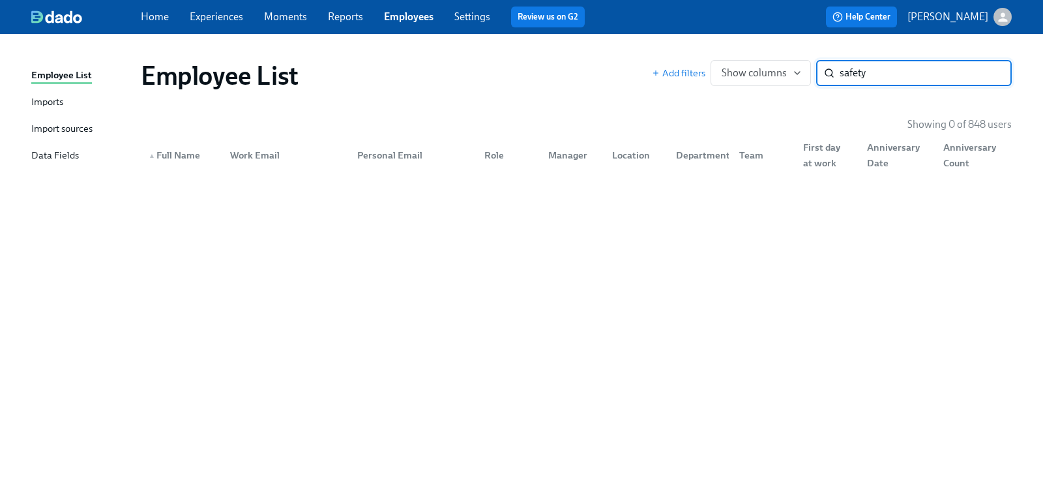
type input "safety"
click at [991, 74] on input "safety" at bounding box center [926, 73] width 172 height 26
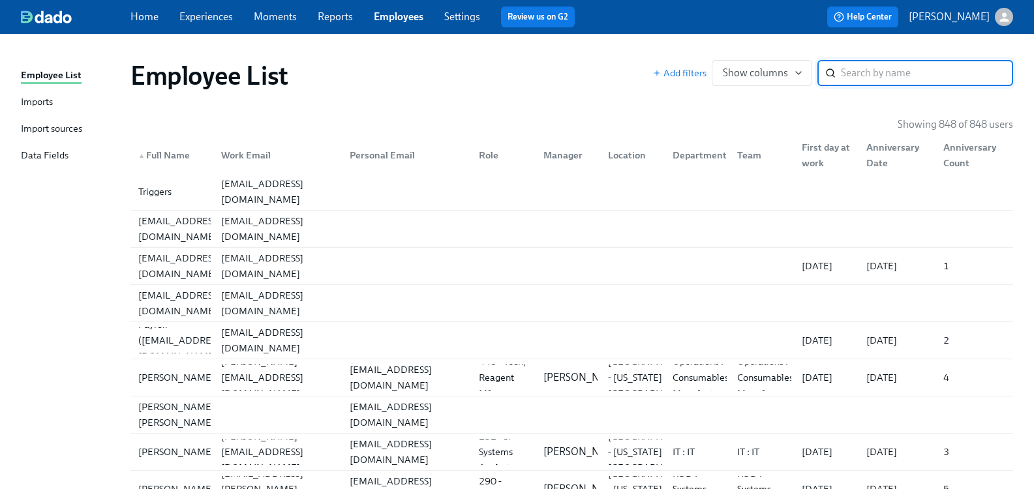
click at [56, 125] on div "Import sources" at bounding box center [51, 129] width 61 height 16
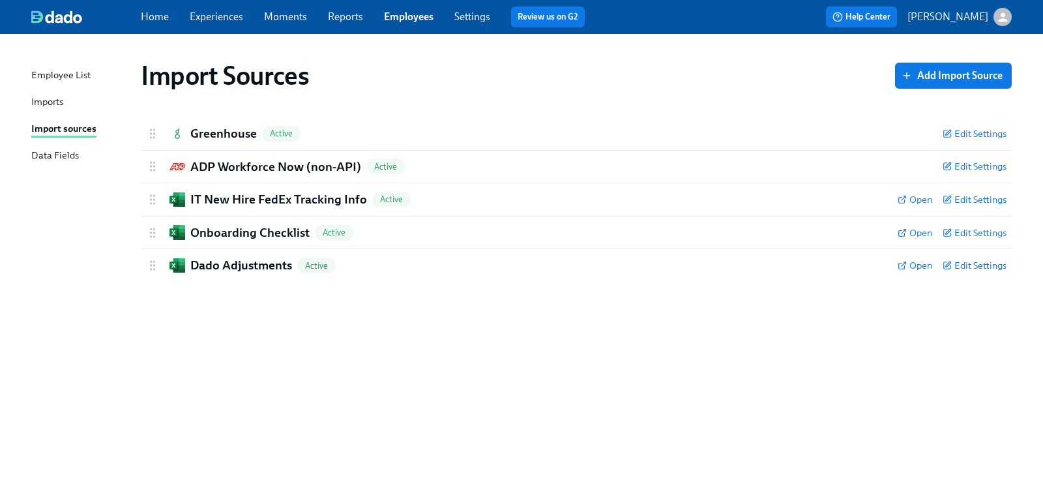
click at [411, 18] on link "Employees" at bounding box center [409, 16] width 50 height 12
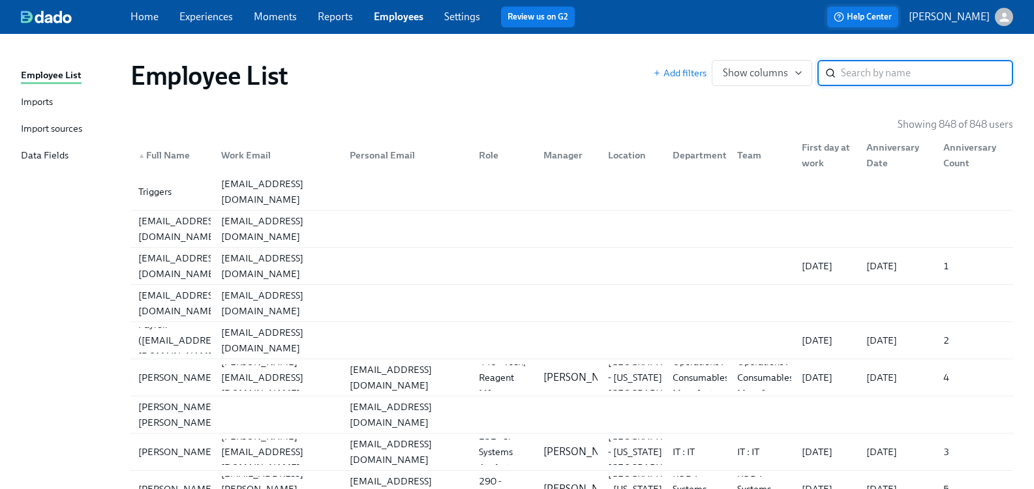
click at [888, 17] on span "Help Center" at bounding box center [862, 16] width 58 height 13
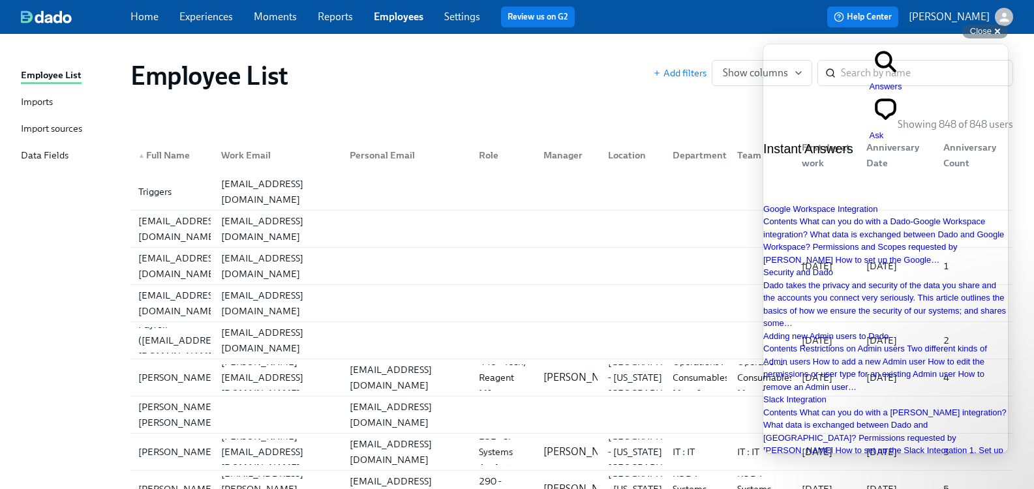
type input "test user"
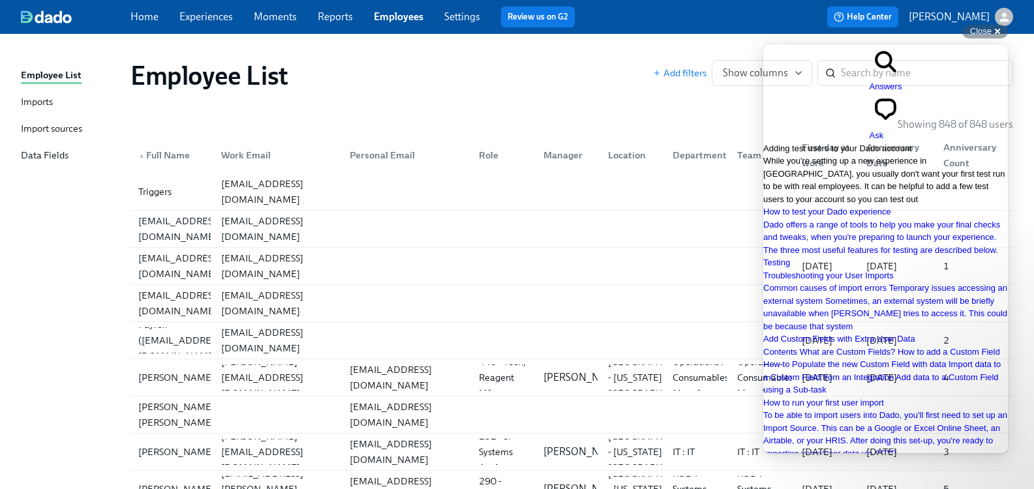
click at [856, 143] on span "Adding test users to your Dado account" at bounding box center [837, 148] width 149 height 10
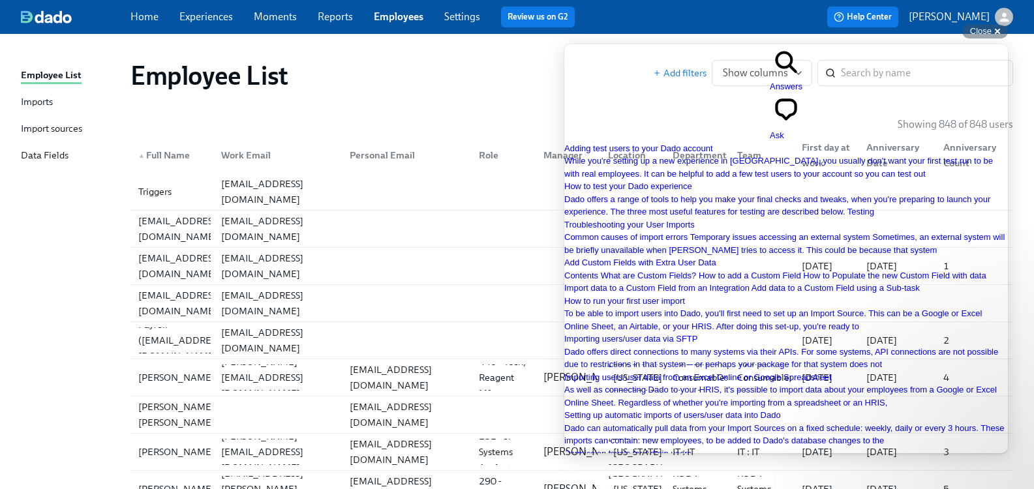
click at [201, 261] on div "[EMAIL_ADDRESS][DOMAIN_NAME]" at bounding box center [179, 265] width 93 height 31
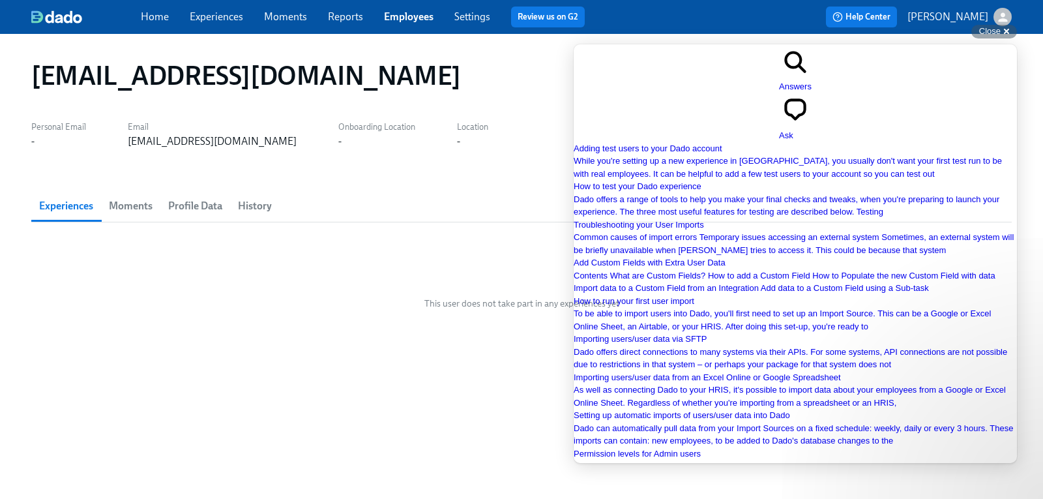
click at [261, 209] on span "History" at bounding box center [255, 206] width 34 height 18
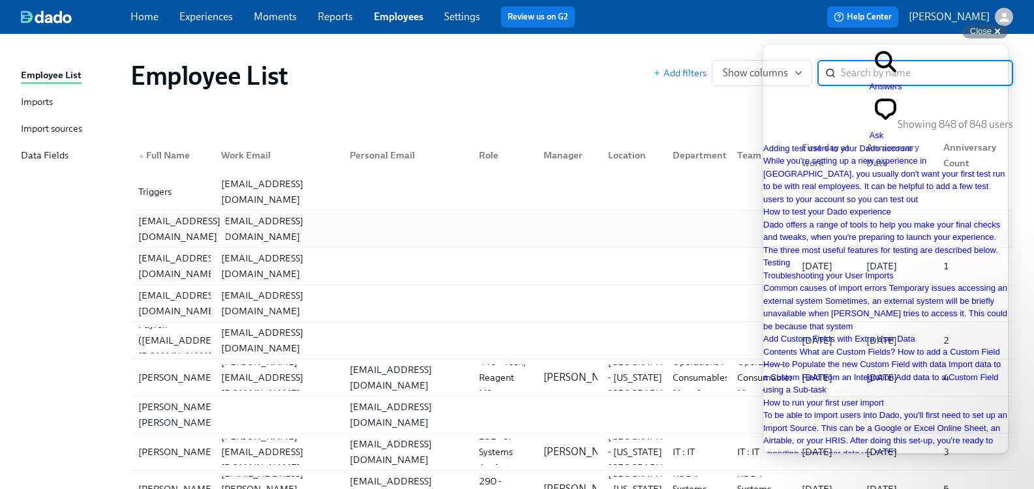
click at [175, 230] on div "[EMAIL_ADDRESS][DOMAIN_NAME]" at bounding box center [179, 228] width 93 height 31
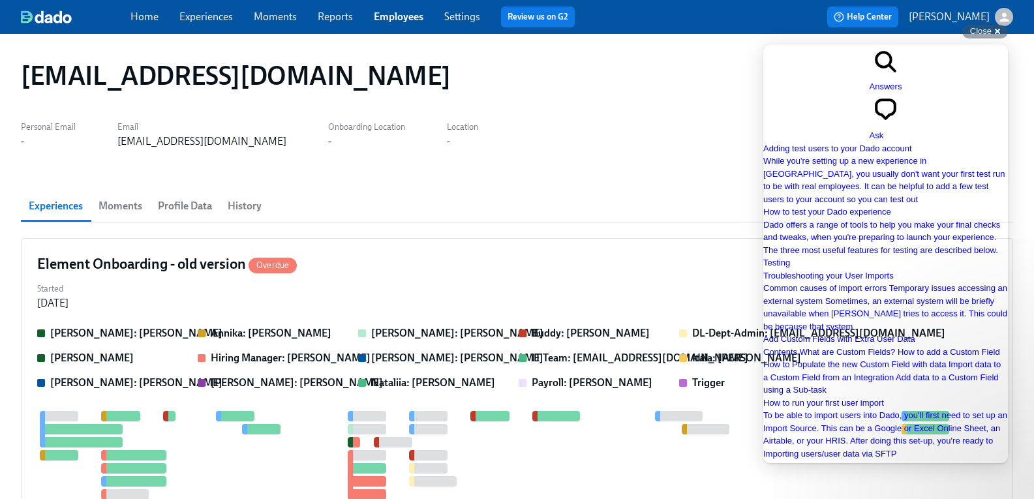
click at [250, 205] on span "History" at bounding box center [245, 206] width 34 height 18
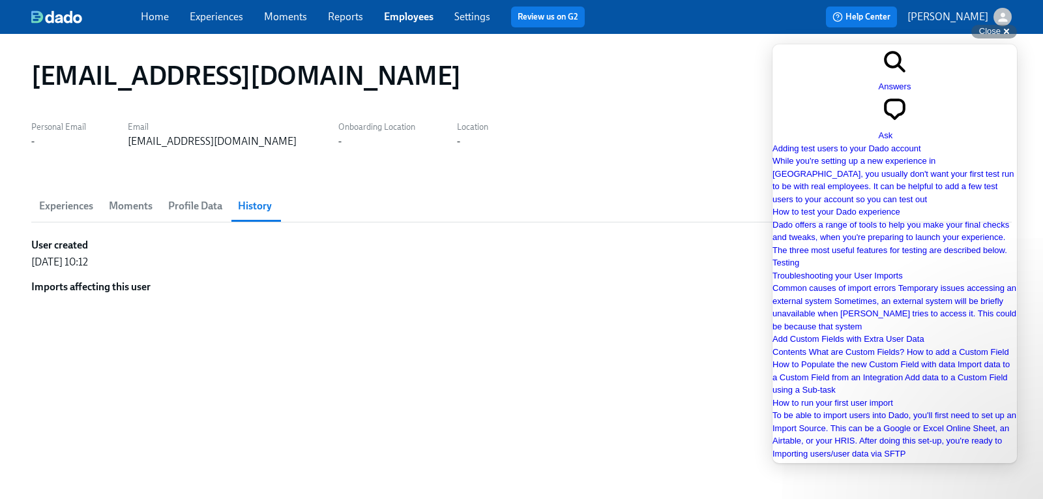
click at [205, 211] on span "Profile Data" at bounding box center [195, 206] width 54 height 18
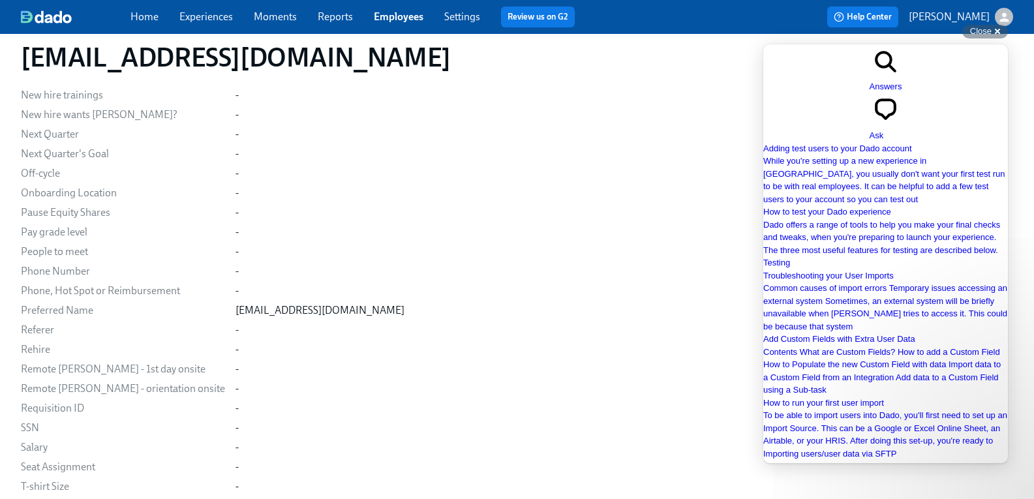
click at [223, 20] on link "Experiences" at bounding box center [205, 16] width 53 height 12
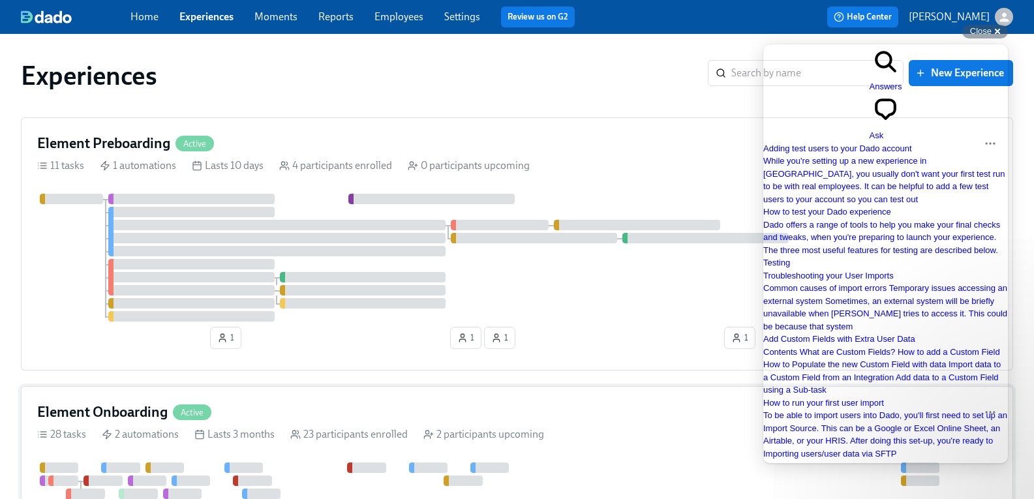
click at [147, 413] on h4 "Element Onboarding" at bounding box center [102, 412] width 130 height 20
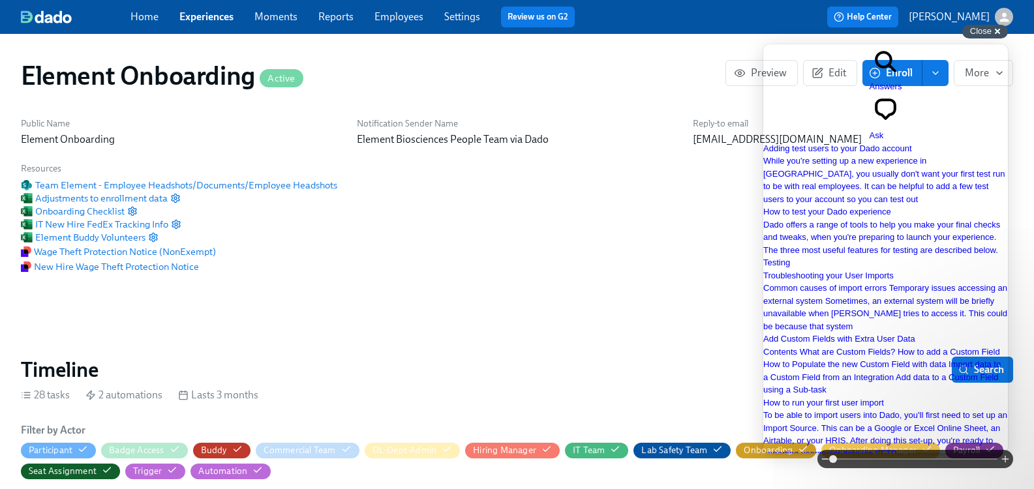
click at [984, 26] on span "Close" at bounding box center [981, 31] width 22 height 10
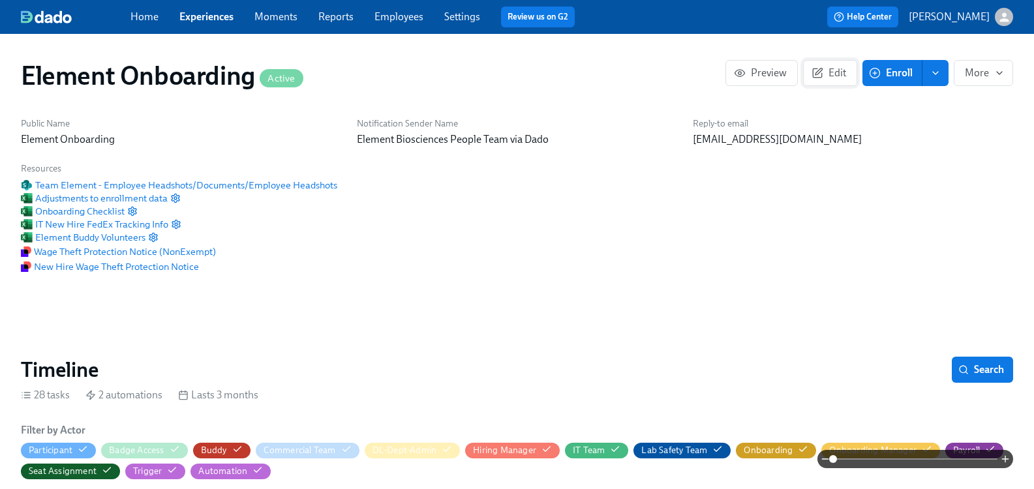
click at [818, 78] on span "Edit" at bounding box center [830, 73] width 32 height 13
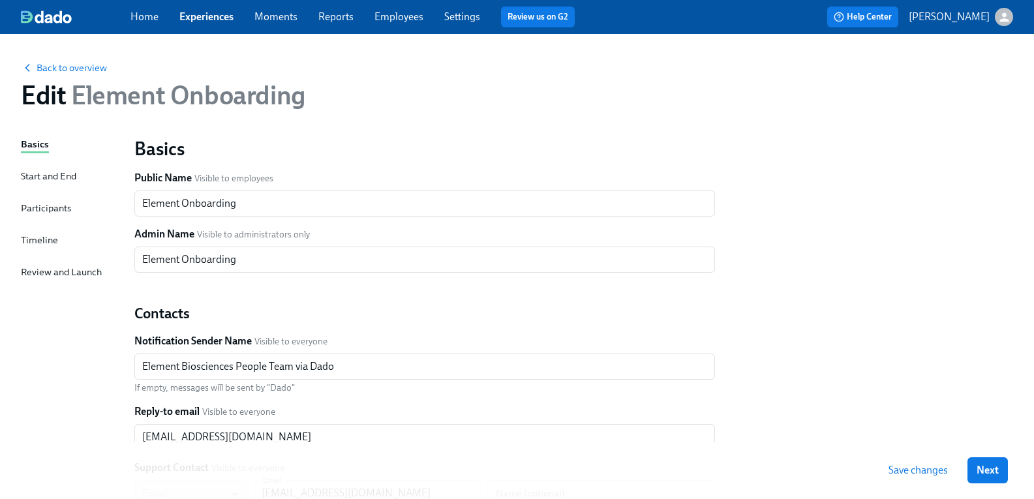
click at [38, 237] on div "Timeline" at bounding box center [39, 240] width 37 height 14
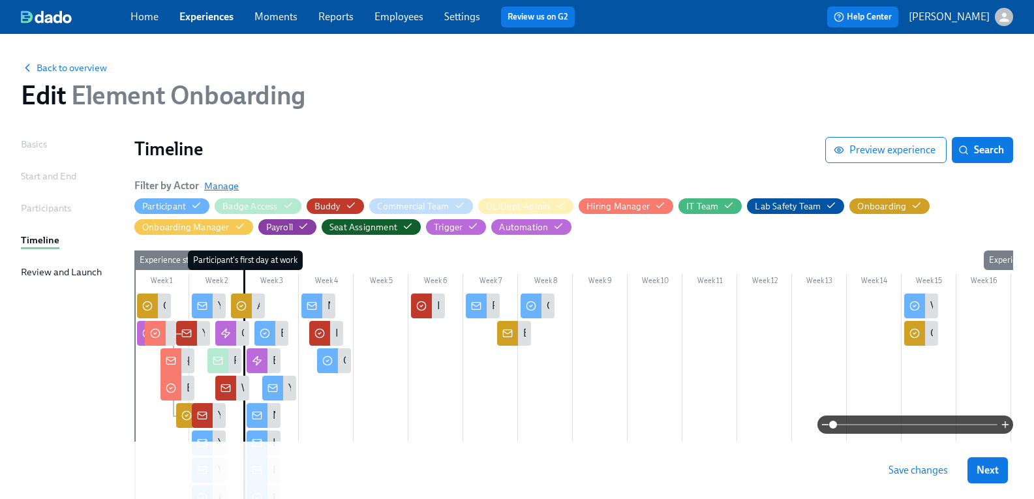
click at [230, 183] on span "Manage" at bounding box center [221, 185] width 35 height 13
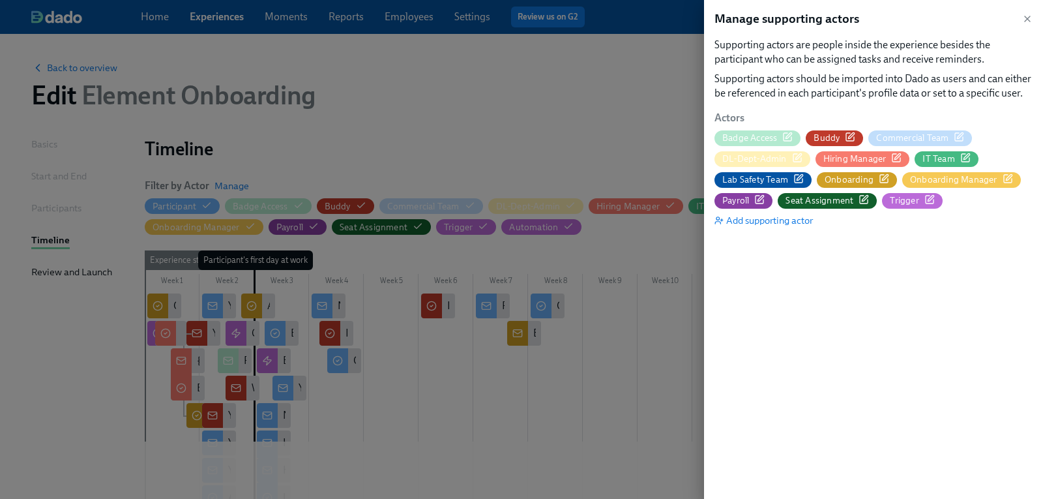
click at [800, 177] on icon "button" at bounding box center [799, 178] width 10 height 10
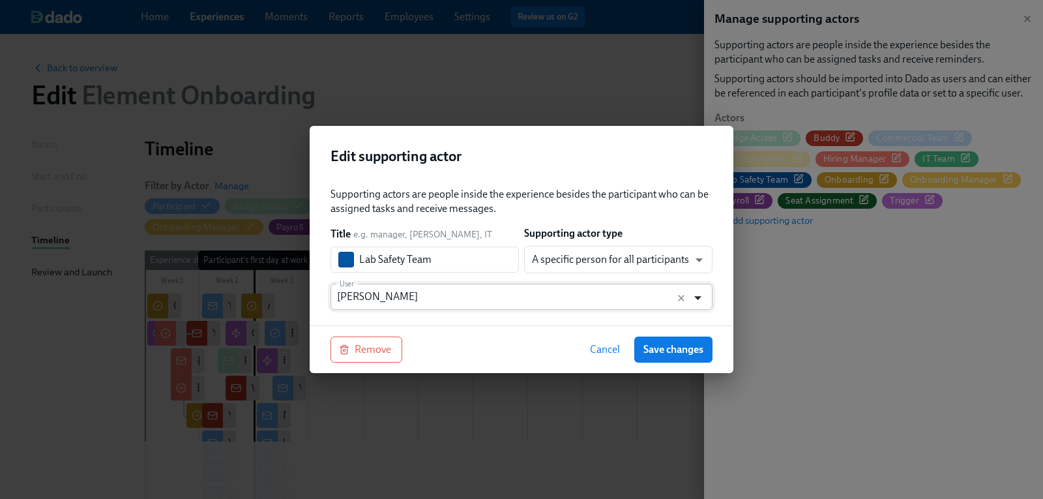
click at [701, 295] on icon "Open" at bounding box center [698, 298] width 18 height 18
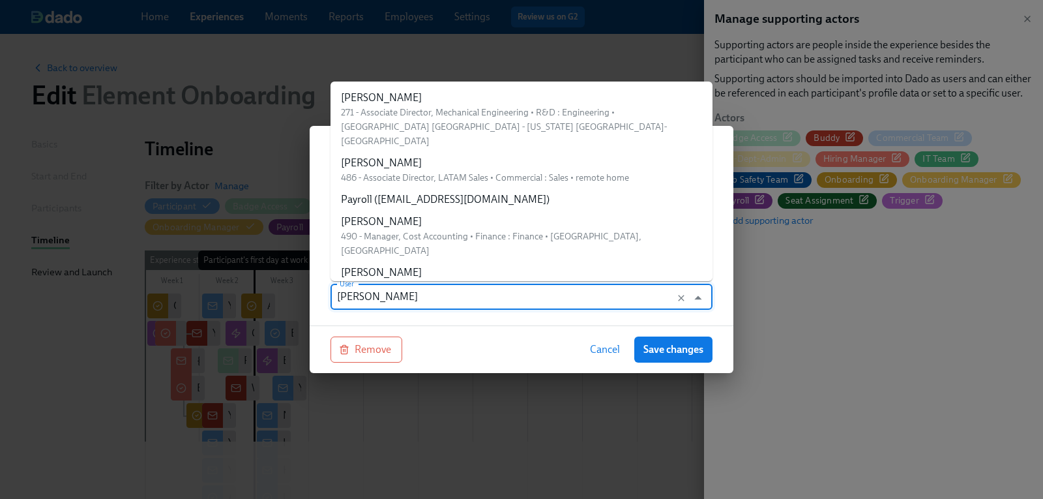
scroll to position [24496, 0]
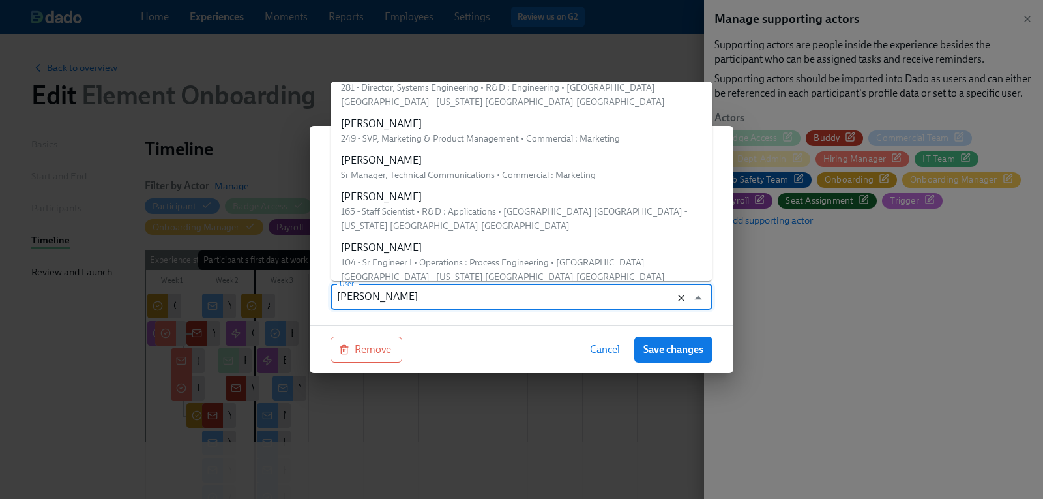
click at [686, 296] on icon "Clear" at bounding box center [681, 298] width 10 height 10
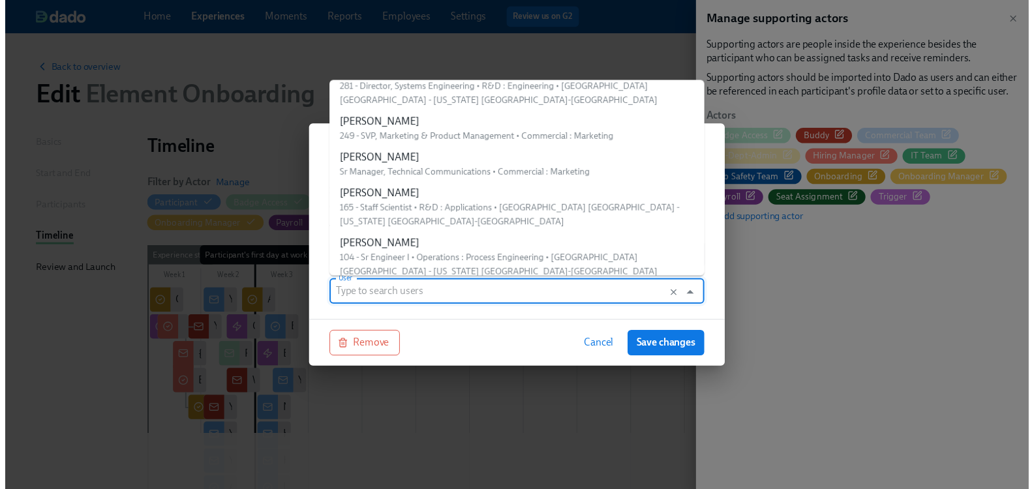
scroll to position [0, 0]
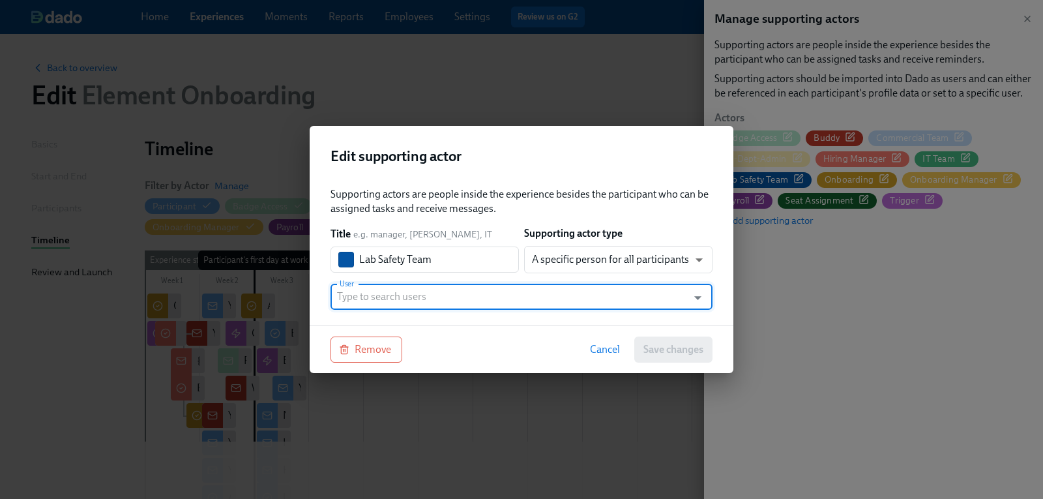
click at [428, 292] on input "User" at bounding box center [509, 297] width 344 height 26
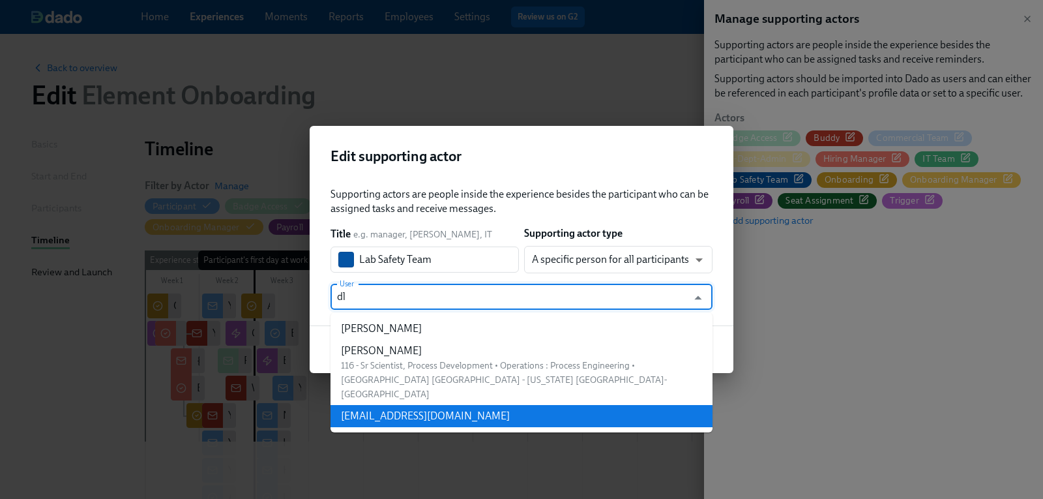
type input "d"
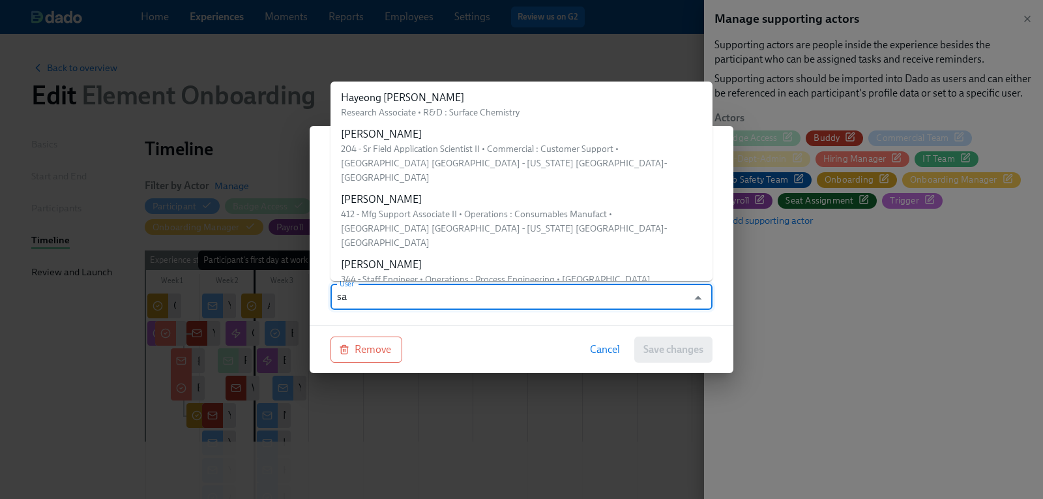
type input "s"
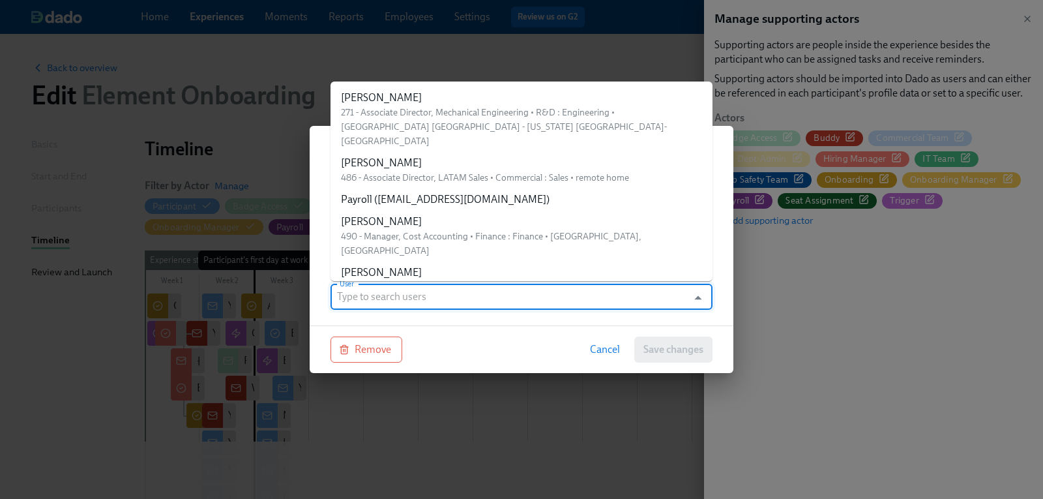
click at [374, 301] on input "User" at bounding box center [509, 297] width 344 height 26
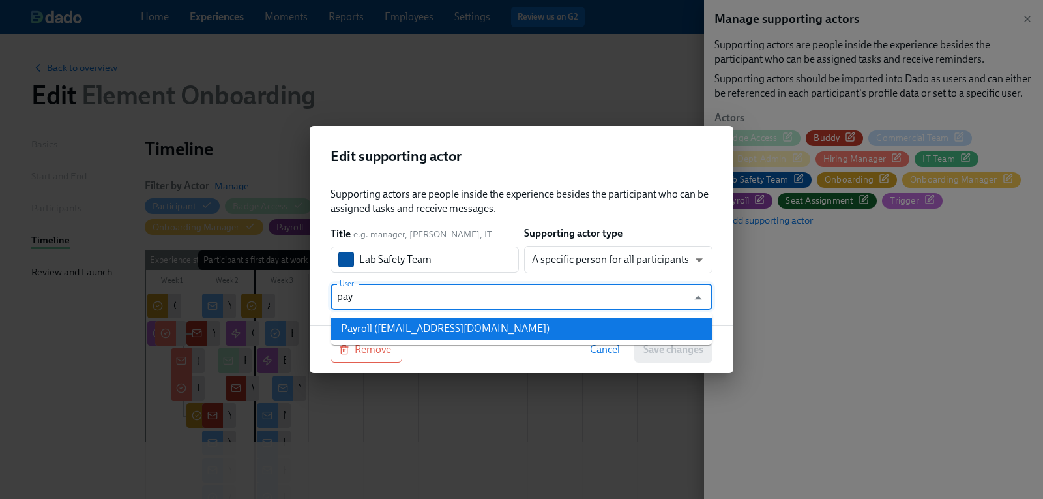
type input "pay"
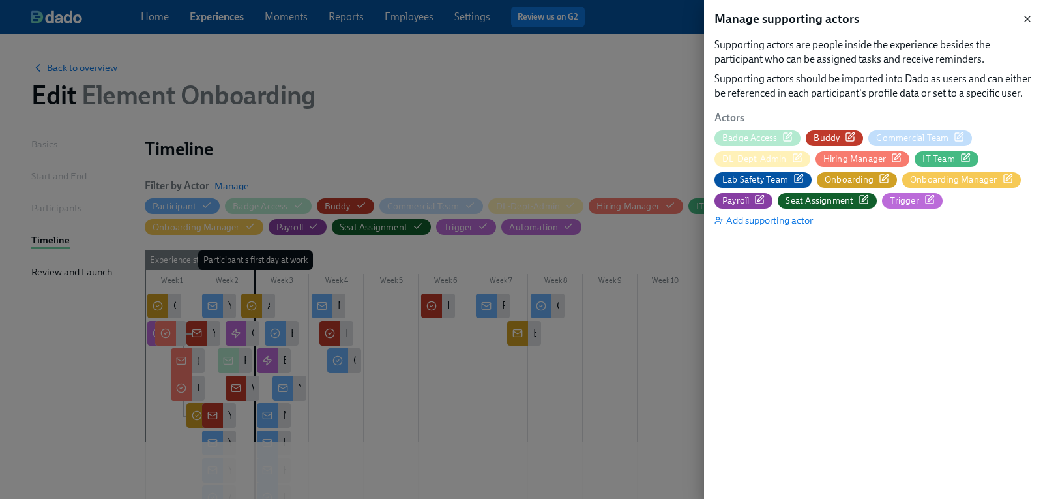
click at [1028, 15] on icon "button" at bounding box center [1028, 19] width 10 height 10
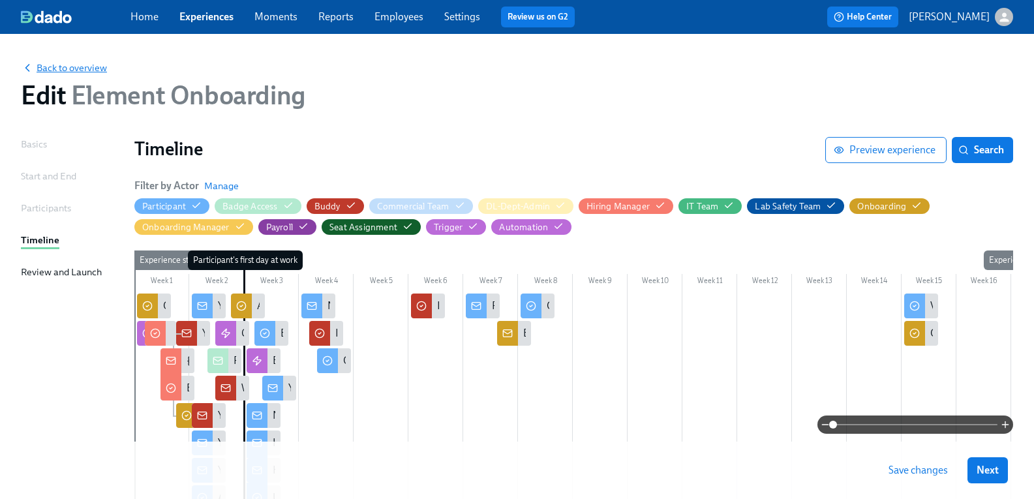
click at [87, 68] on span "Back to overview" at bounding box center [64, 67] width 86 height 13
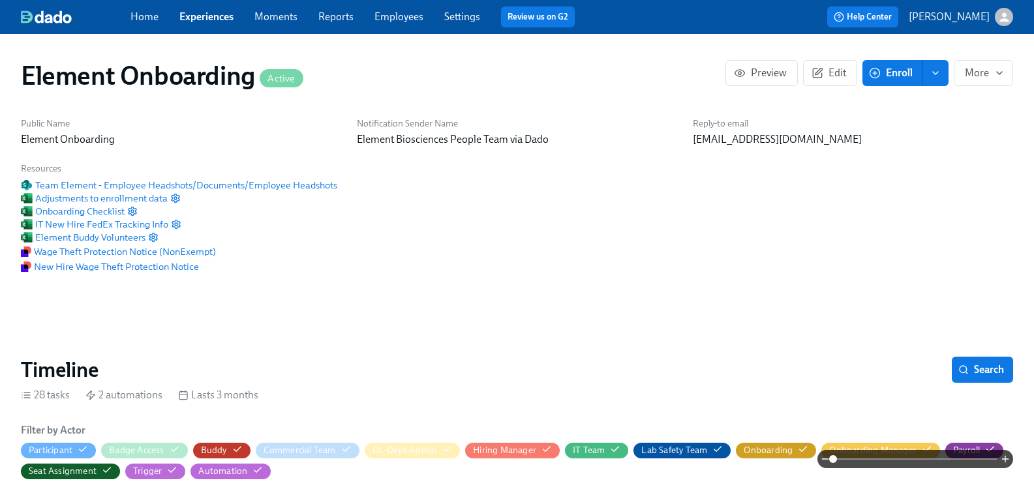
click at [930, 74] on icon "enroll" at bounding box center [935, 73] width 10 height 10
click at [903, 133] on span "Enrollment form" at bounding box center [880, 132] width 74 height 14
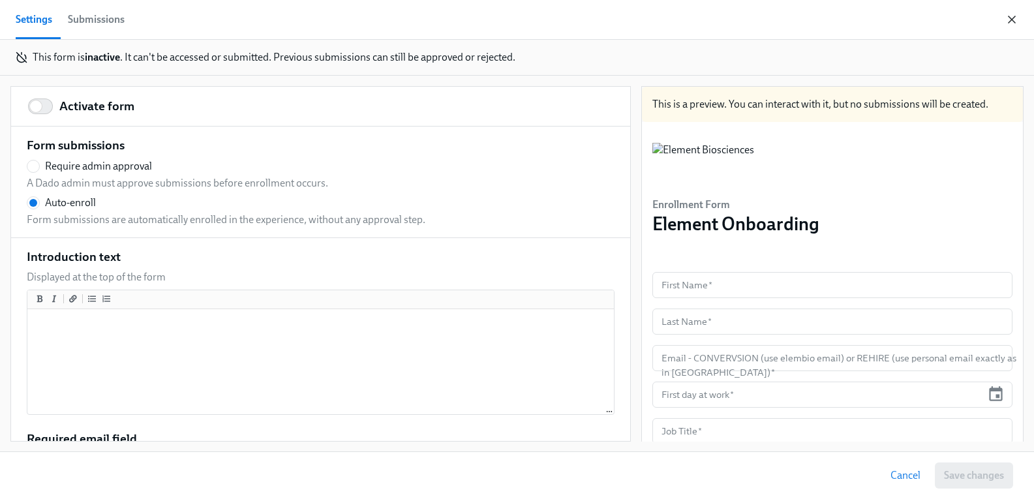
click at [1016, 18] on icon "button" at bounding box center [1011, 19] width 13 height 13
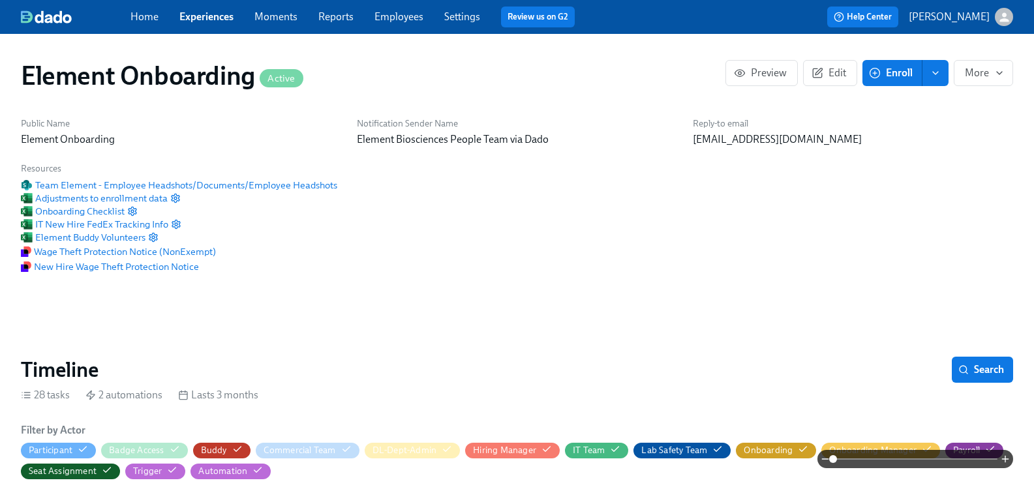
click at [411, 19] on link "Employees" at bounding box center [398, 16] width 49 height 12
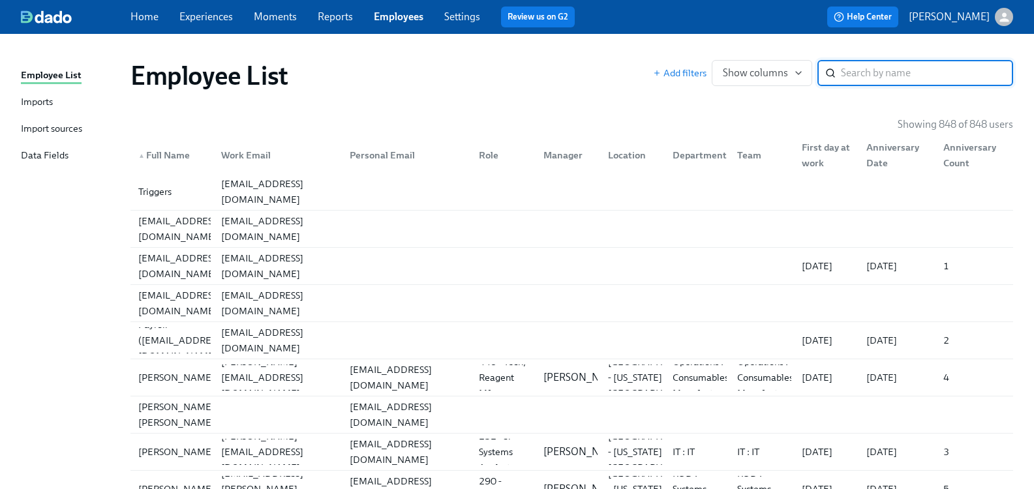
click at [72, 130] on div "Import sources" at bounding box center [51, 129] width 61 height 16
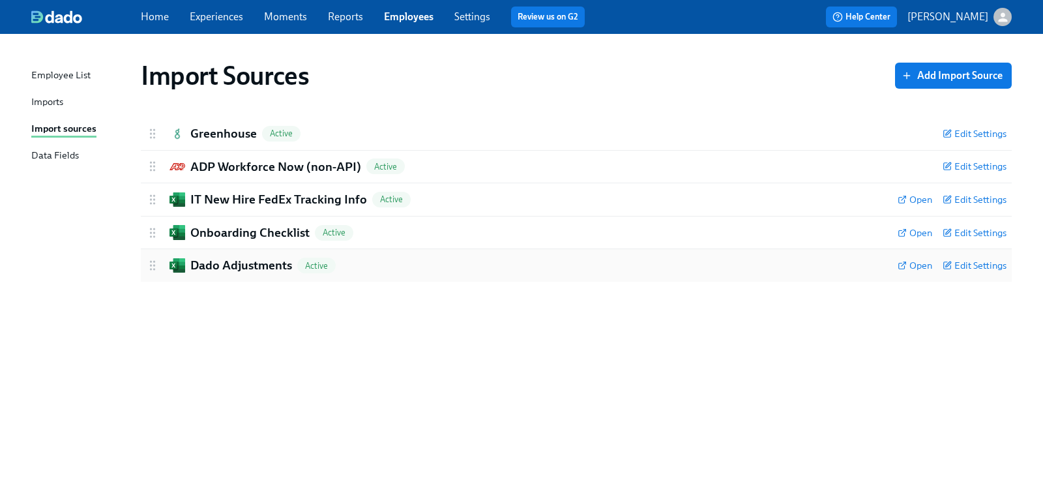
click at [245, 269] on h2 "Dado Adjustments" at bounding box center [241, 265] width 102 height 17
